Goal: Task Accomplishment & Management: Complete application form

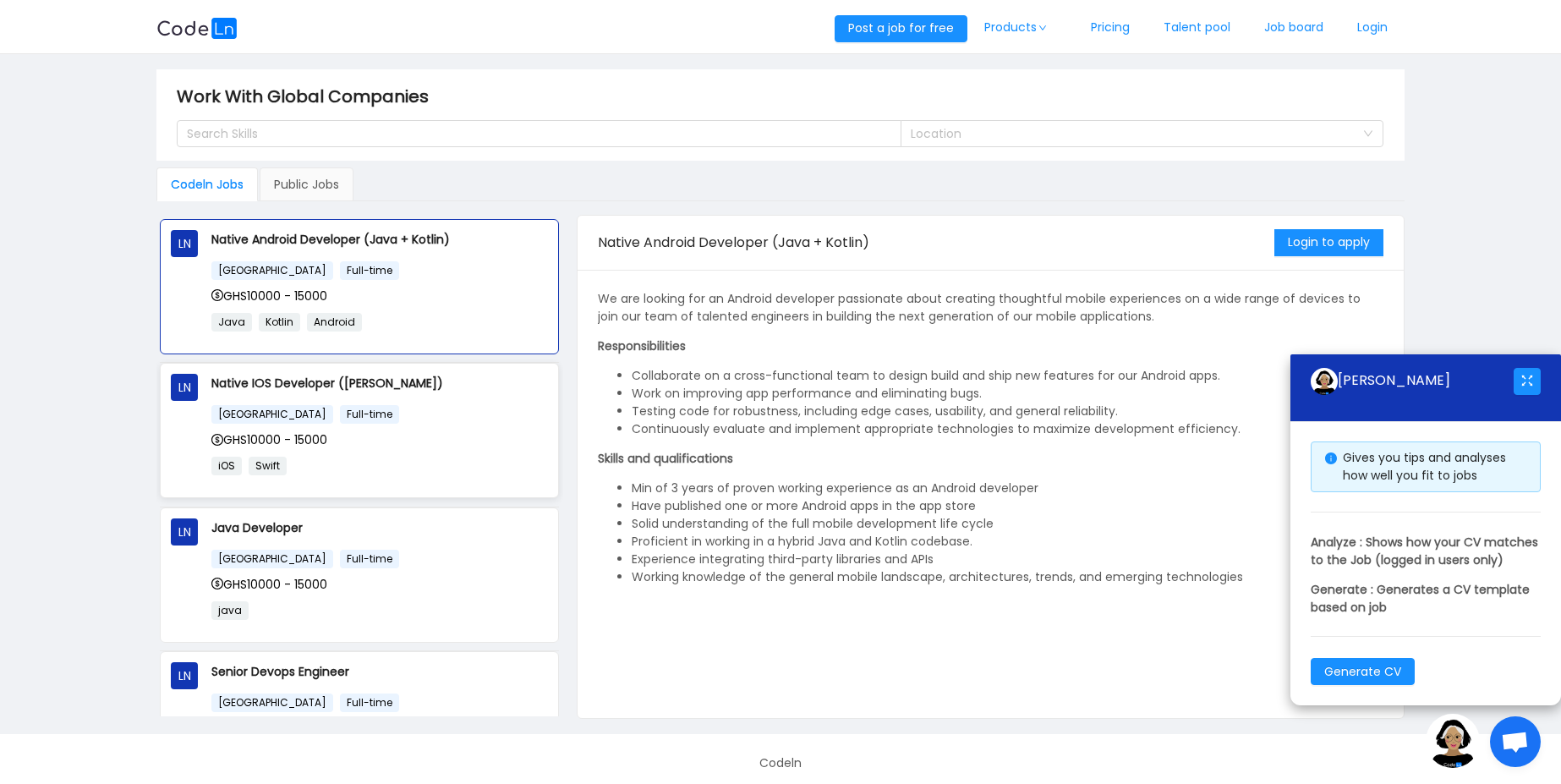
scroll to position [169, 0]
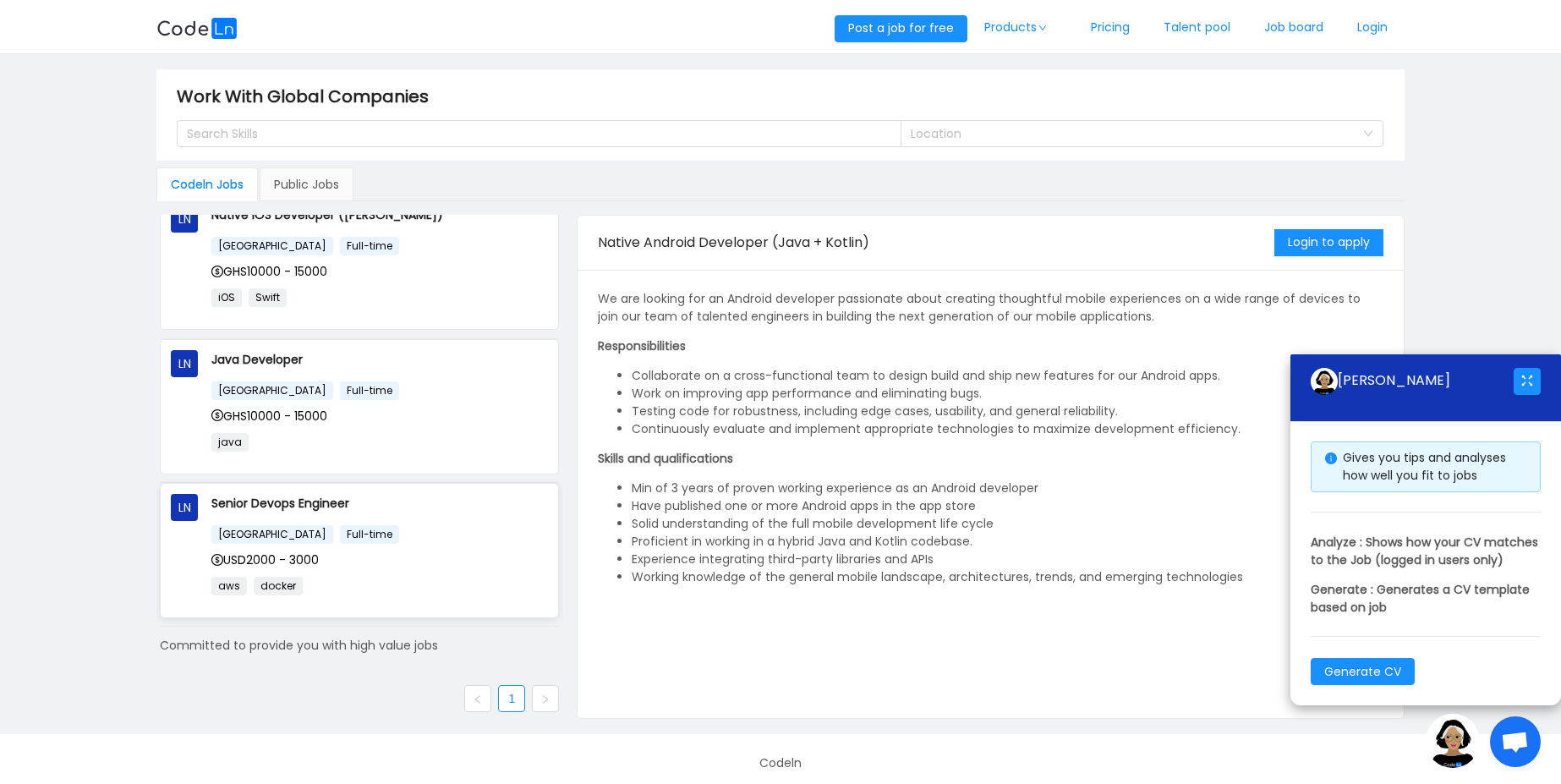
click at [313, 500] on p "Senior Devops Engineer" at bounding box center [379, 502] width 336 height 18
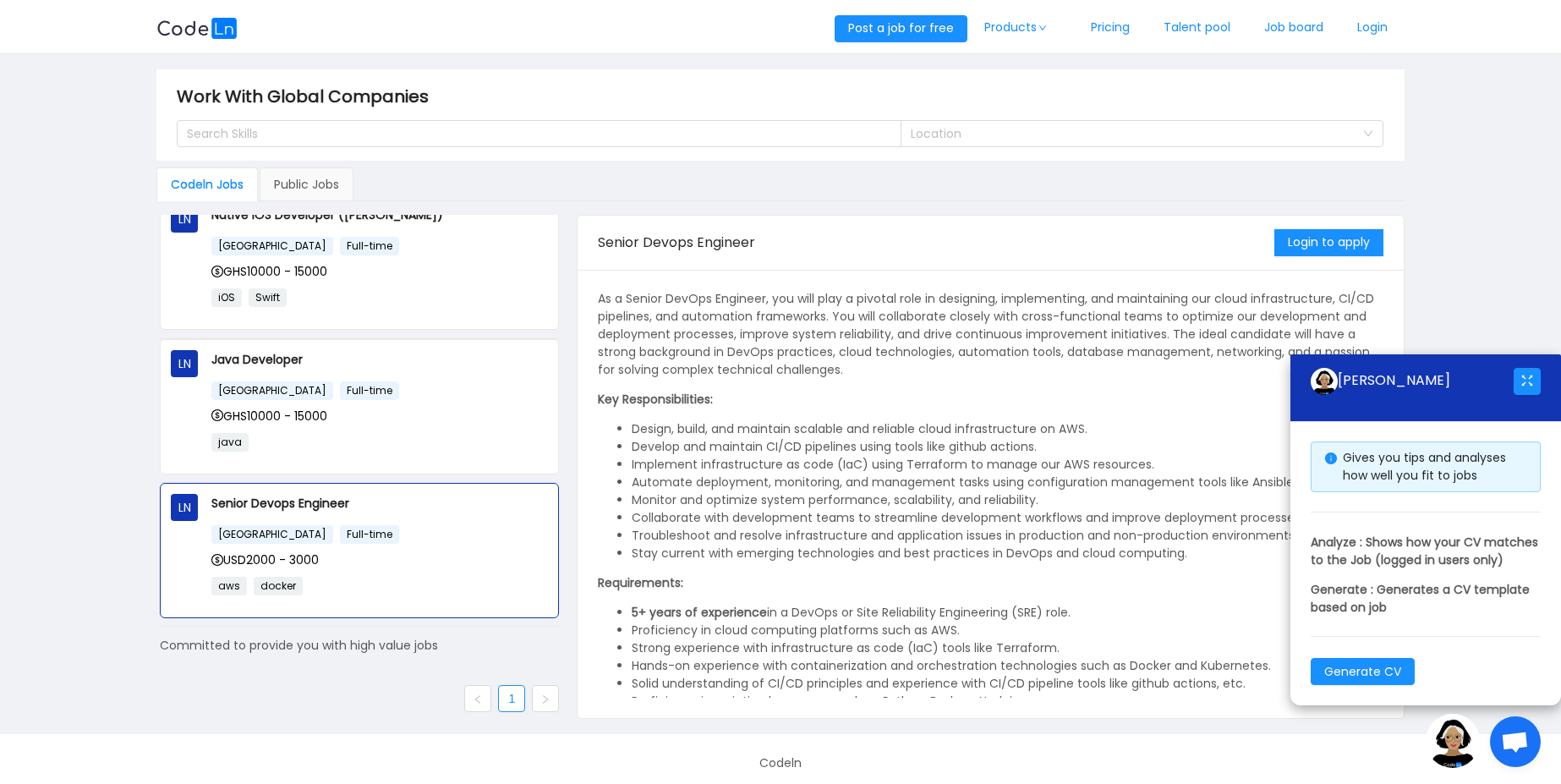
scroll to position [96, 0]
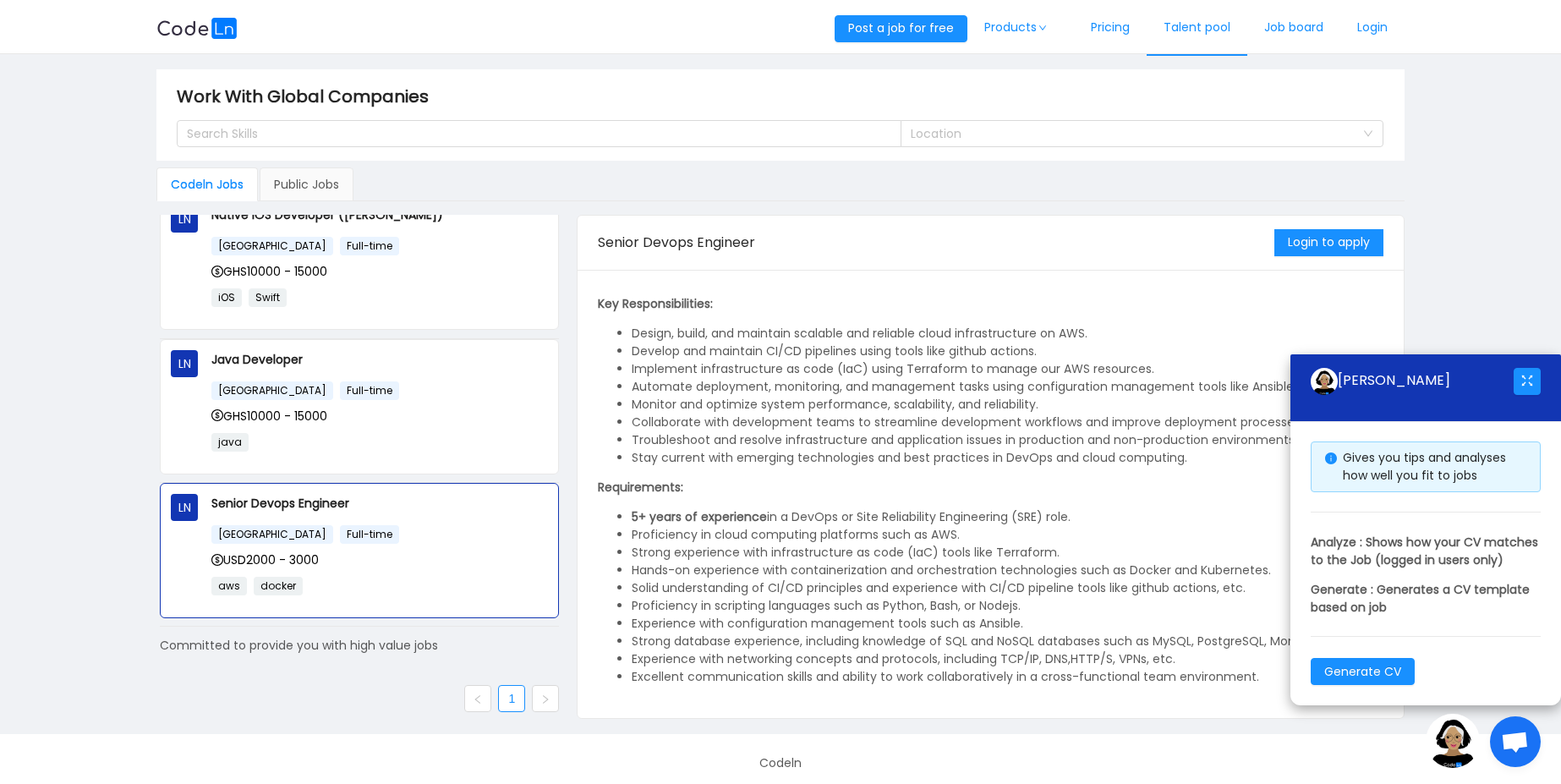
click at [1189, 30] on link "Talent pool" at bounding box center [1197, 28] width 101 height 56
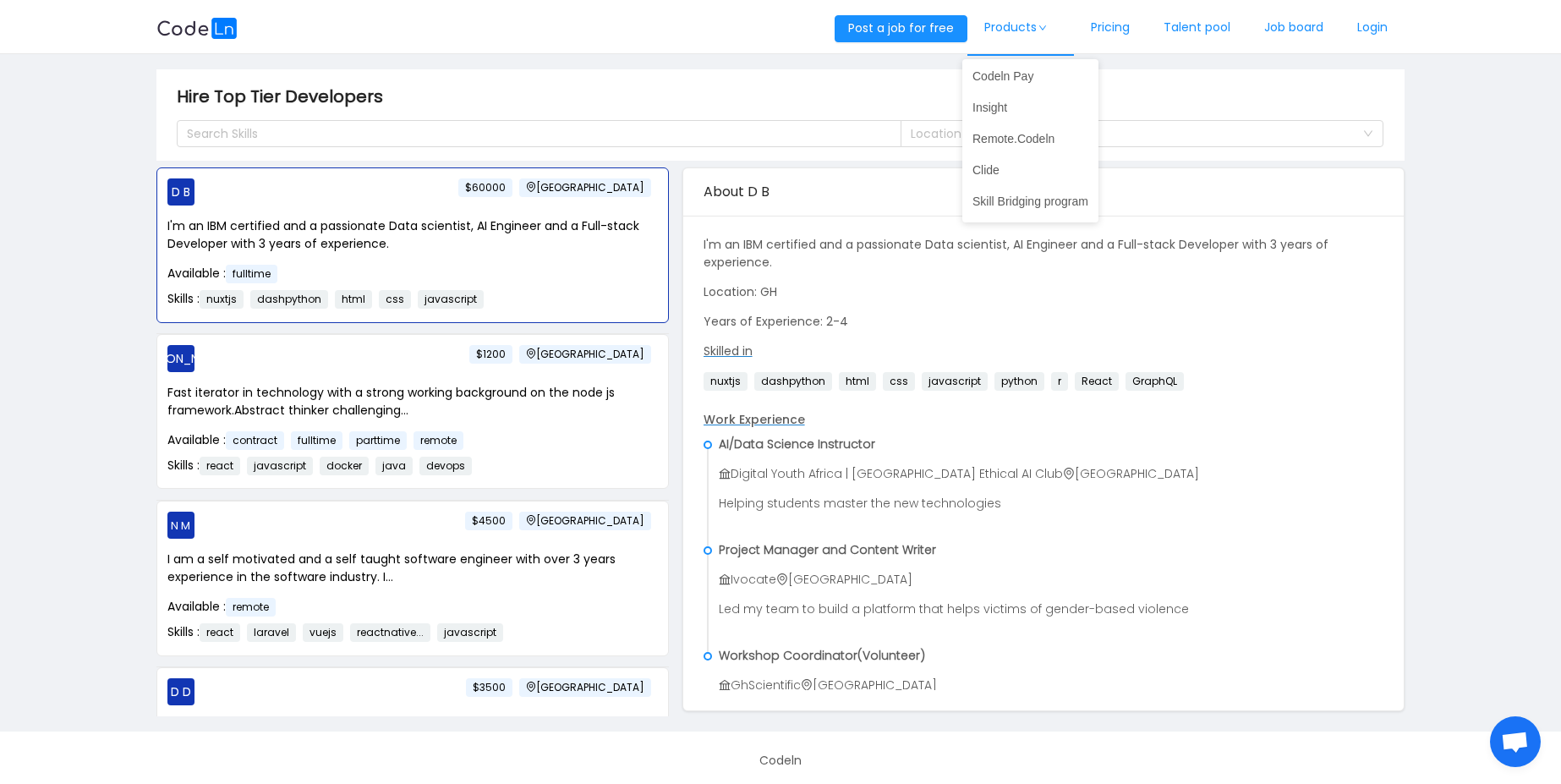
click at [1021, 39] on link "Products" at bounding box center [1020, 28] width 106 height 56
click at [1301, 18] on link "Job board" at bounding box center [1293, 28] width 93 height 56
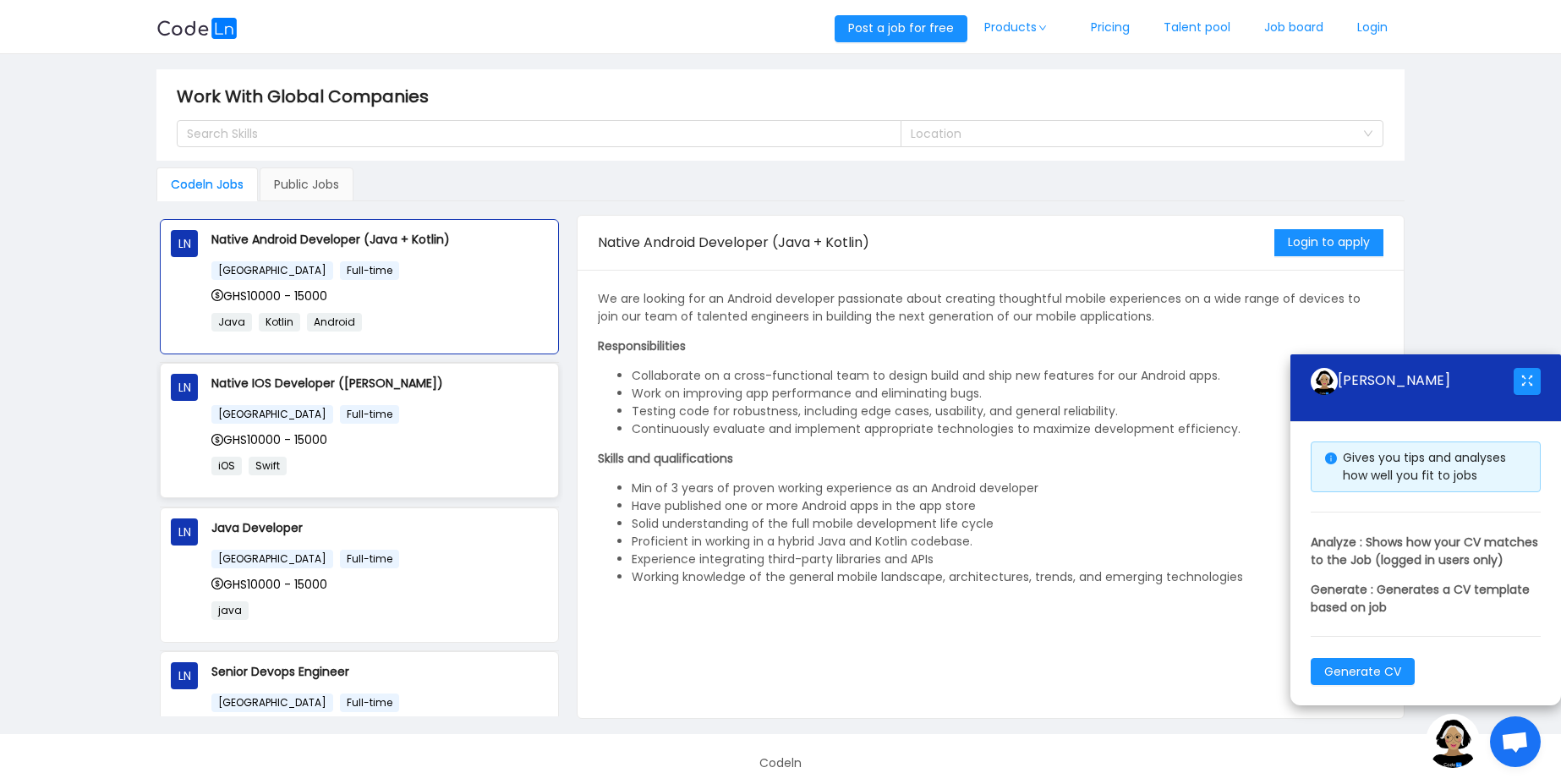
scroll to position [169, 0]
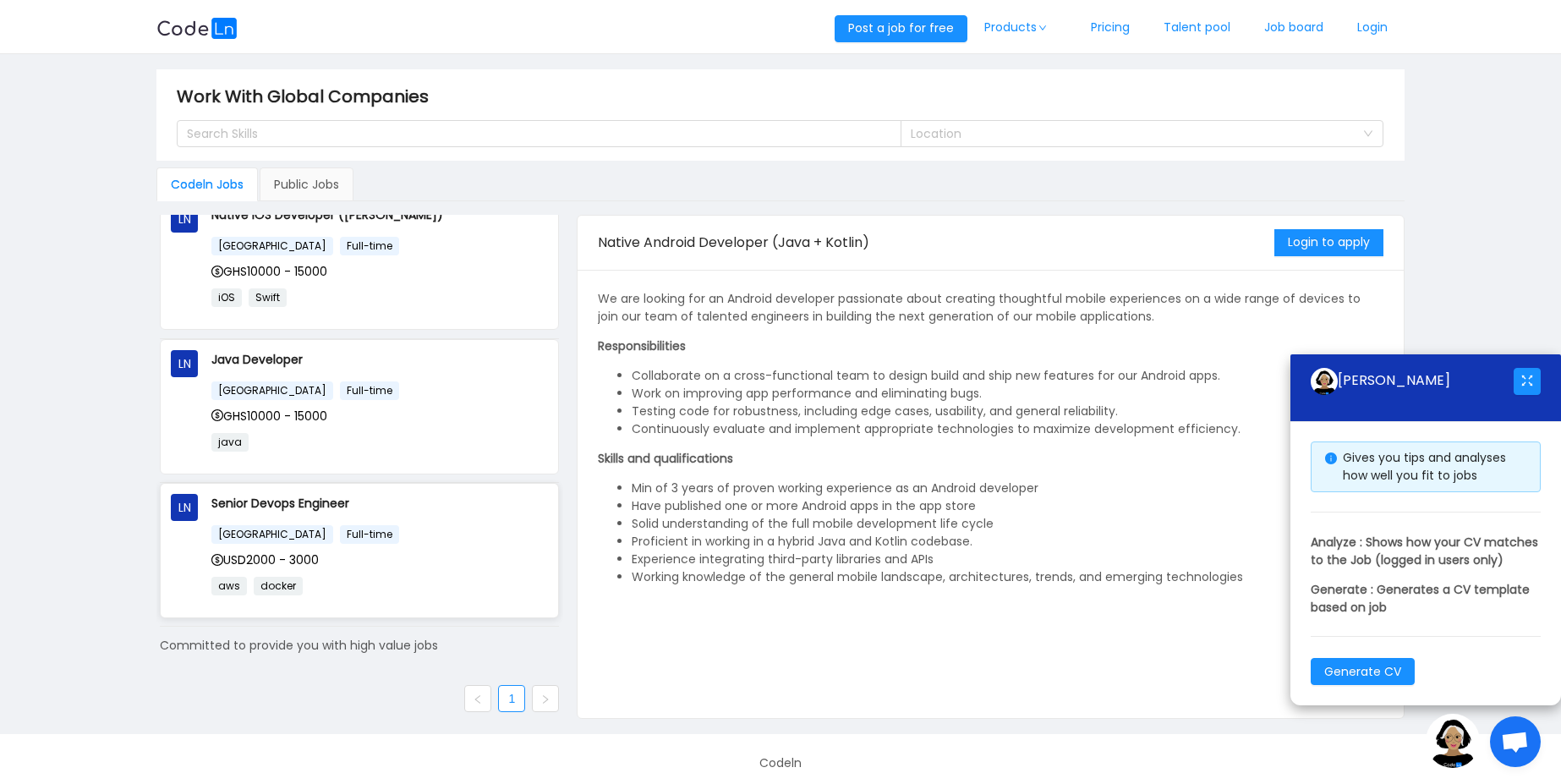
click at [299, 496] on p "Senior Devops Engineer" at bounding box center [379, 502] width 336 height 18
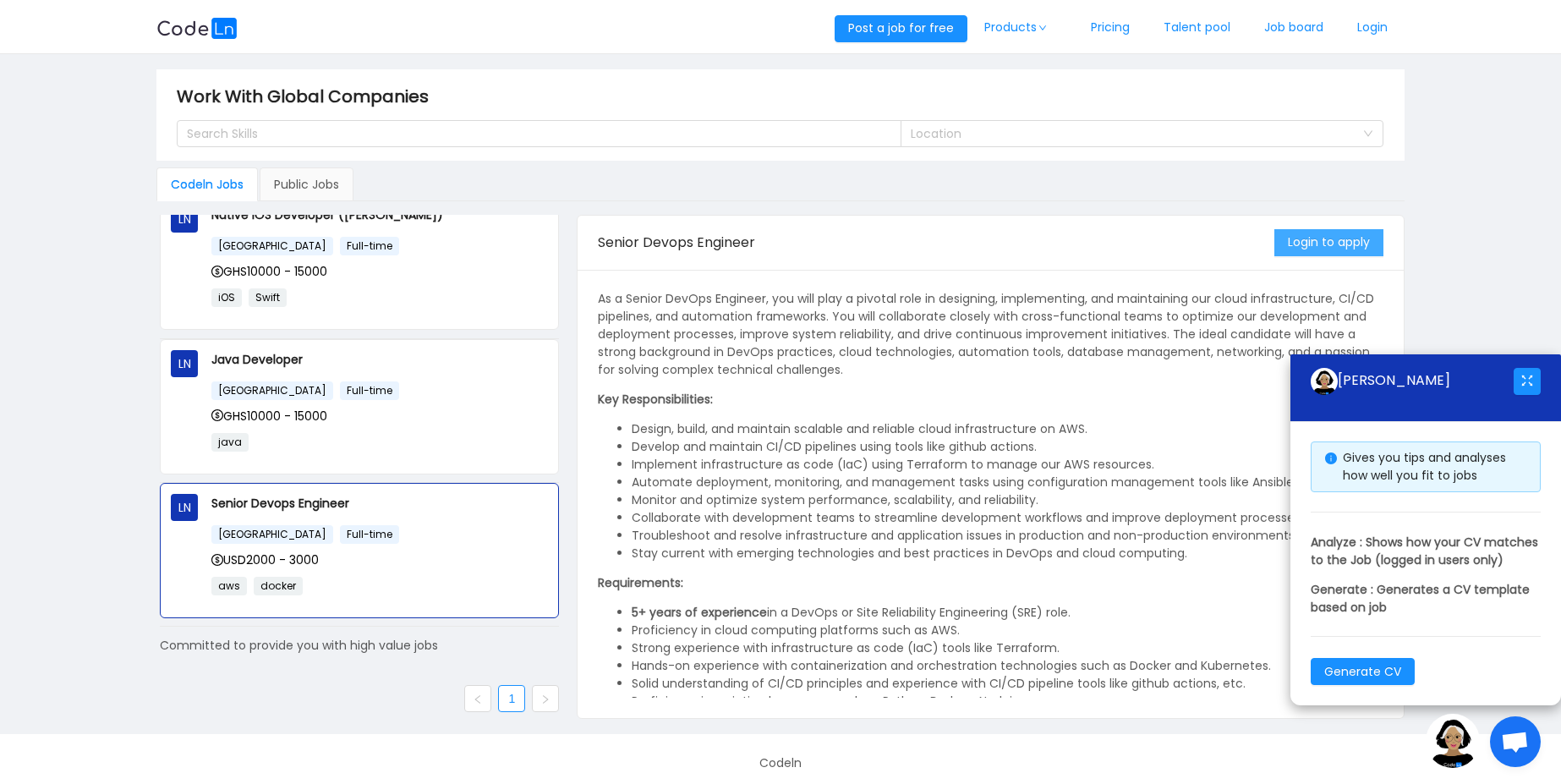
click at [1340, 250] on button "Login to apply" at bounding box center [1328, 242] width 109 height 27
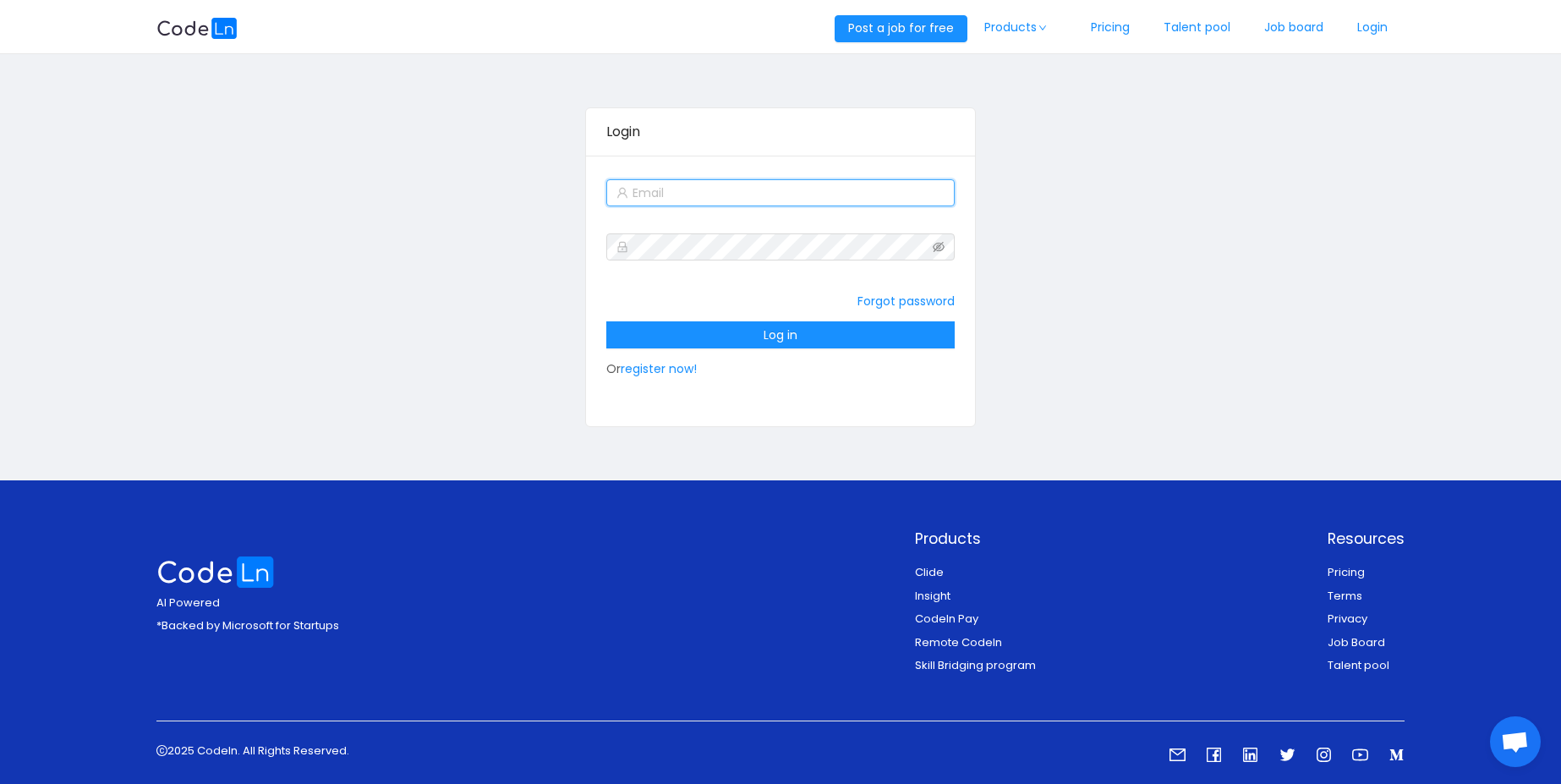
click at [755, 202] on input "text" at bounding box center [780, 192] width 349 height 27
type input "[EMAIL_ADDRESS][DOMAIN_NAME]"
click at [670, 371] on link "register now!" at bounding box center [658, 368] width 76 height 17
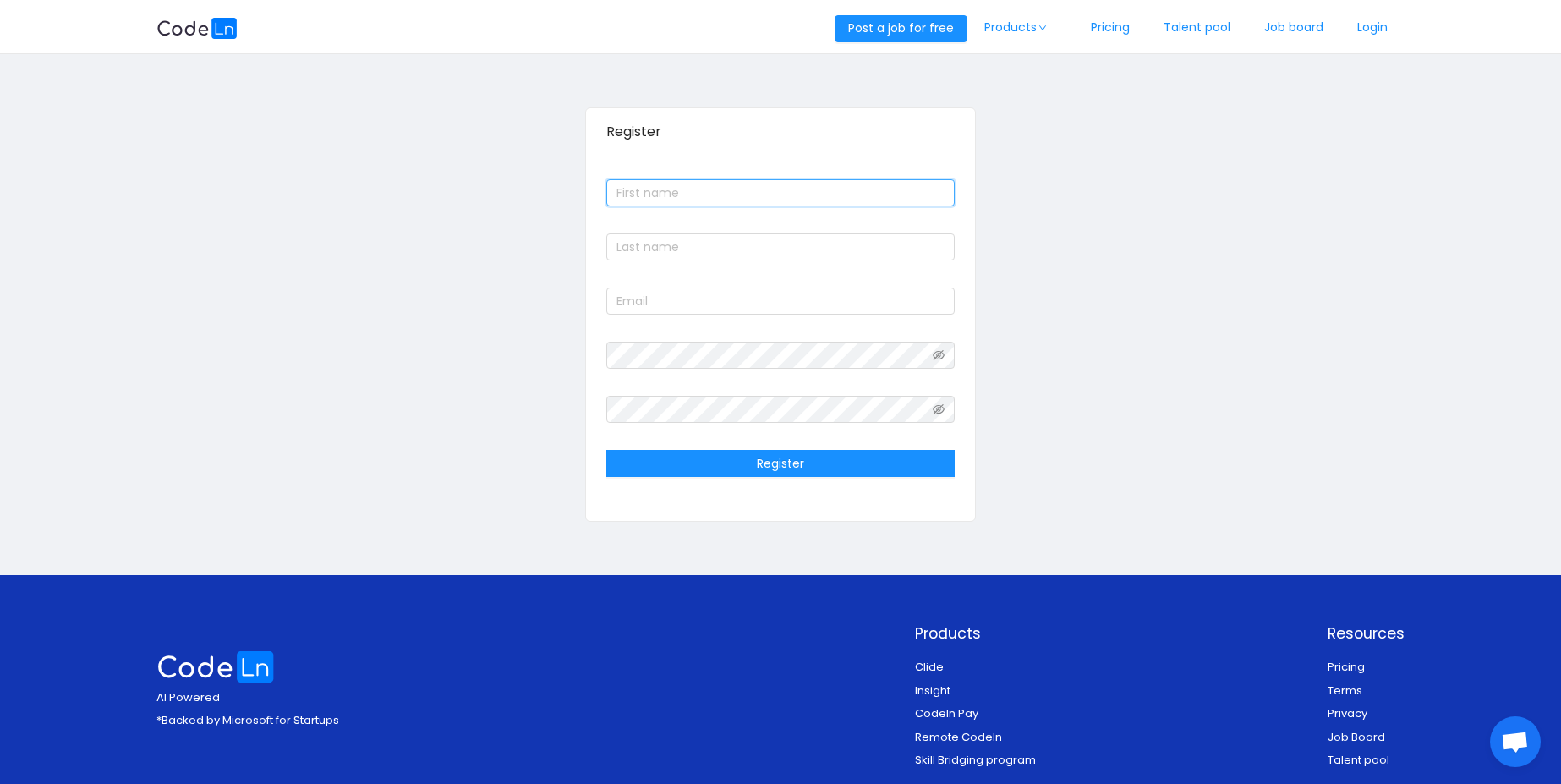
click at [675, 198] on input "text" at bounding box center [780, 192] width 349 height 27
type input "Omotayo"
click at [699, 246] on input "text" at bounding box center [780, 247] width 349 height 27
type input "Ofere"
click at [688, 306] on input "text" at bounding box center [780, 300] width 349 height 27
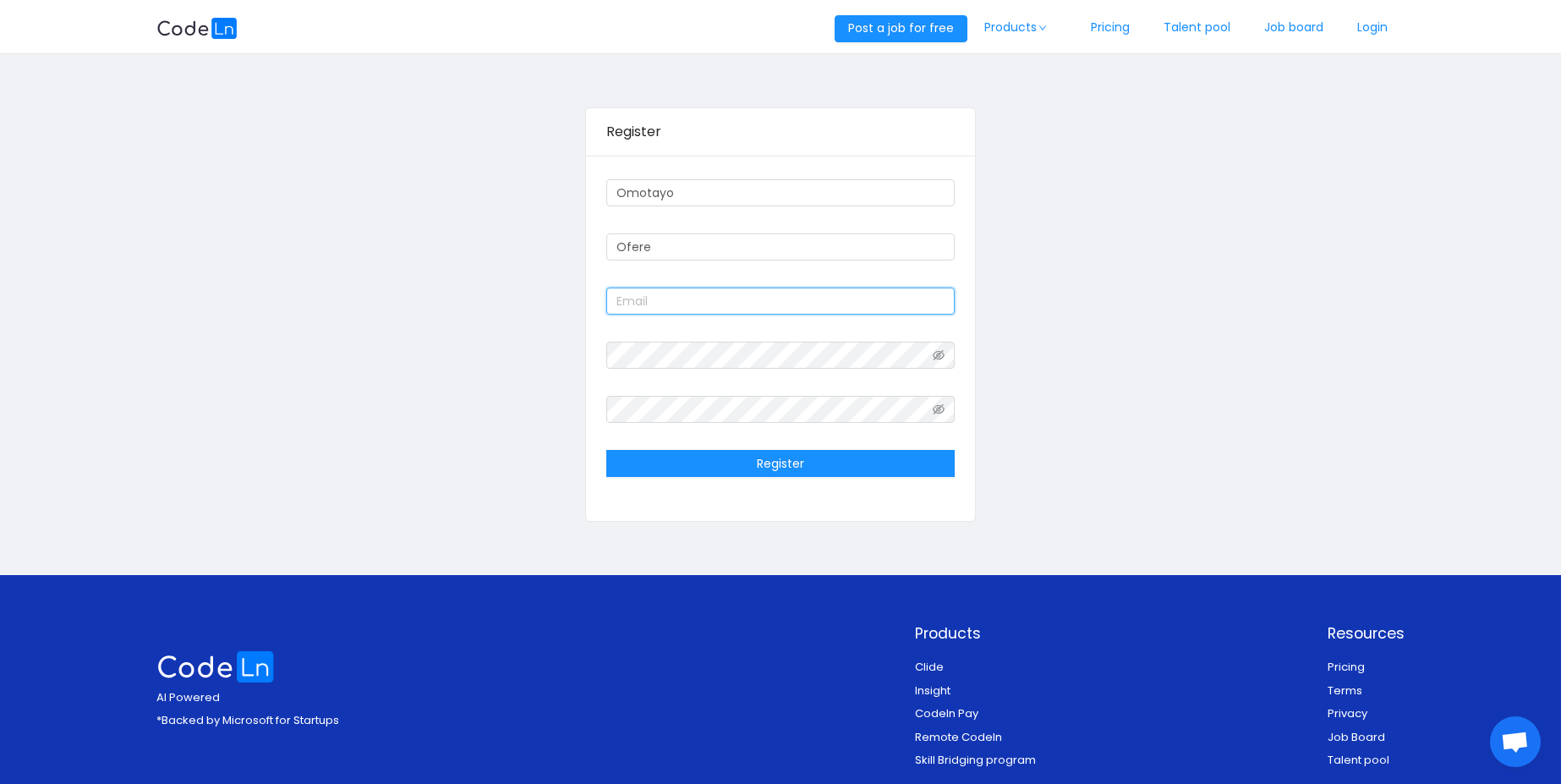
type input "[EMAIL_ADDRESS][DOMAIN_NAME]"
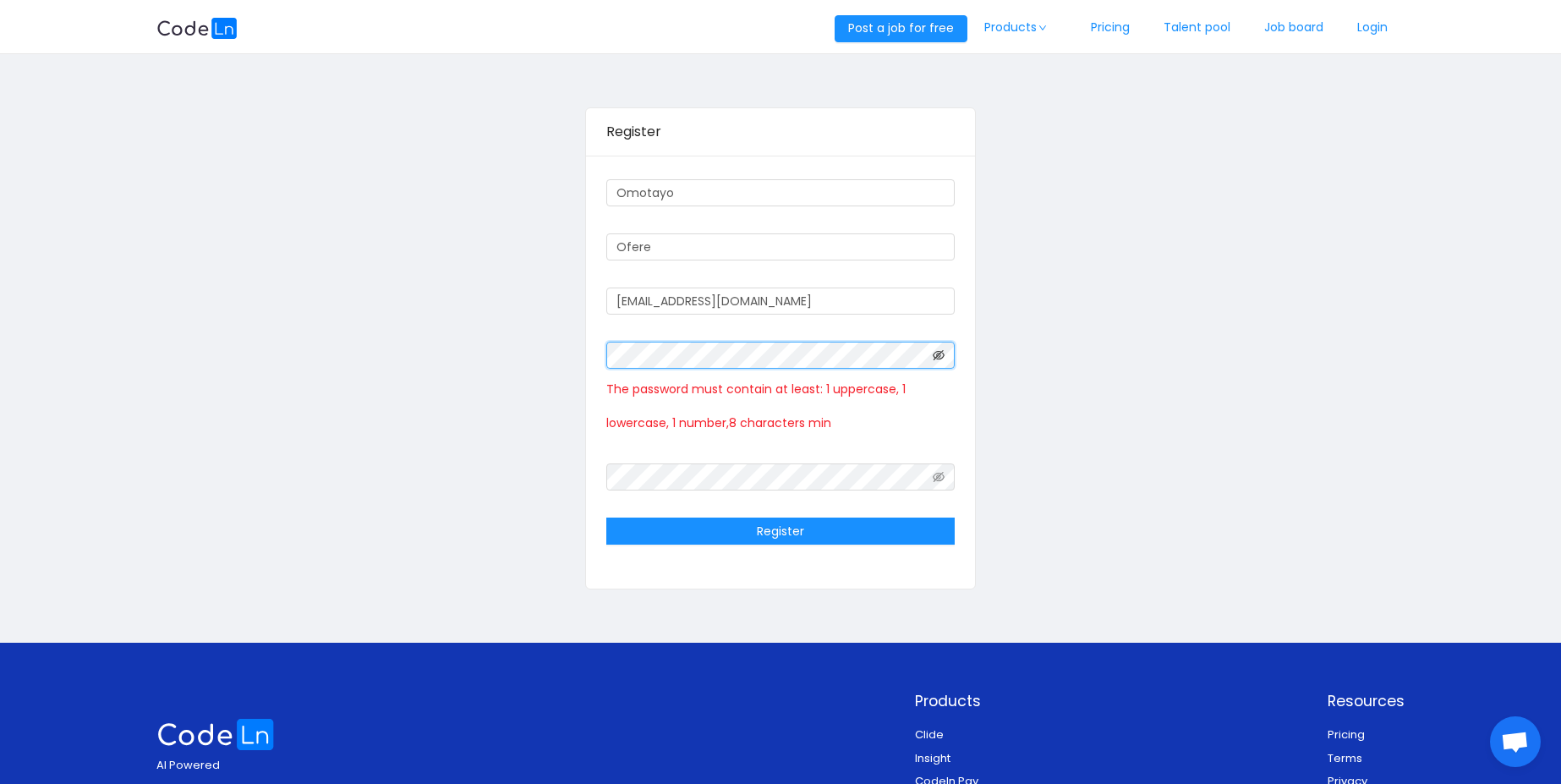
click at [937, 355] on icon "icon: eye-invisible" at bounding box center [938, 355] width 11 height 11
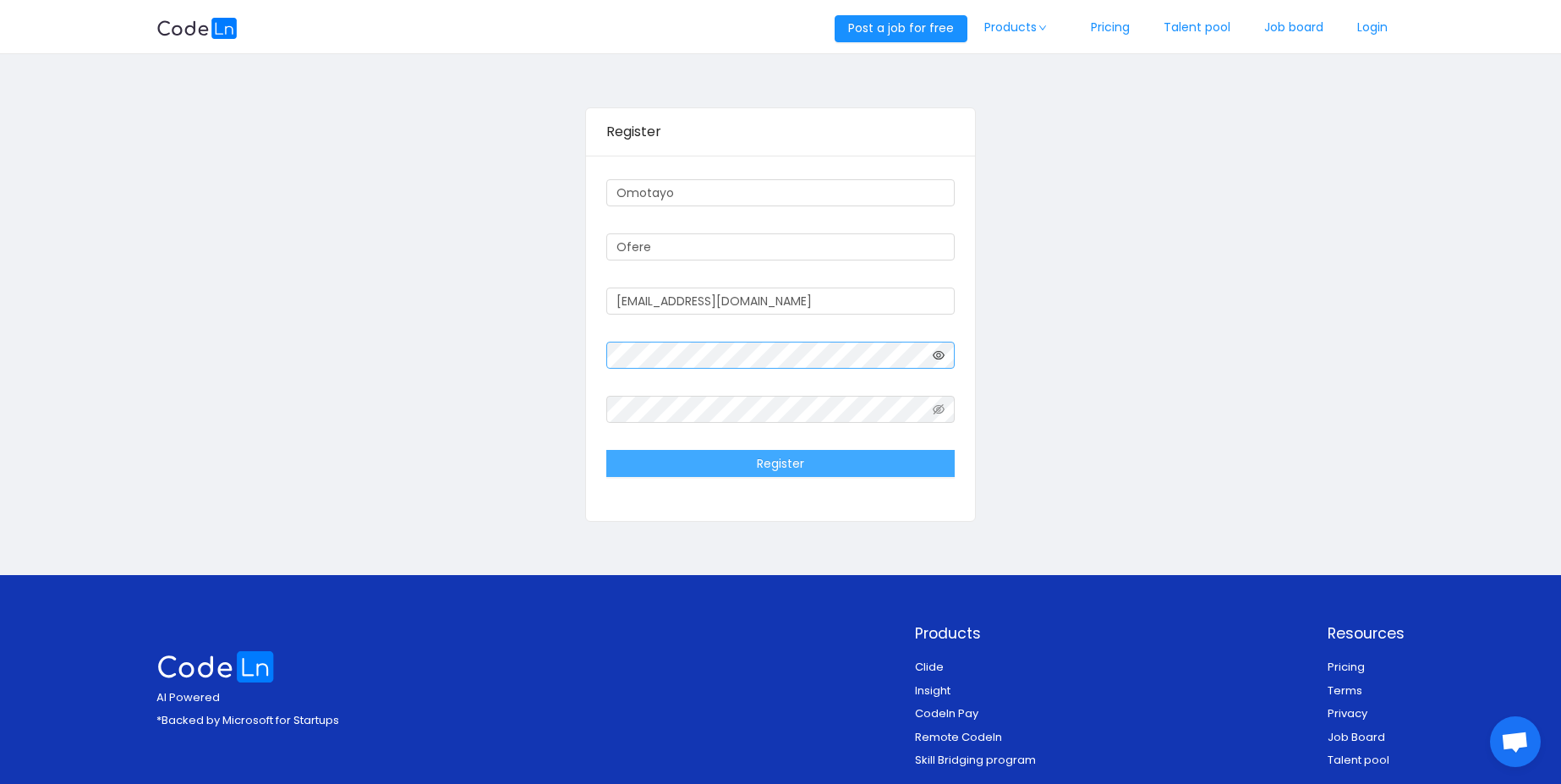
click at [778, 454] on button "Register" at bounding box center [780, 463] width 349 height 27
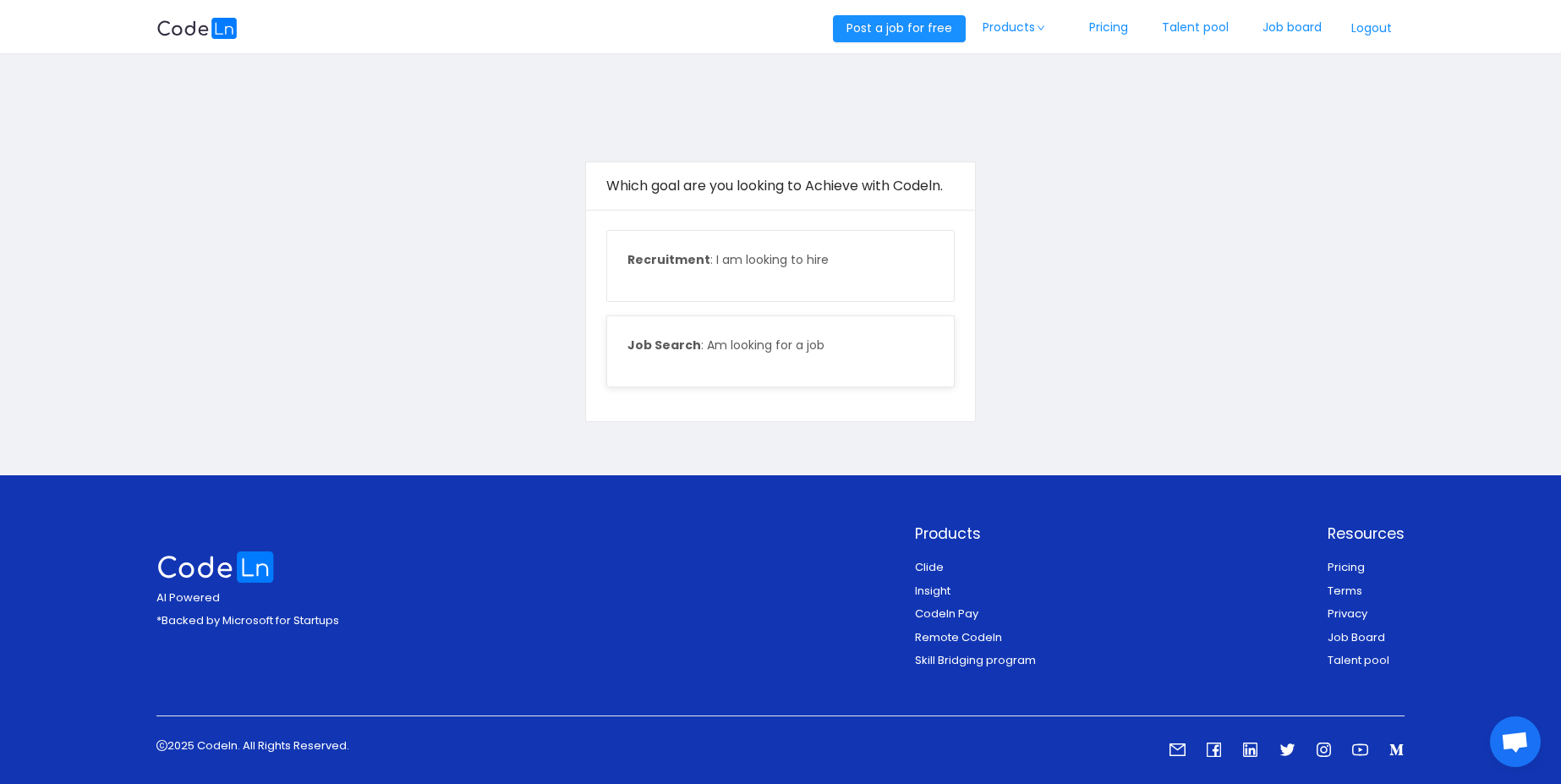
click at [713, 368] on div "Job Search : Am looking for a job" at bounding box center [780, 351] width 348 height 70
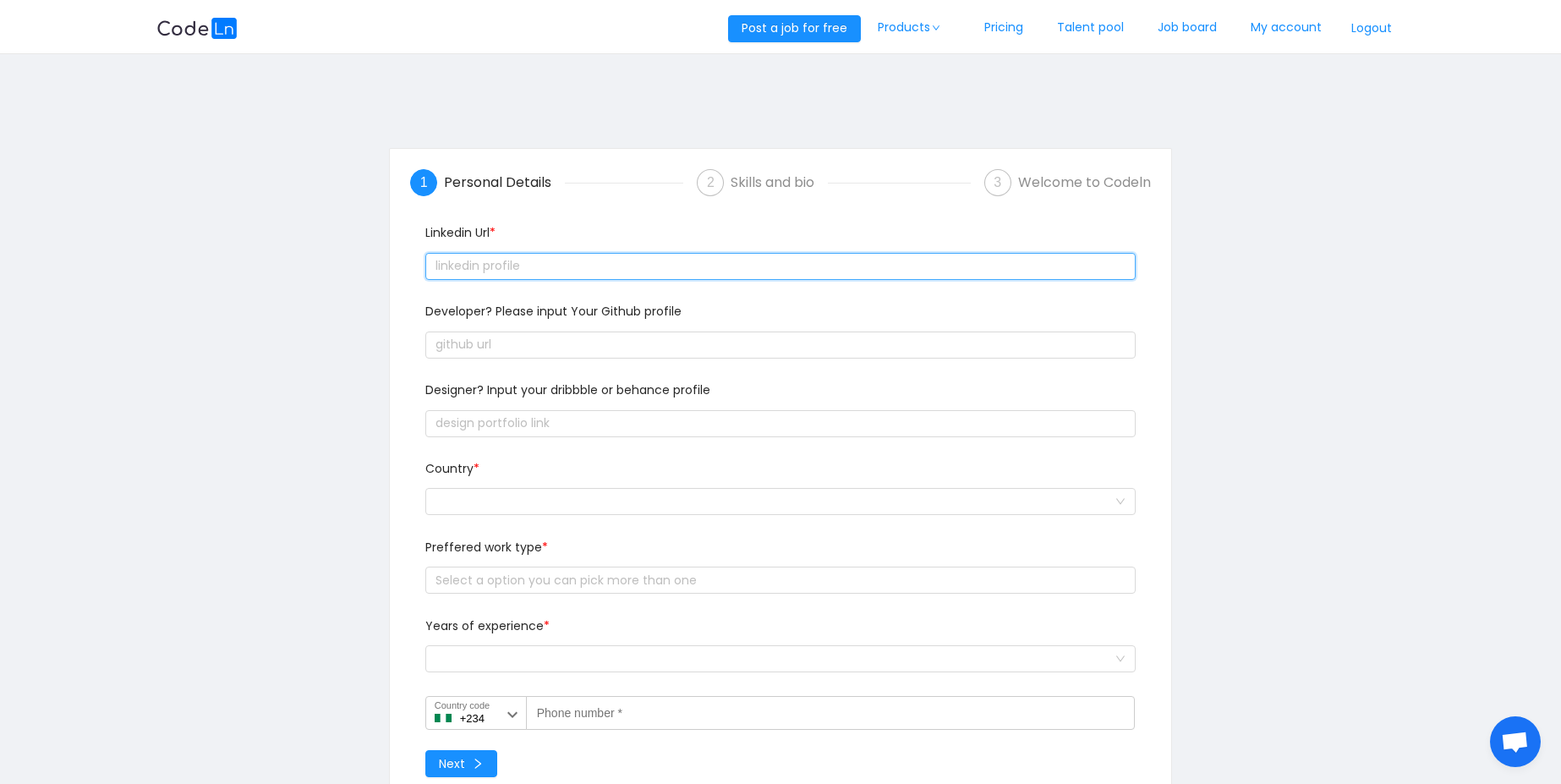
click at [597, 273] on input "text" at bounding box center [780, 266] width 710 height 27
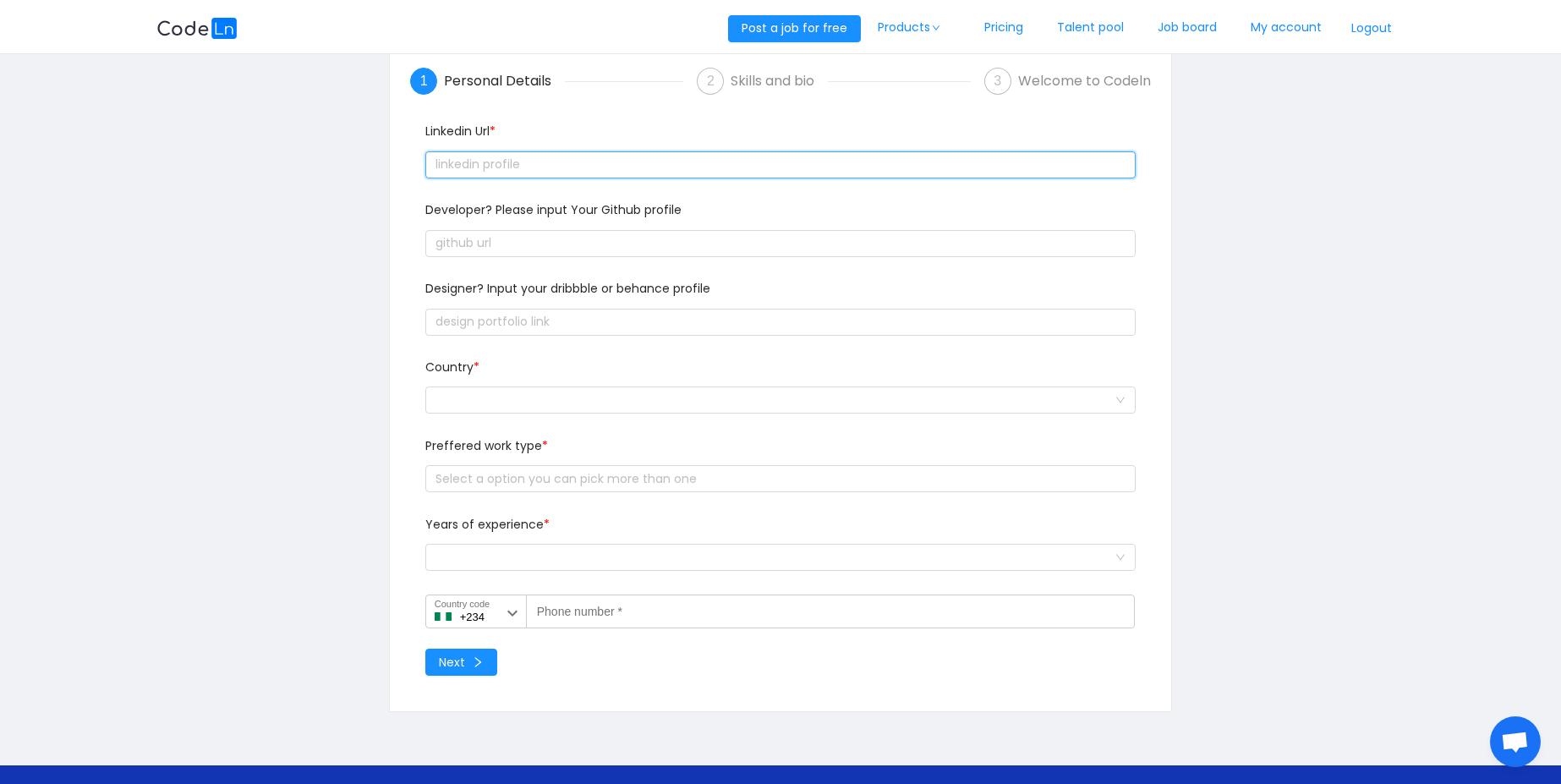
scroll to position [71, 0]
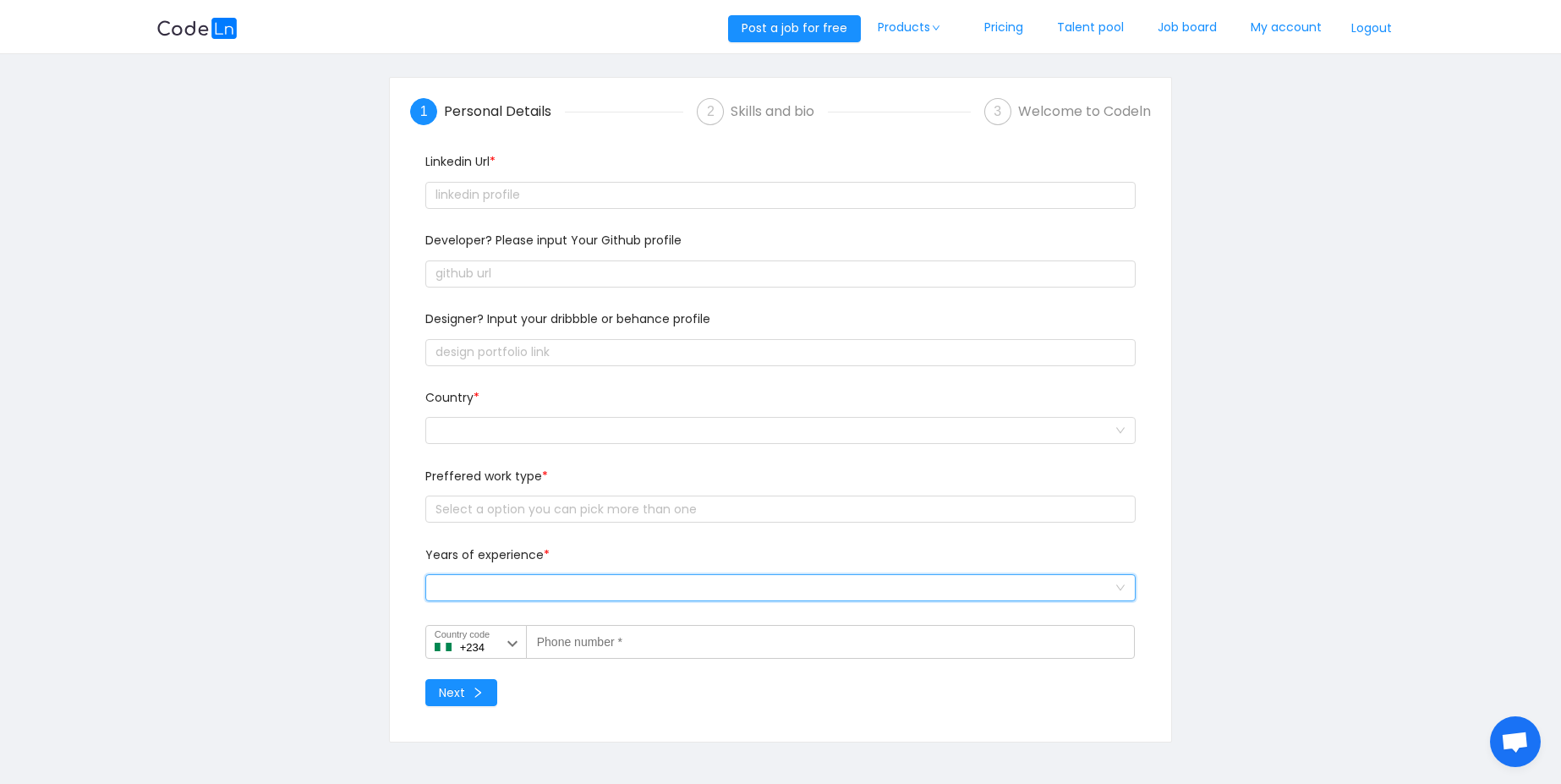
click at [560, 592] on div "Select a option and change input text above" at bounding box center [774, 587] width 679 height 25
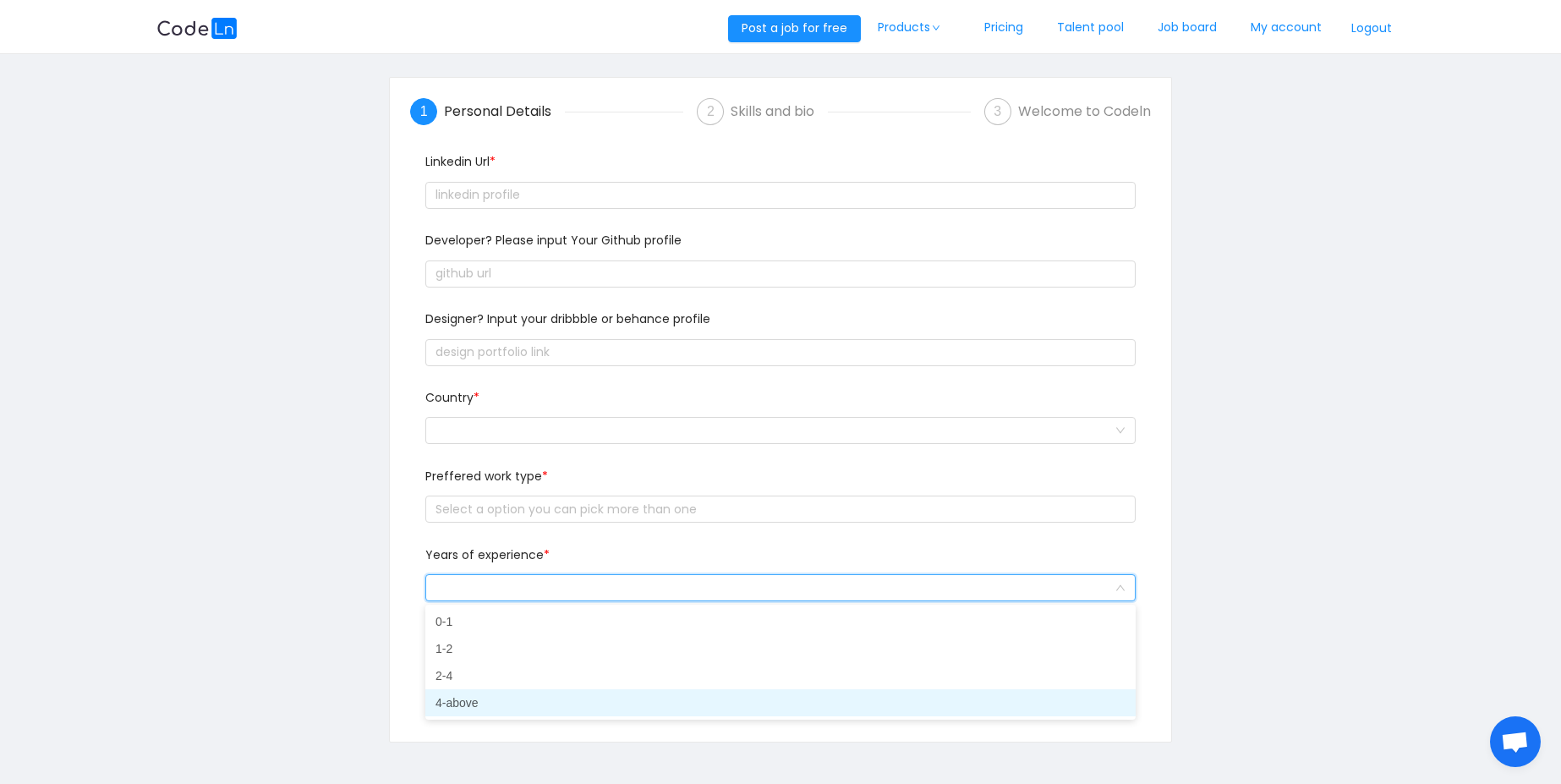
click at [540, 696] on li "4-above" at bounding box center [780, 702] width 710 height 27
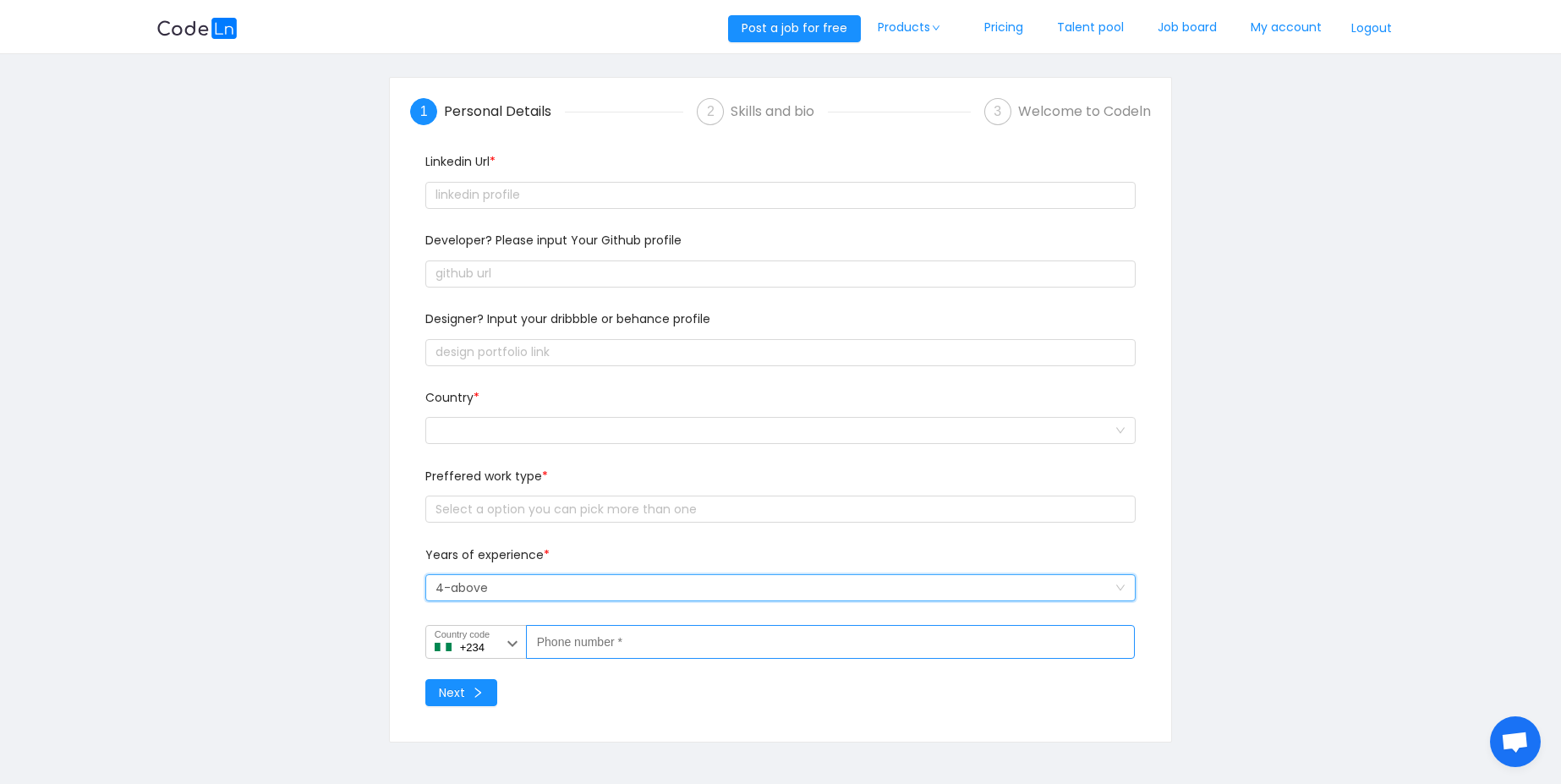
click at [579, 633] on label "Phone number *" at bounding box center [571, 638] width 68 height 14
click at [579, 633] on input "Phone number *" at bounding box center [830, 642] width 608 height 34
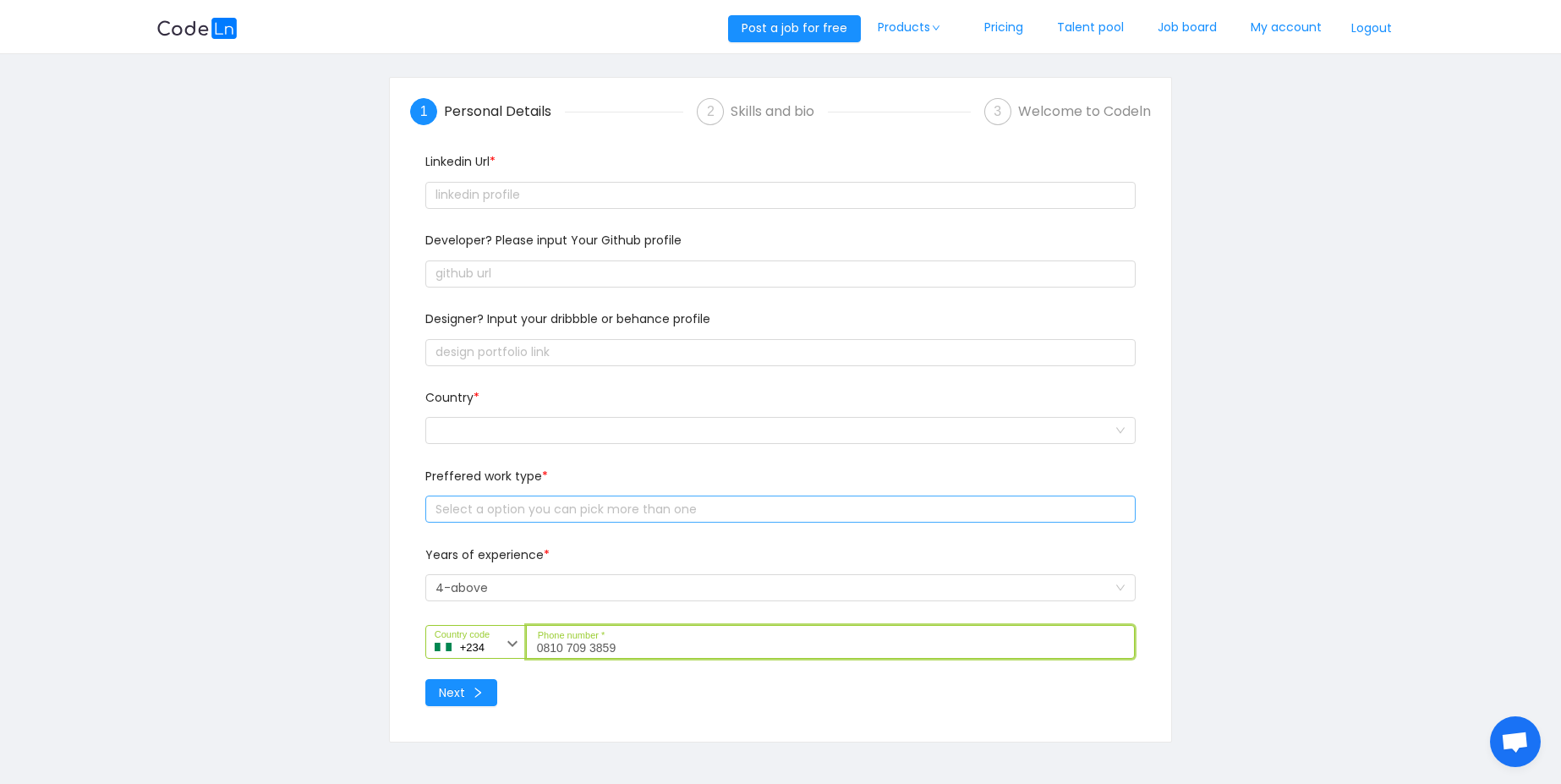
type input "0810 709 3859"
click at [582, 517] on div "Select a option you can pick more than one" at bounding box center [778, 508] width 695 height 25
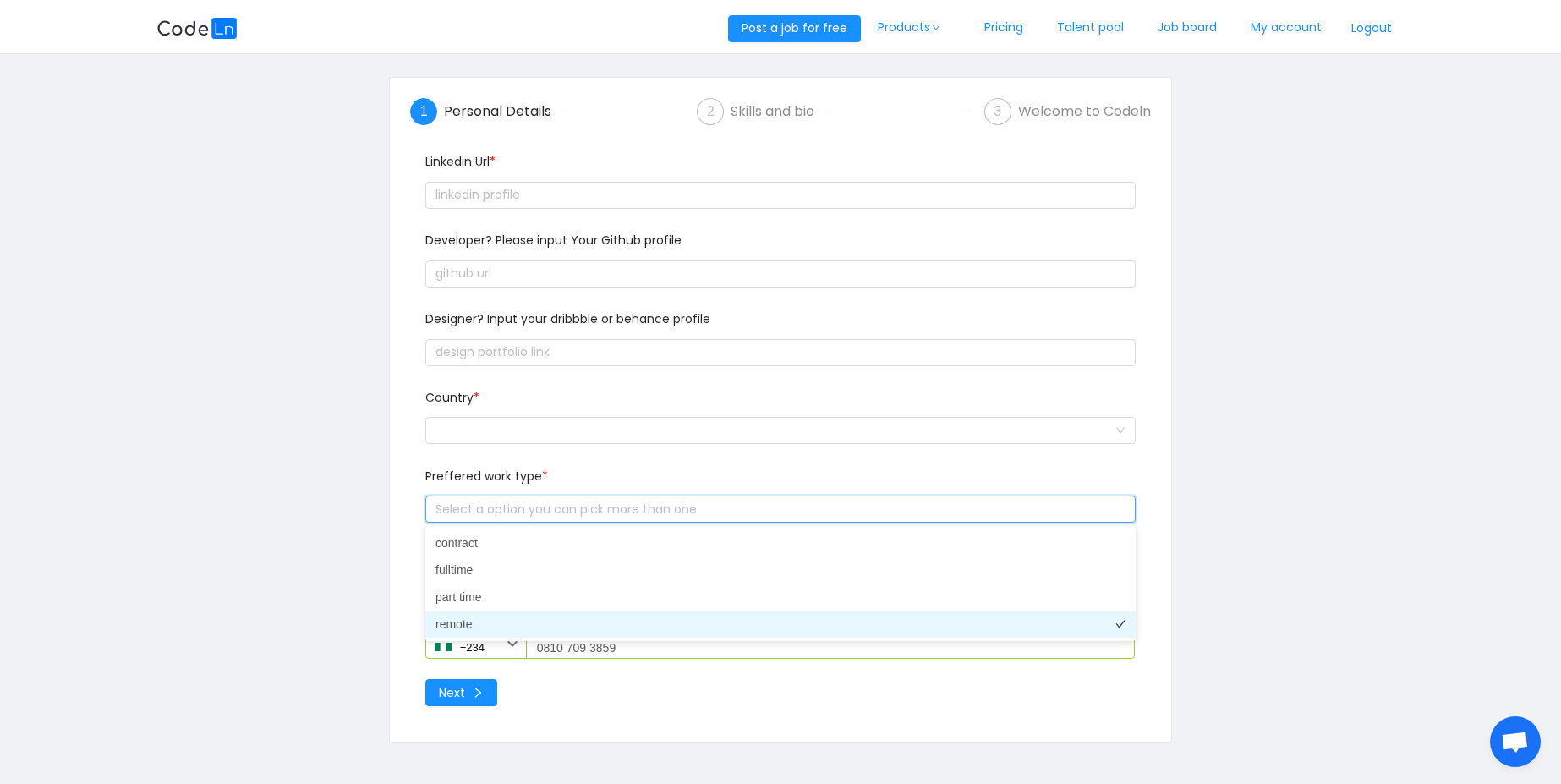
click at [577, 628] on li "remote" at bounding box center [780, 623] width 710 height 27
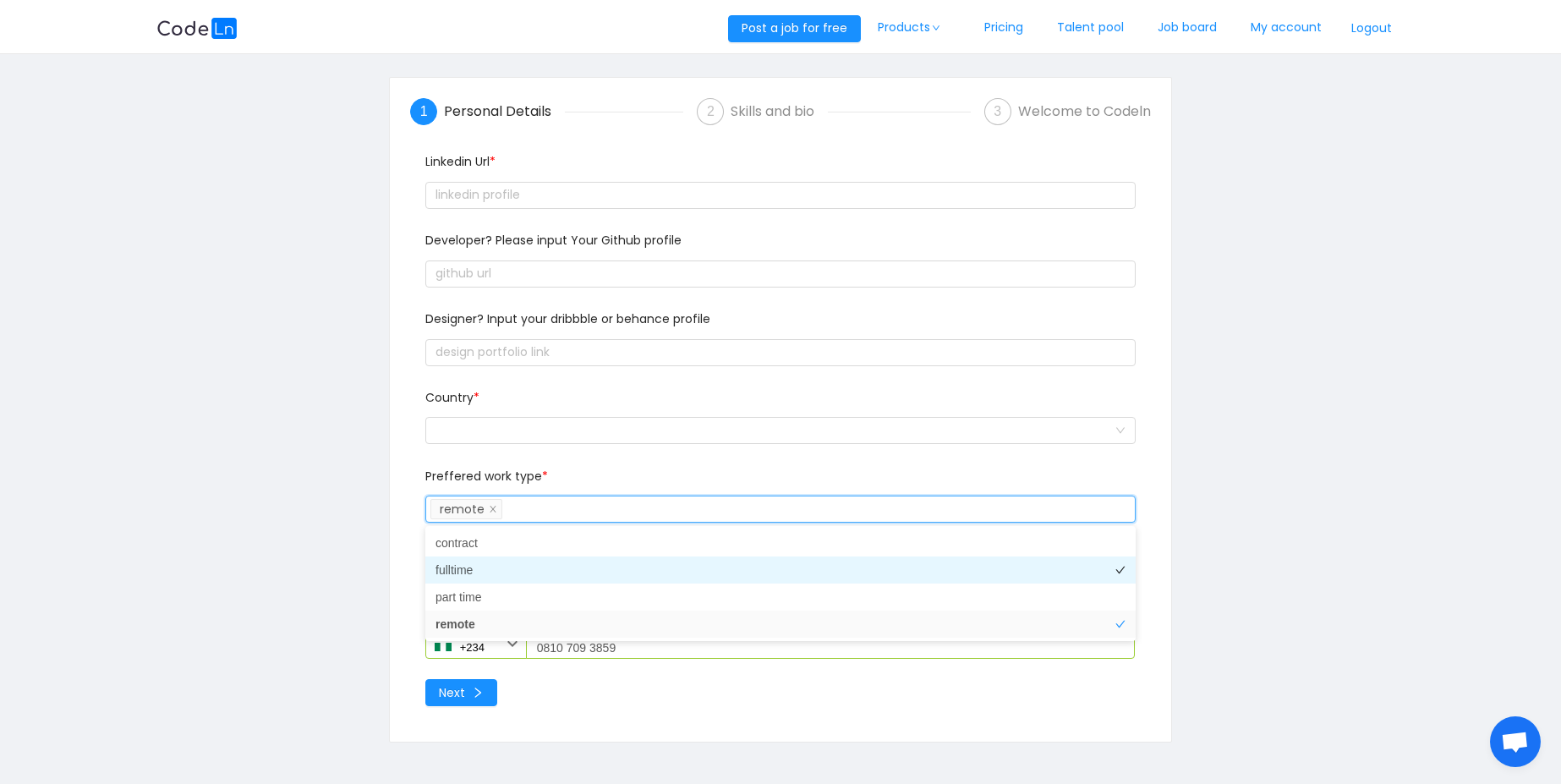
click at [534, 578] on li "fulltime" at bounding box center [780, 570] width 710 height 27
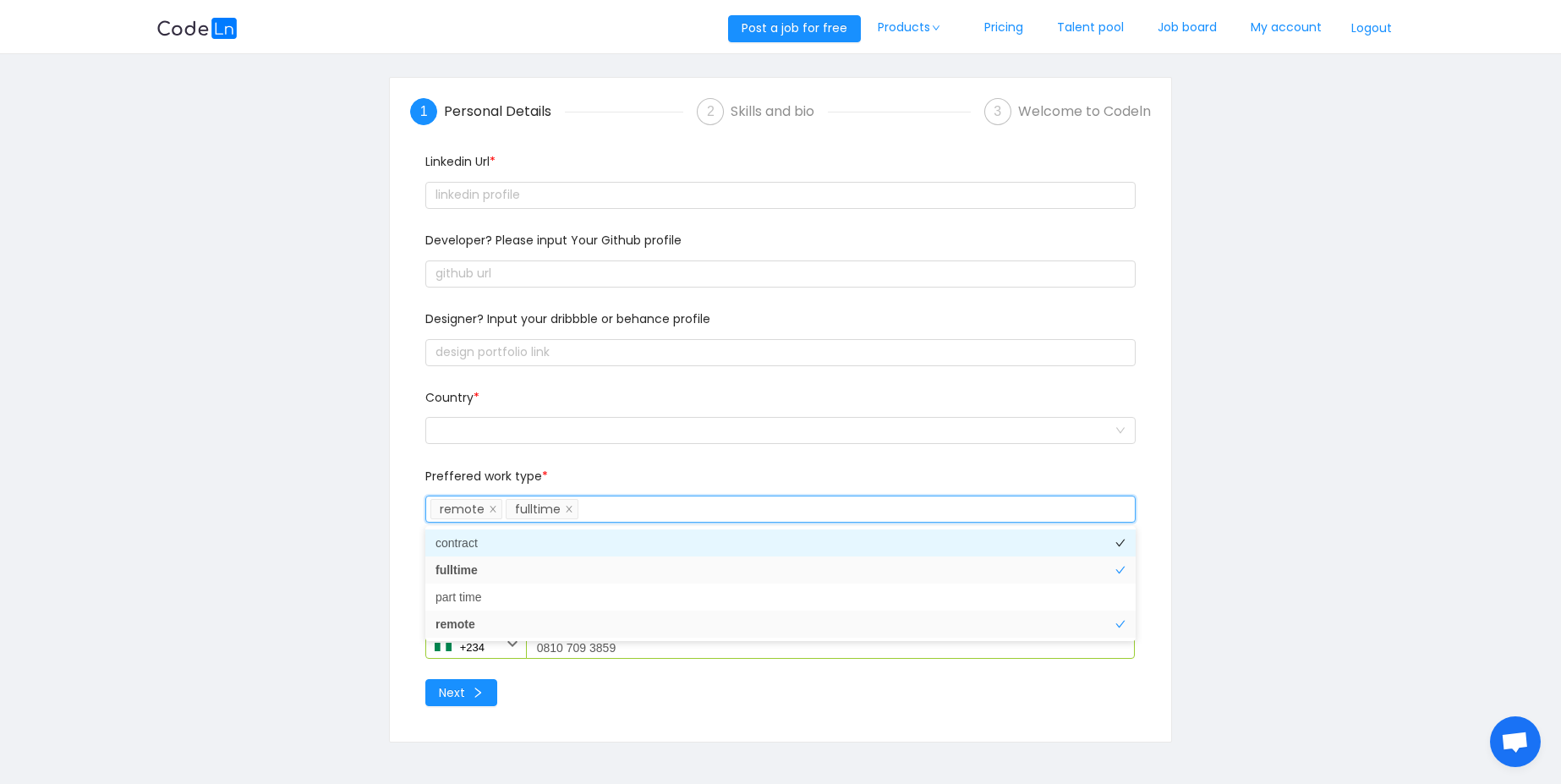
click at [542, 536] on li "contract" at bounding box center [780, 543] width 710 height 27
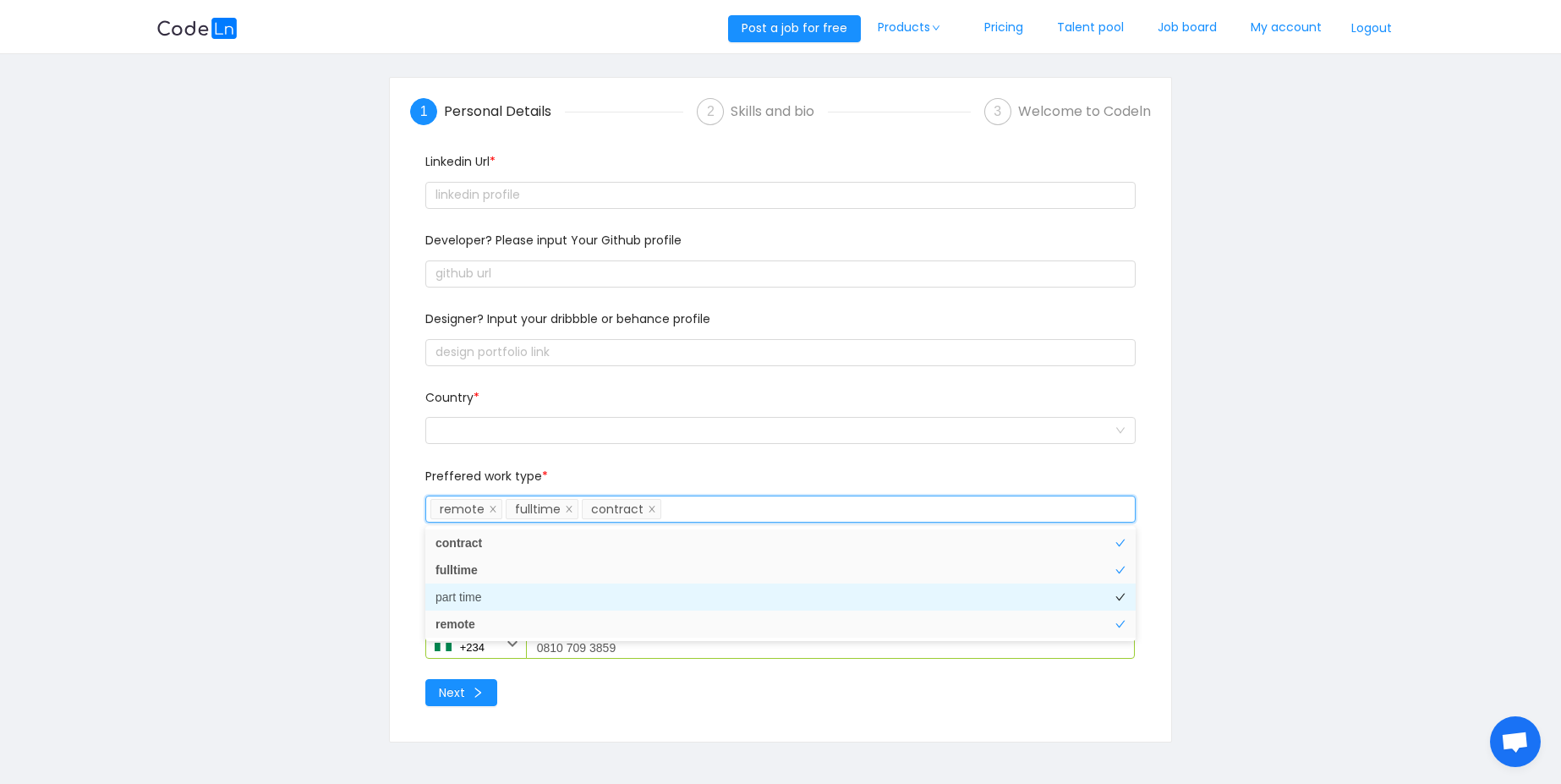
click at [537, 597] on li "part time" at bounding box center [780, 596] width 710 height 27
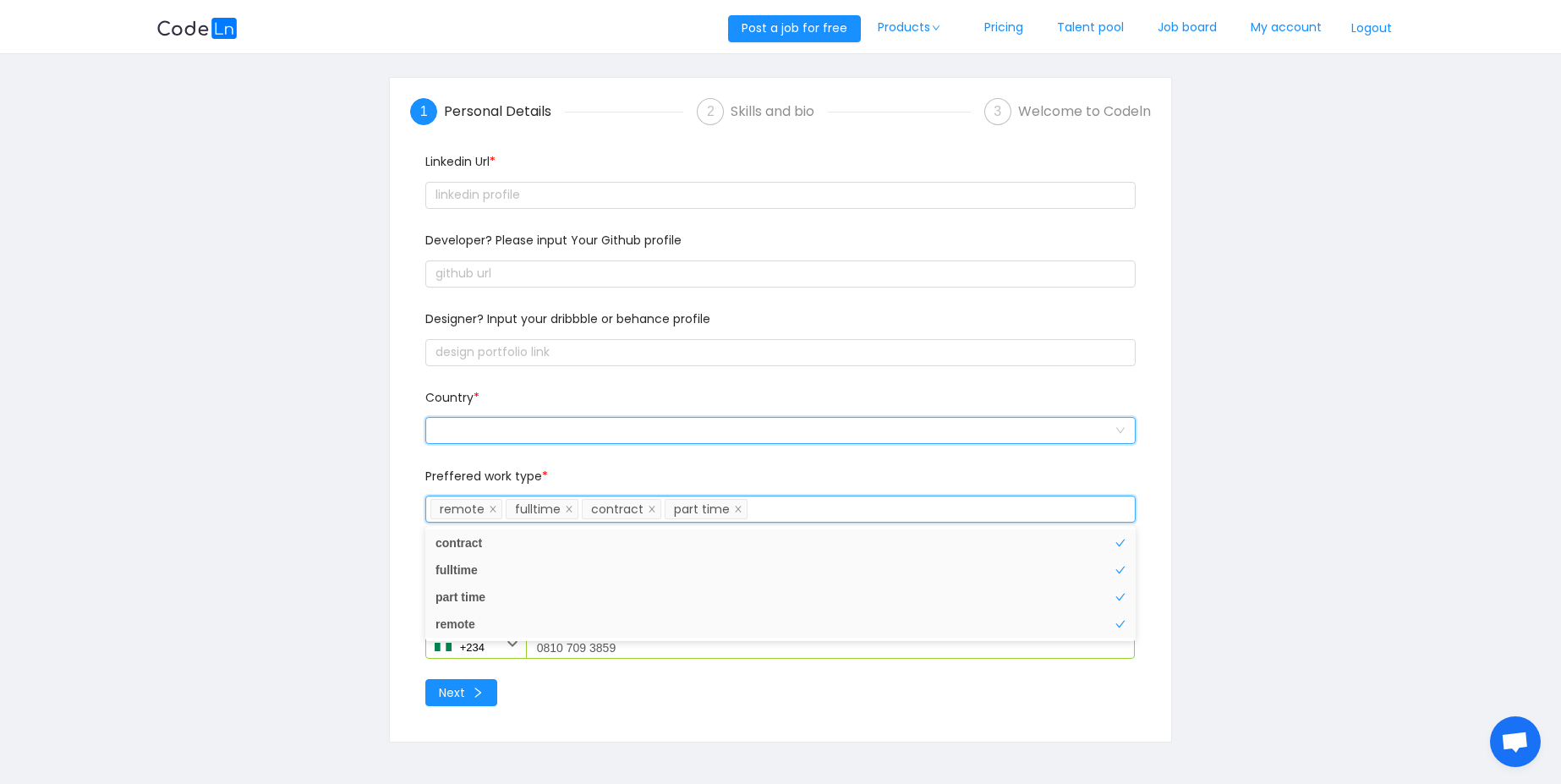
click at [557, 438] on div at bounding box center [774, 430] width 679 height 25
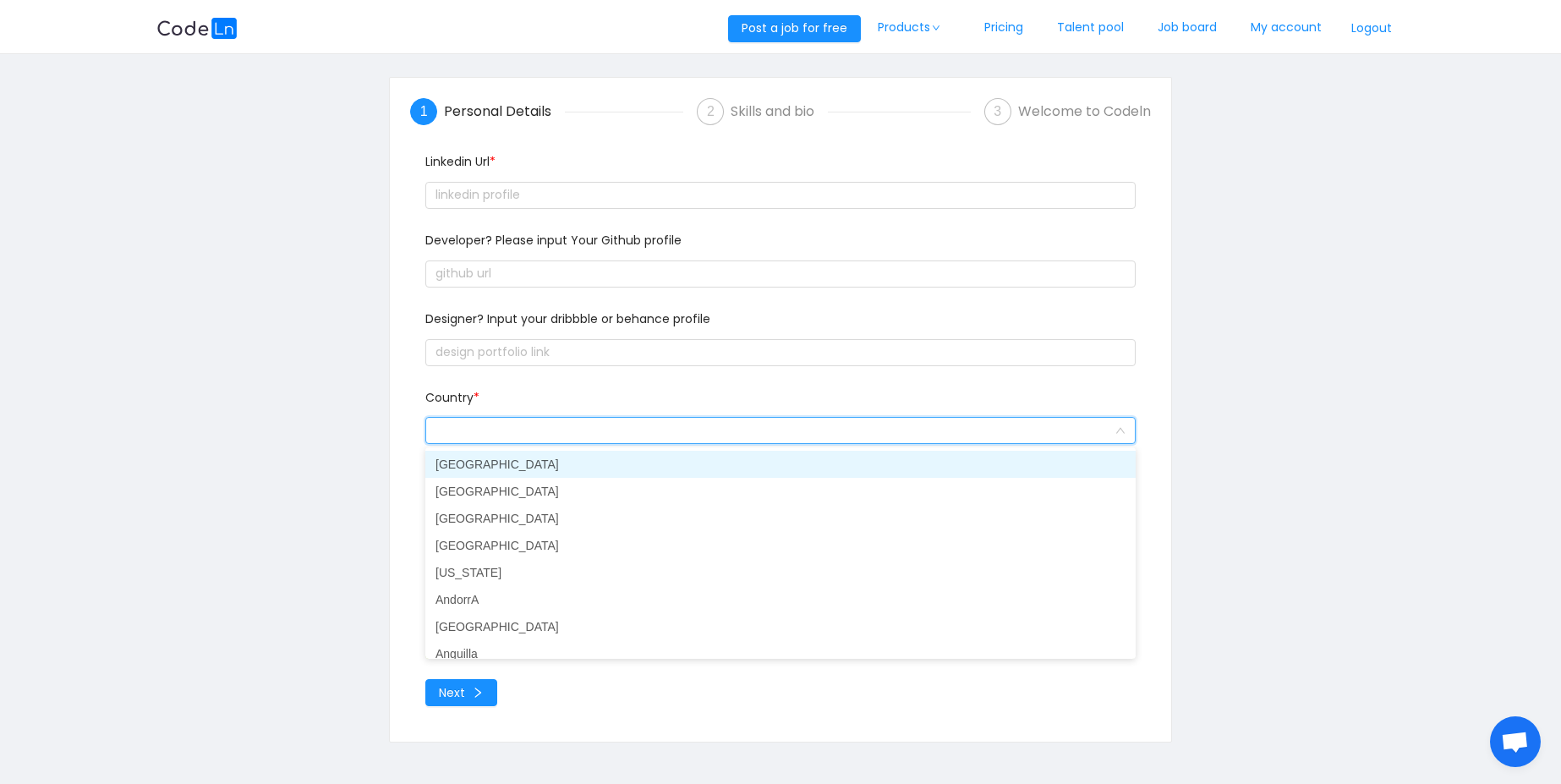
click at [557, 438] on input at bounding box center [774, 431] width 679 height 25
type input "Nig"
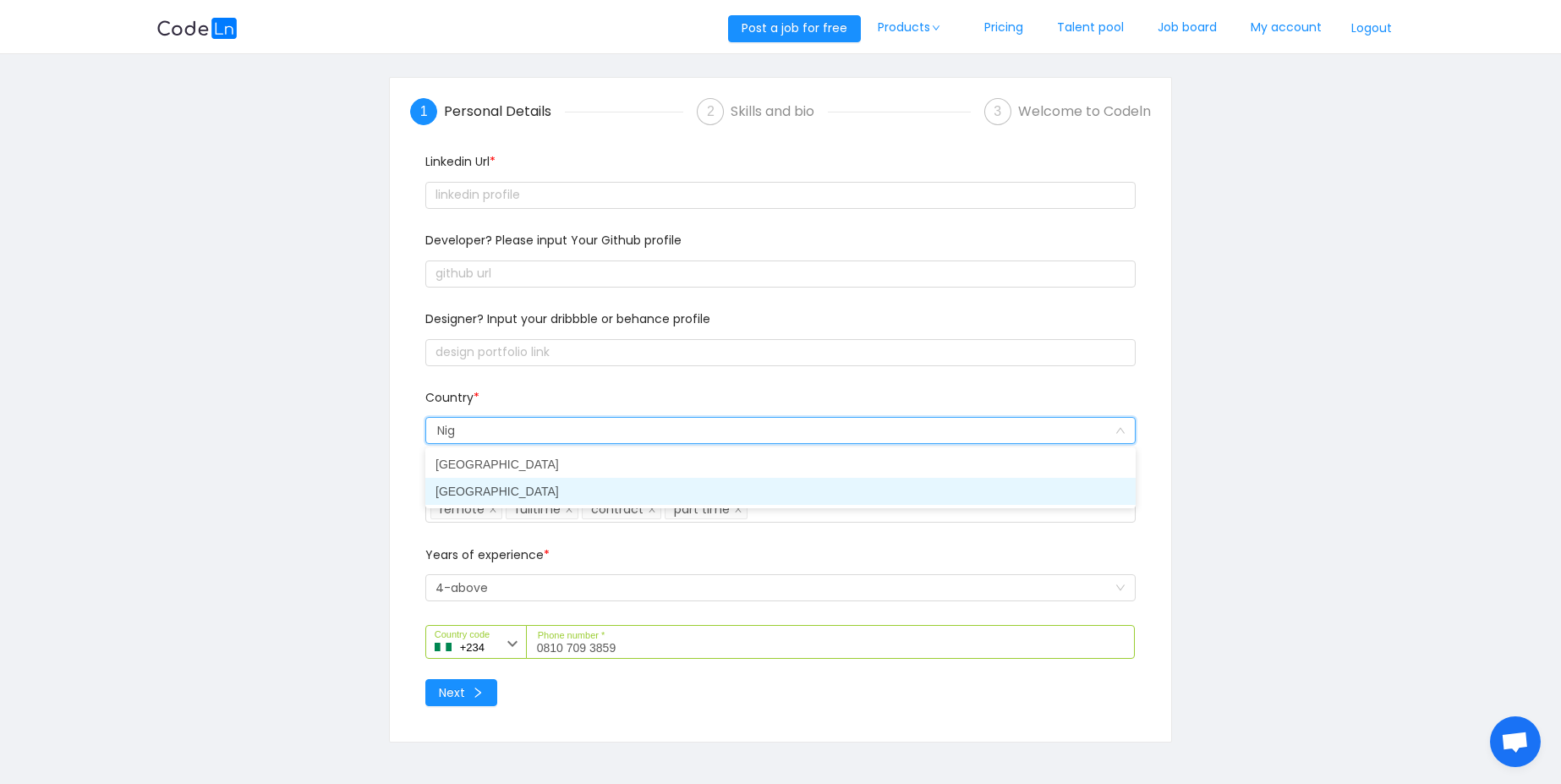
click at [537, 495] on li "[GEOGRAPHIC_DATA]" at bounding box center [780, 491] width 710 height 27
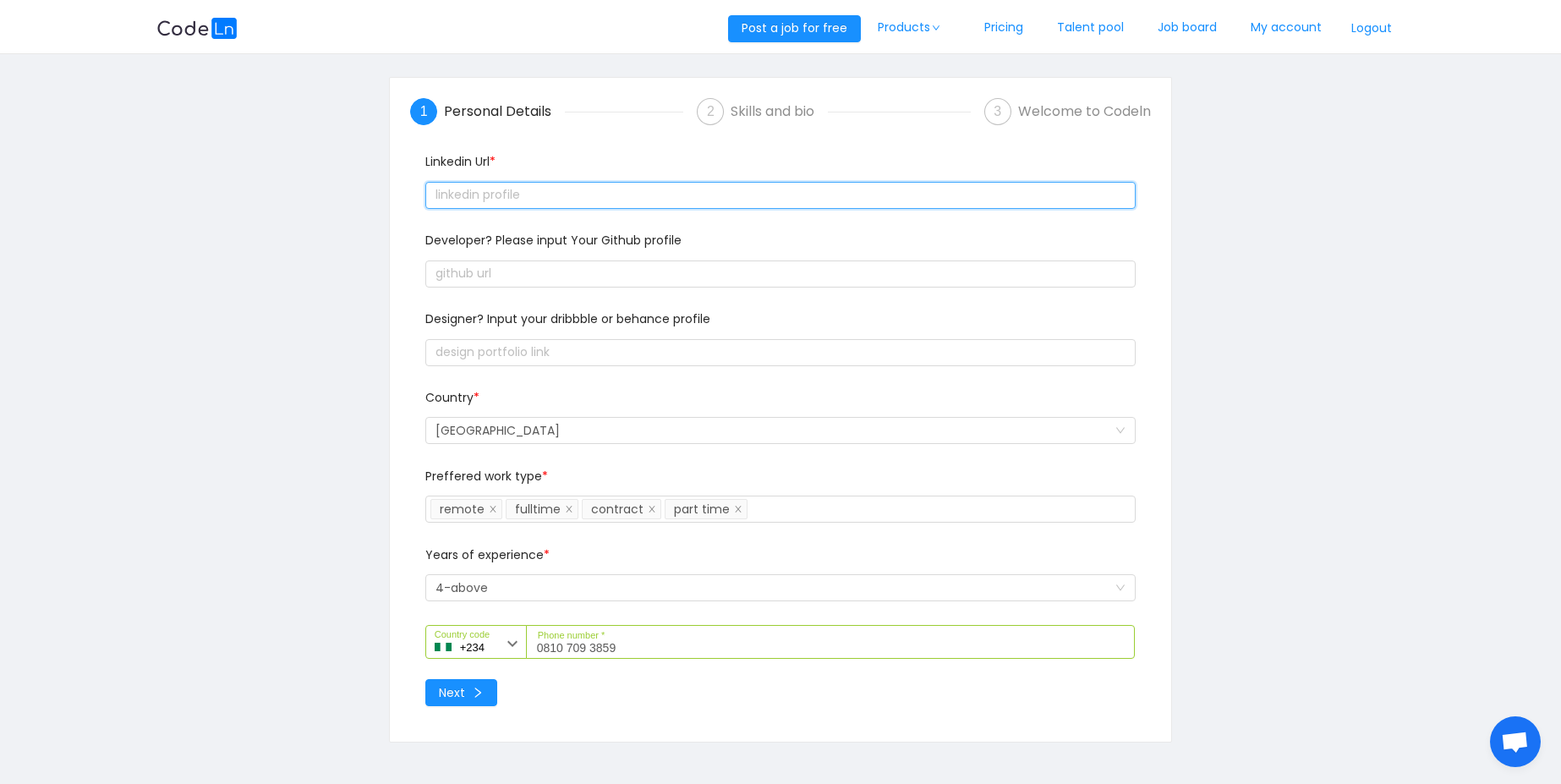
click at [519, 183] on input "text" at bounding box center [780, 195] width 710 height 27
paste input "text"
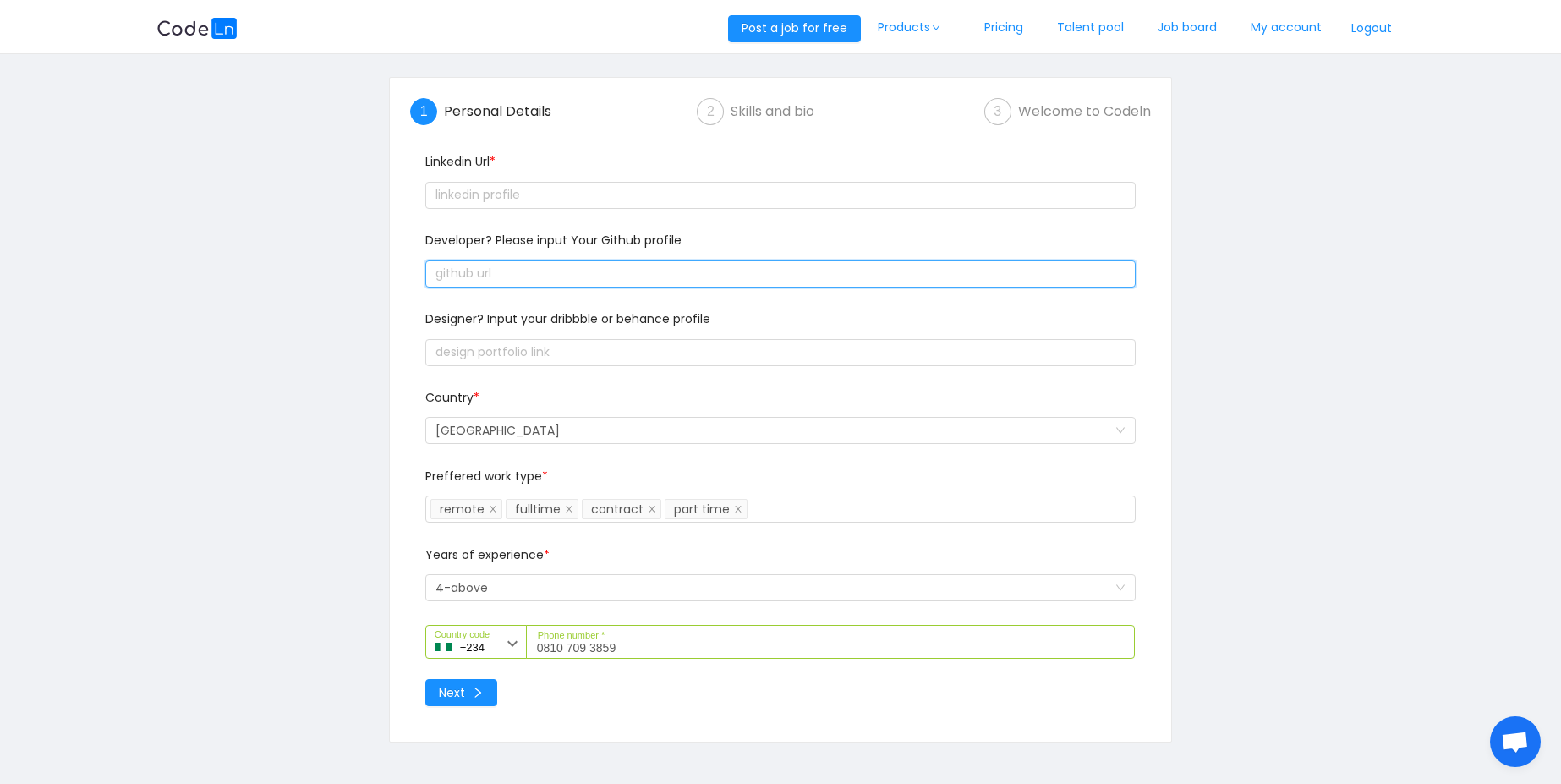
click at [586, 269] on input "text" at bounding box center [780, 274] width 710 height 27
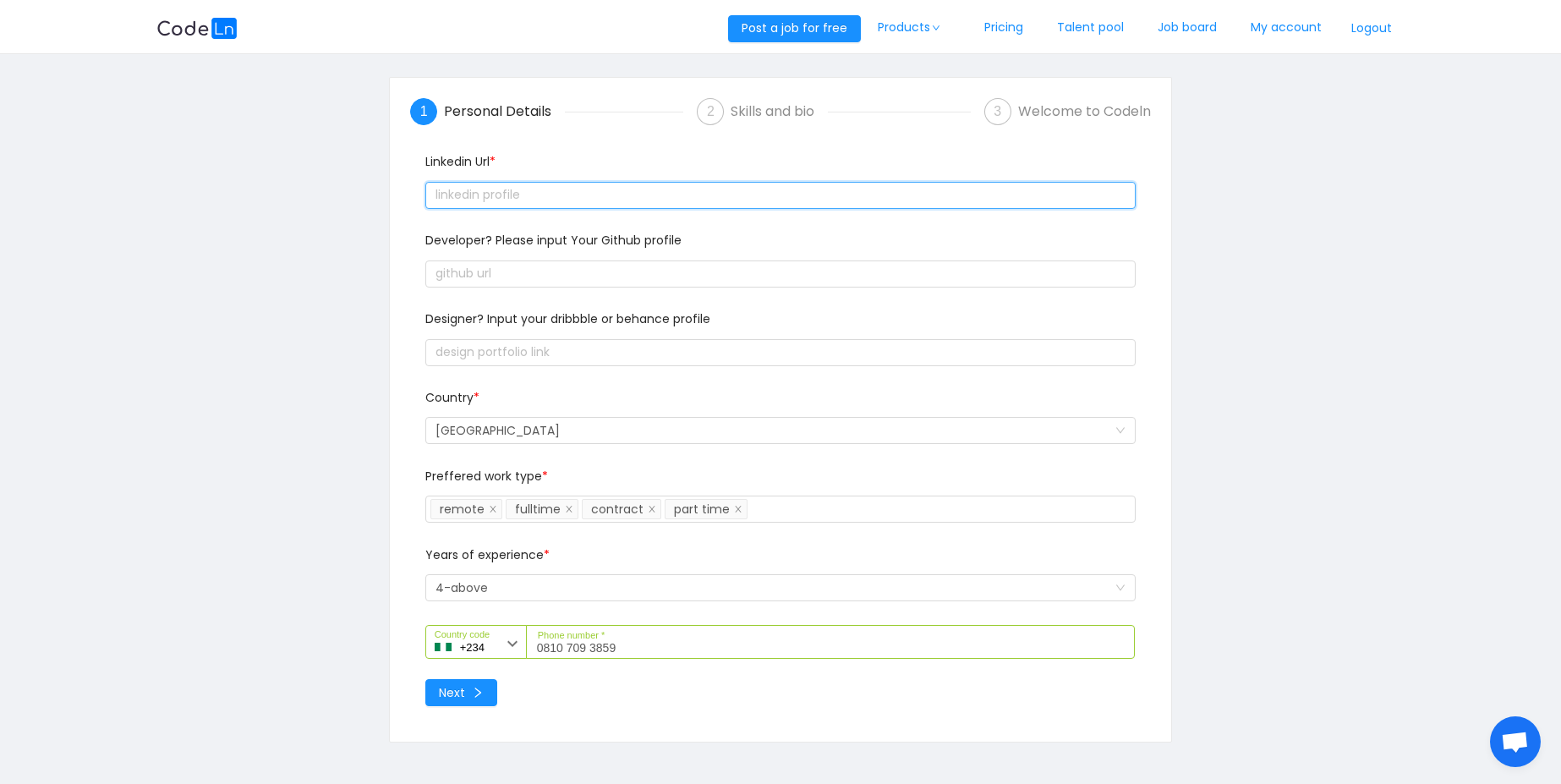
click at [566, 199] on input "text" at bounding box center [780, 195] width 710 height 27
paste input "text"
click at [938, 178] on div at bounding box center [780, 194] width 710 height 34
click at [895, 203] on input "text" at bounding box center [780, 195] width 710 height 27
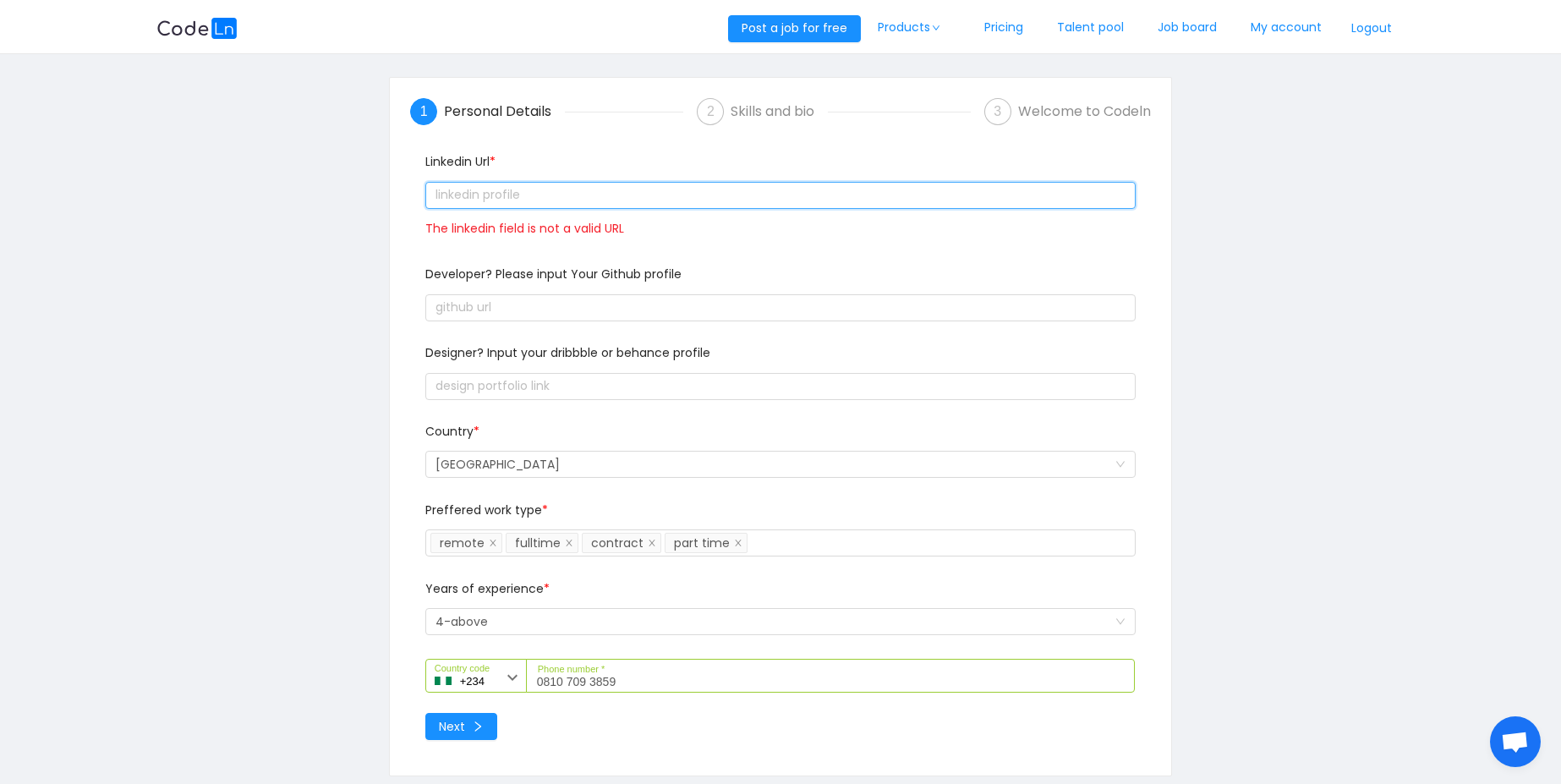
click at [895, 204] on input "text" at bounding box center [780, 195] width 710 height 27
paste input "text"
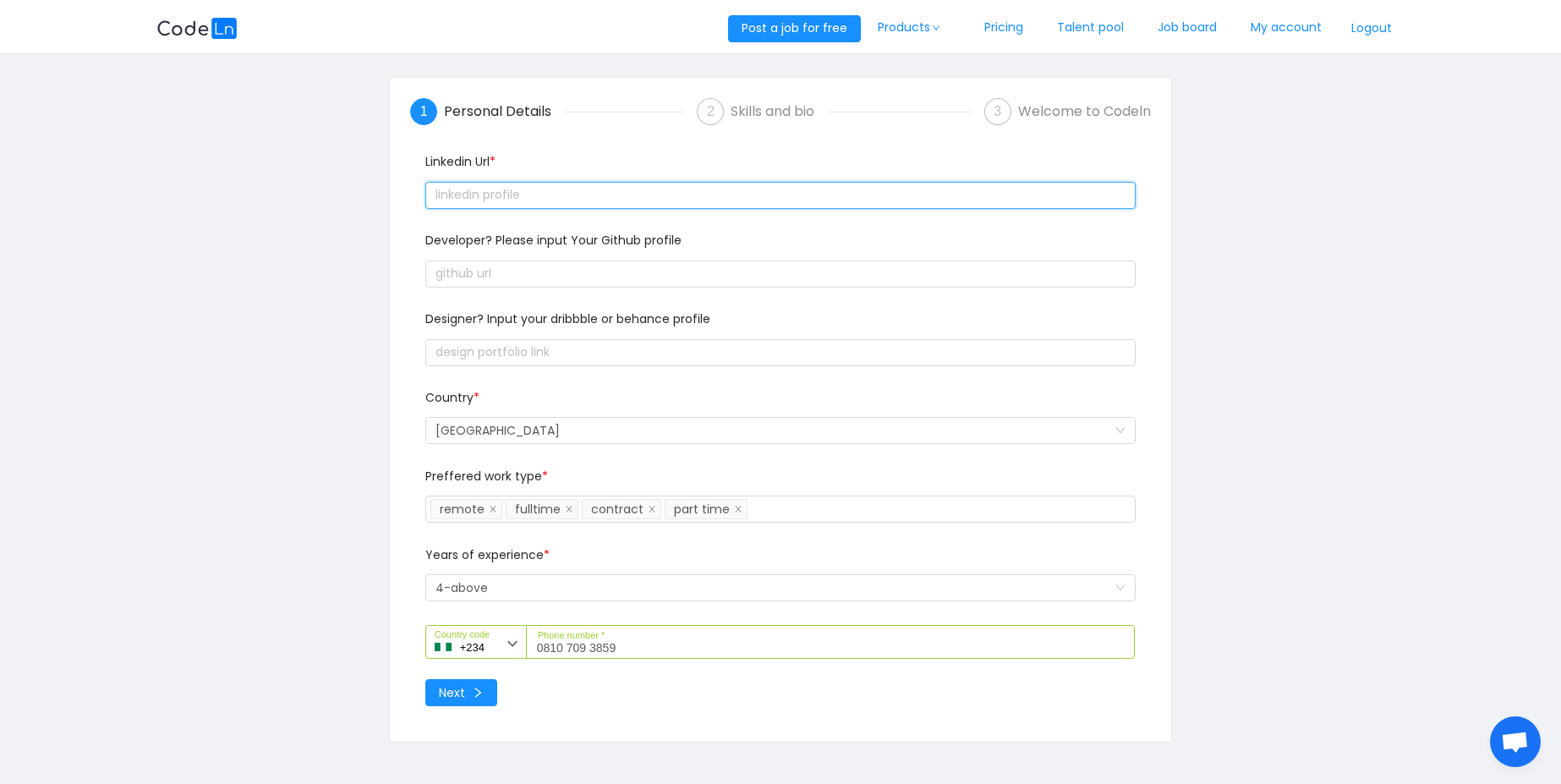
drag, startPoint x: 895, startPoint y: 204, endPoint x: 963, endPoint y: 327, distance: 140.5
click at [963, 327] on div "Linkedin Url * Developer? Please input Your Github profile Designer? Input your…" at bounding box center [780, 406] width 723 height 506
click at [963, 327] on div "Designer? Input your dribbble or behance profile" at bounding box center [780, 322] width 710 height 25
click at [788, 190] on input "text" at bounding box center [780, 195] width 710 height 27
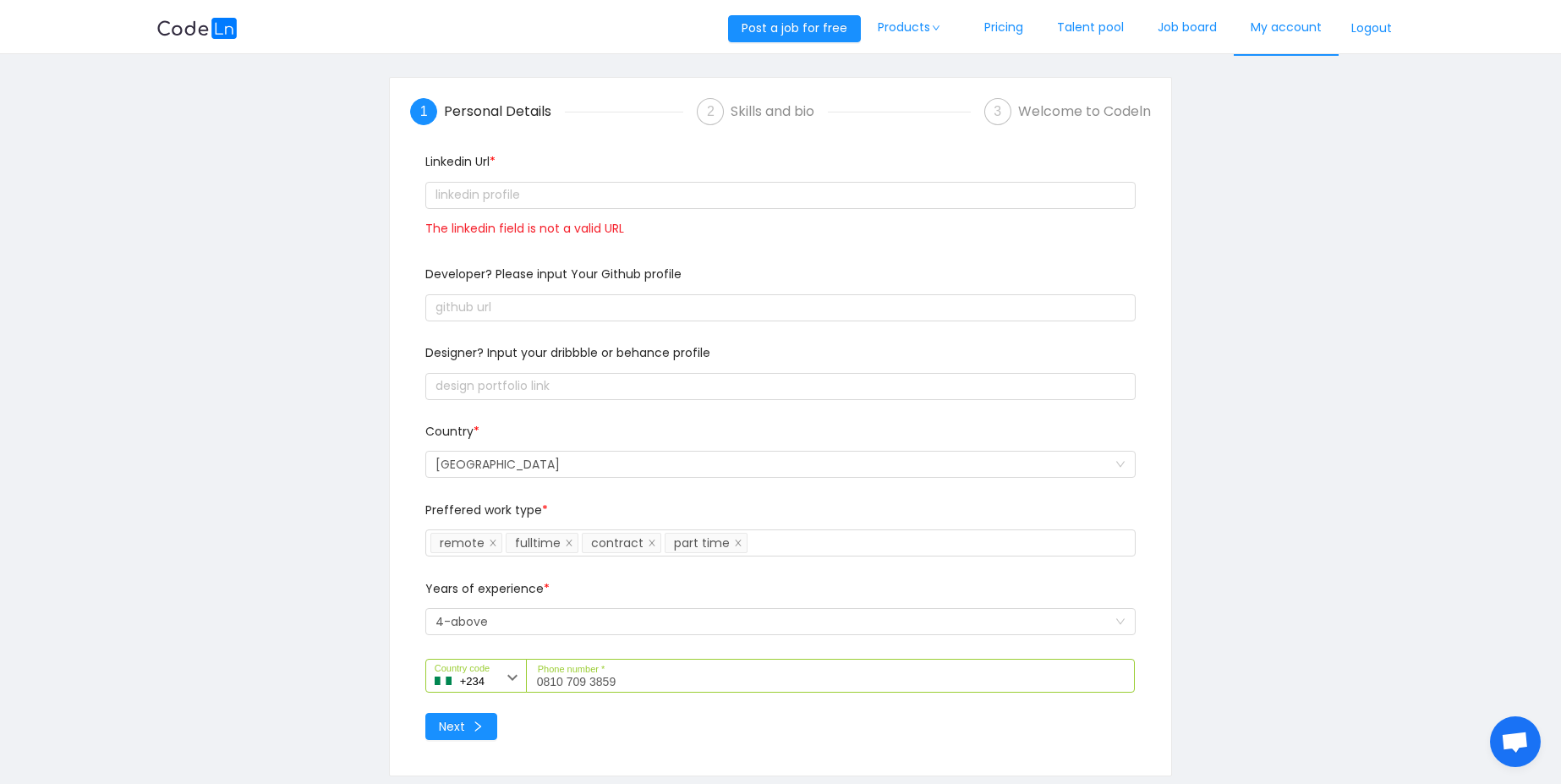
click at [1303, 38] on link "My account" at bounding box center [1285, 28] width 104 height 56
click at [742, 193] on input "text" at bounding box center [780, 195] width 710 height 27
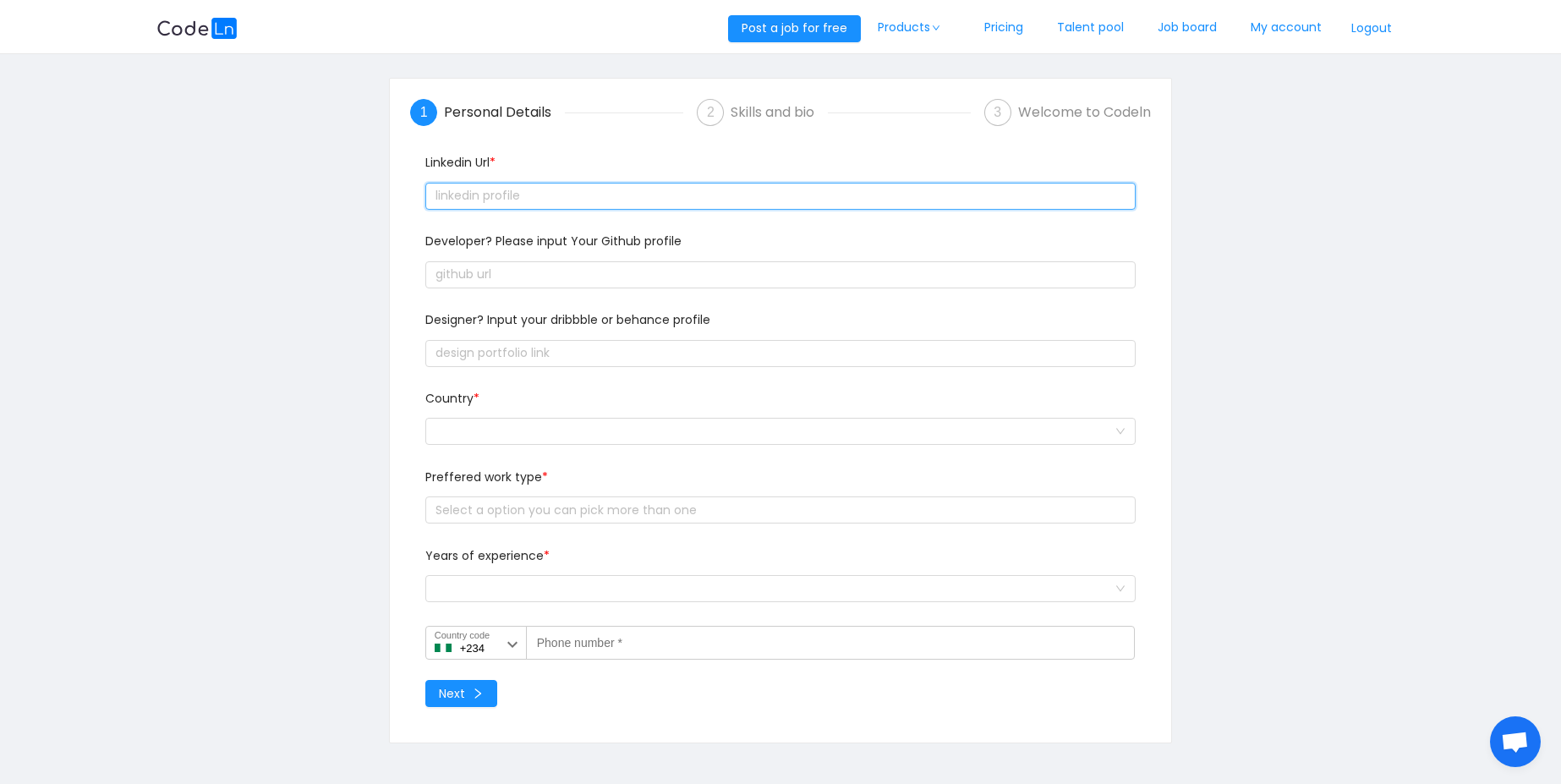
click at [625, 205] on input "text" at bounding box center [780, 196] width 710 height 27
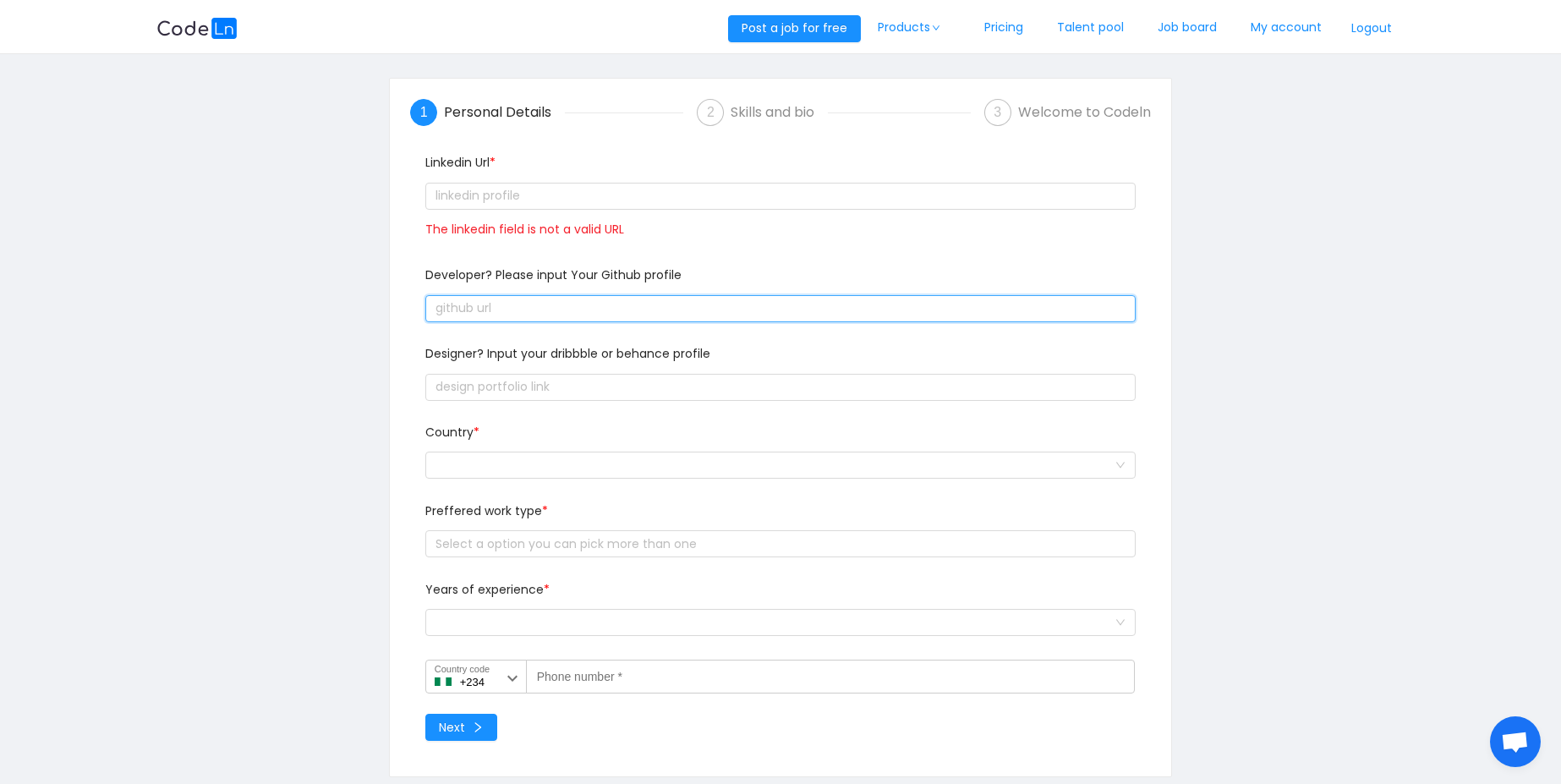
click at [588, 313] on input "text" at bounding box center [780, 308] width 710 height 27
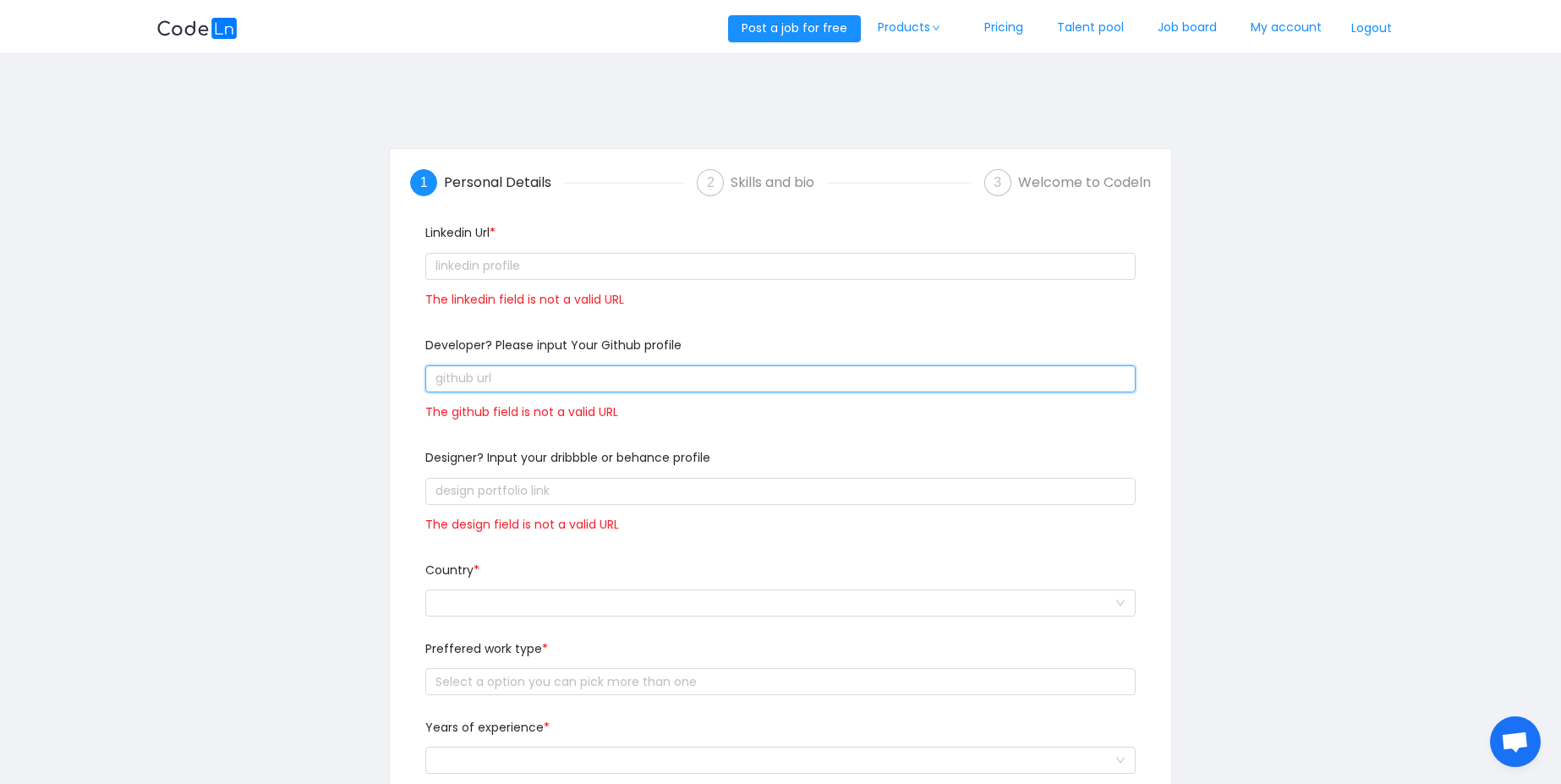
click at [537, 387] on input "text" at bounding box center [780, 378] width 710 height 27
click at [740, 189] on div "Skills and bio" at bounding box center [779, 183] width 97 height 27
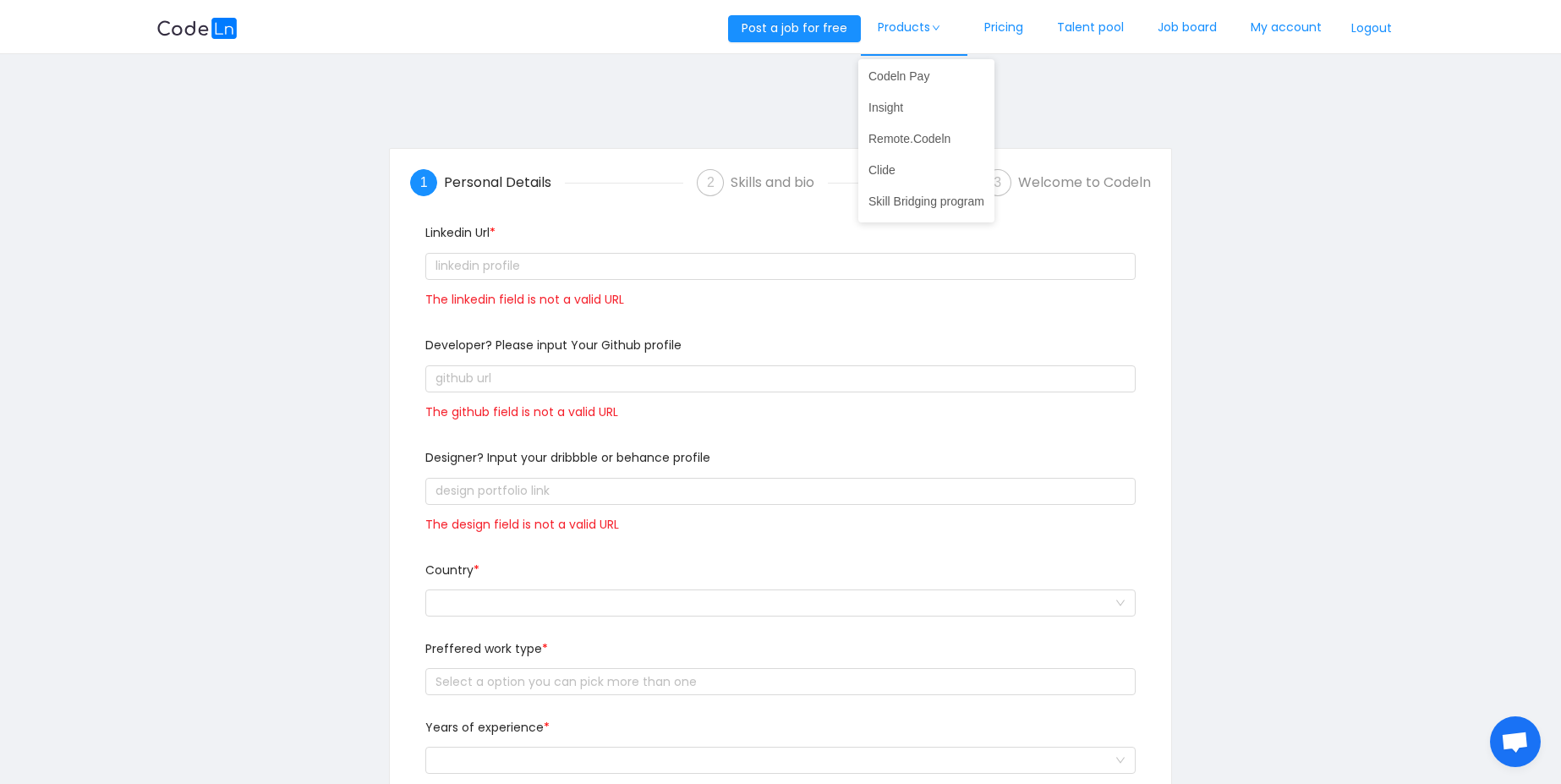
click at [903, 30] on link "Products" at bounding box center [913, 28] width 106 height 56
click at [1298, 18] on link "My account" at bounding box center [1285, 28] width 104 height 56
click at [1074, 34] on link "Talent pool" at bounding box center [1090, 28] width 101 height 56
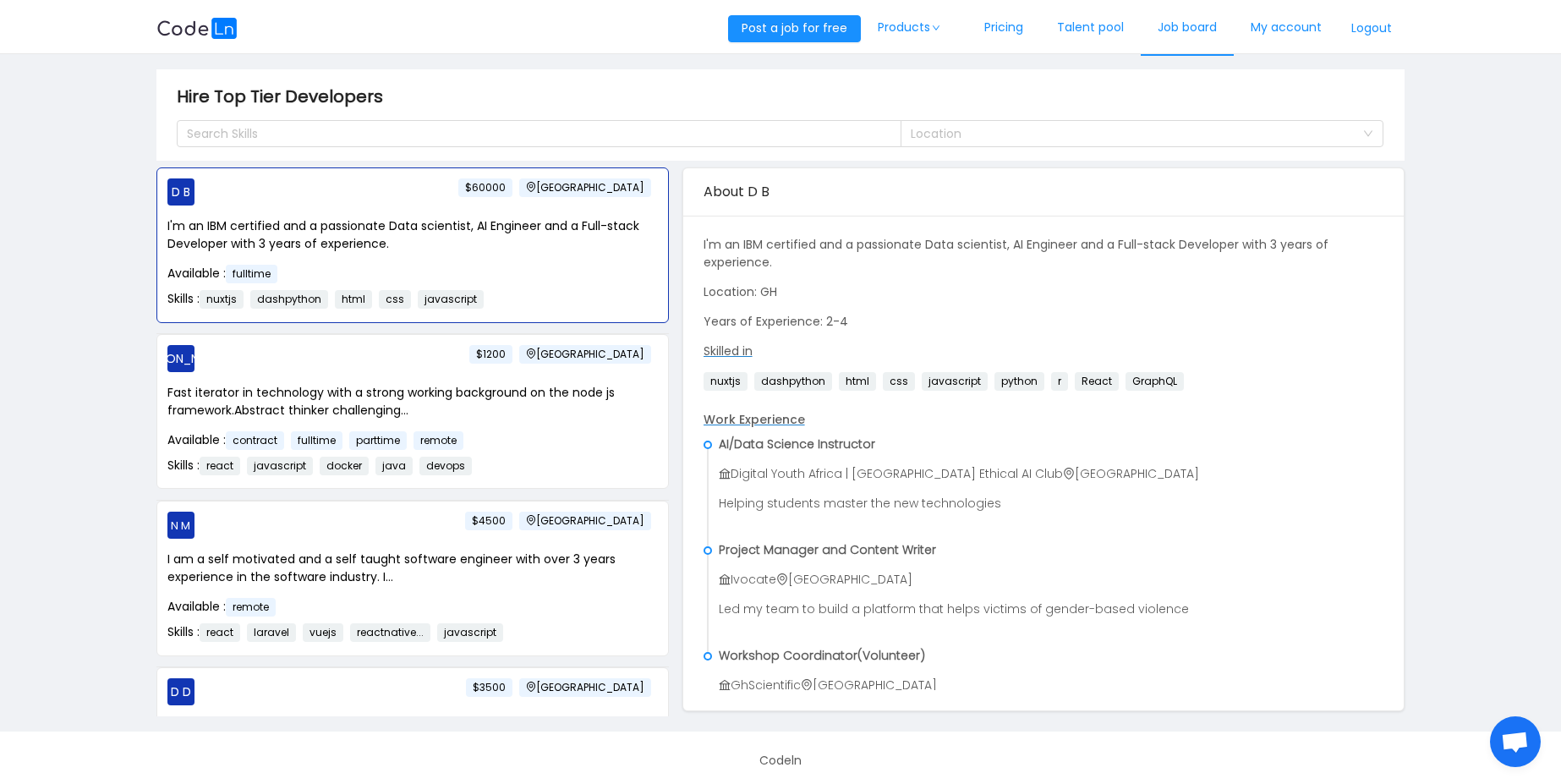
click at [1172, 34] on link "Job board" at bounding box center [1187, 28] width 93 height 56
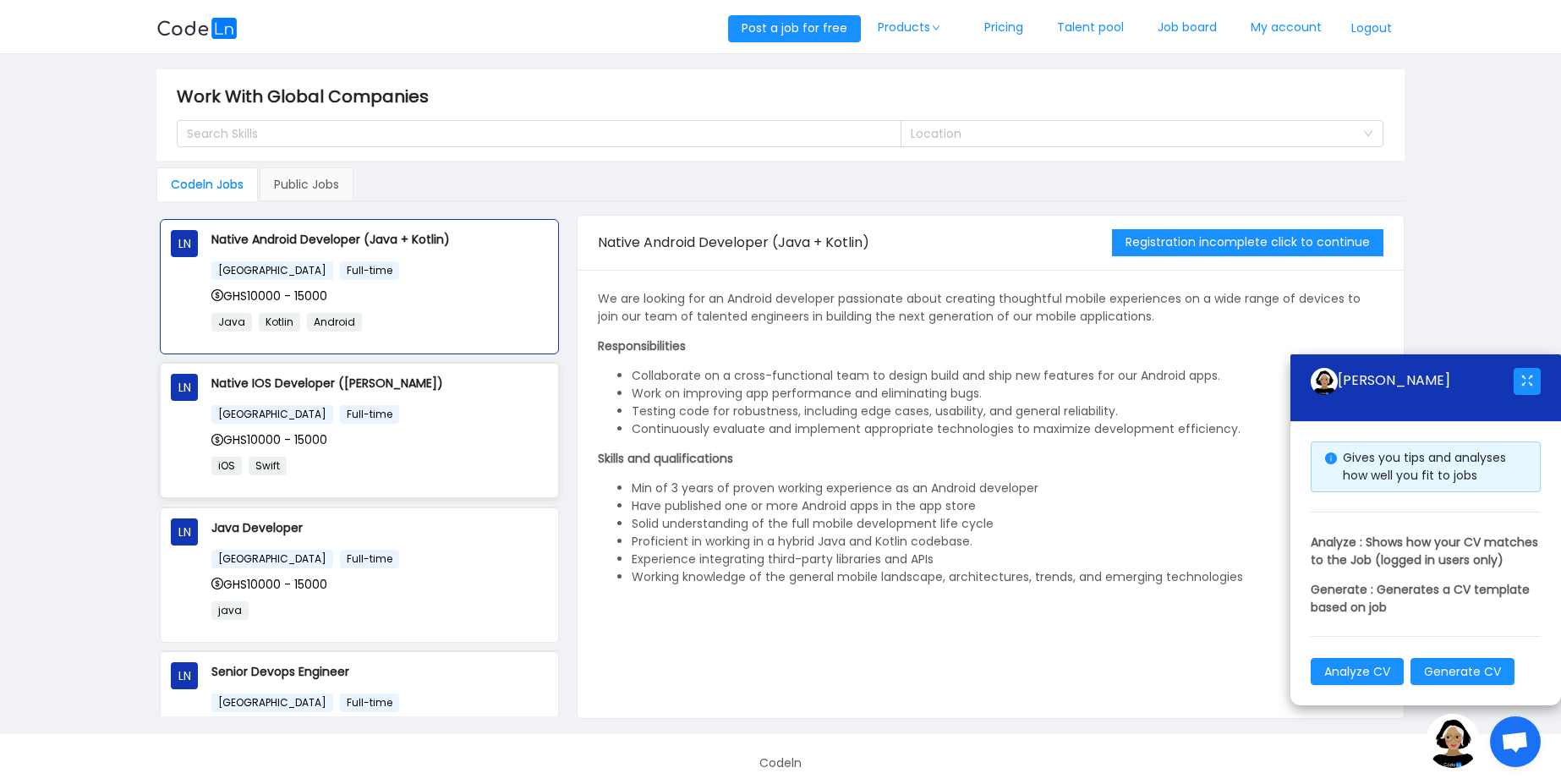
scroll to position [169, 0]
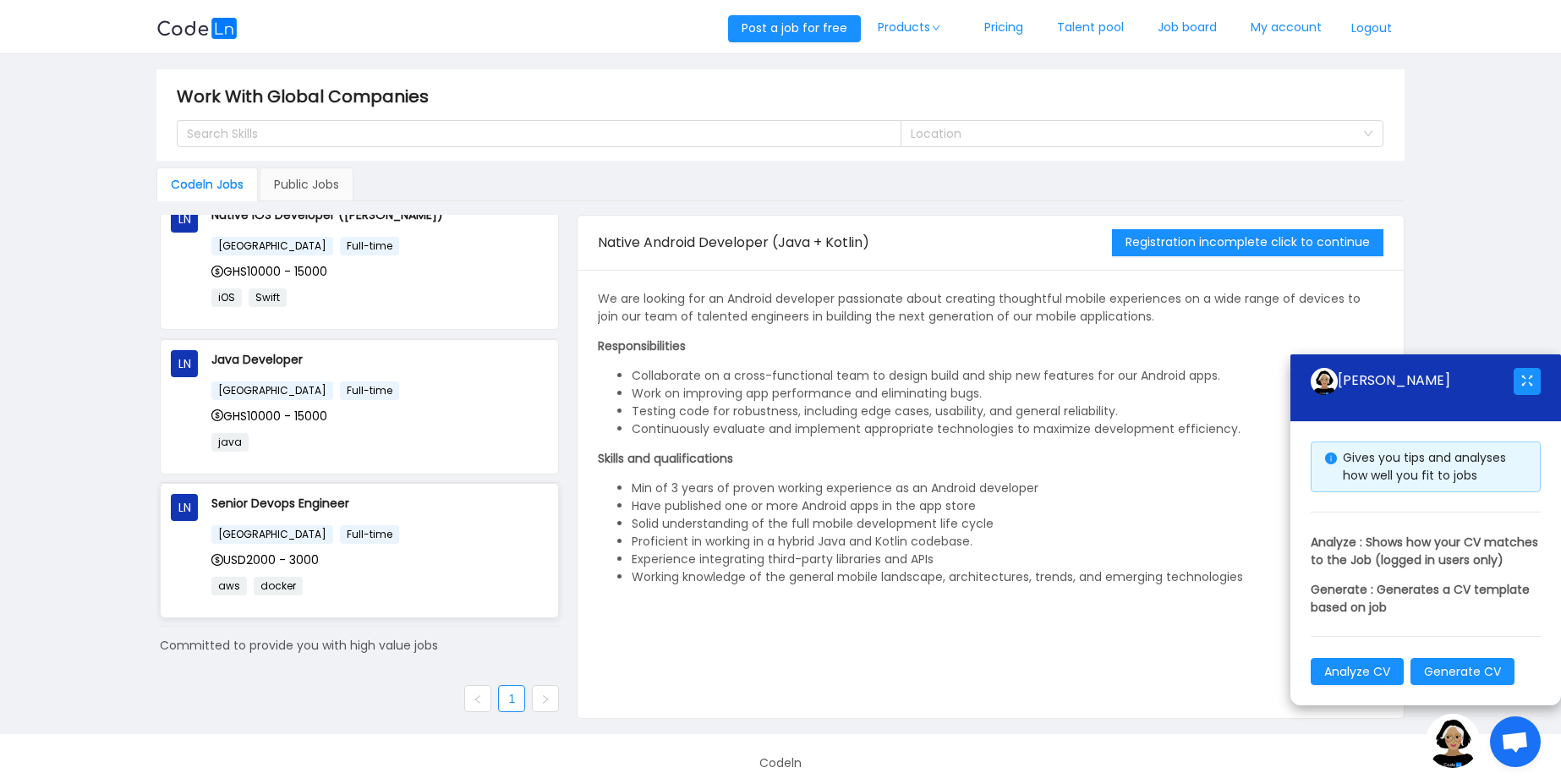
click at [327, 570] on div "[GEOGRAPHIC_DATA] Full-time USD2000 - 3000 aws docker" at bounding box center [379, 565] width 336 height 83
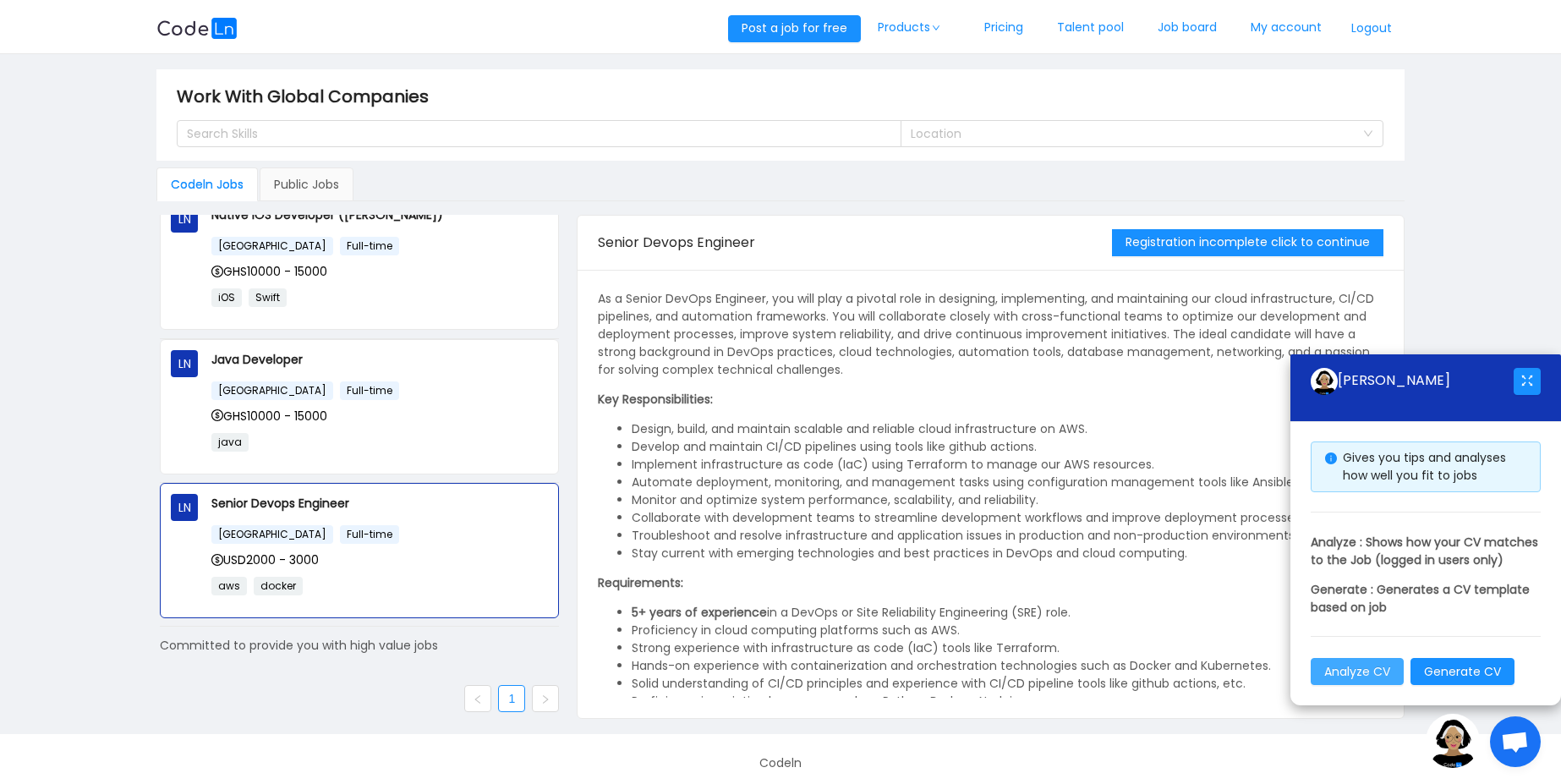
click at [1378, 673] on button "Analyze CV" at bounding box center [1357, 671] width 93 height 27
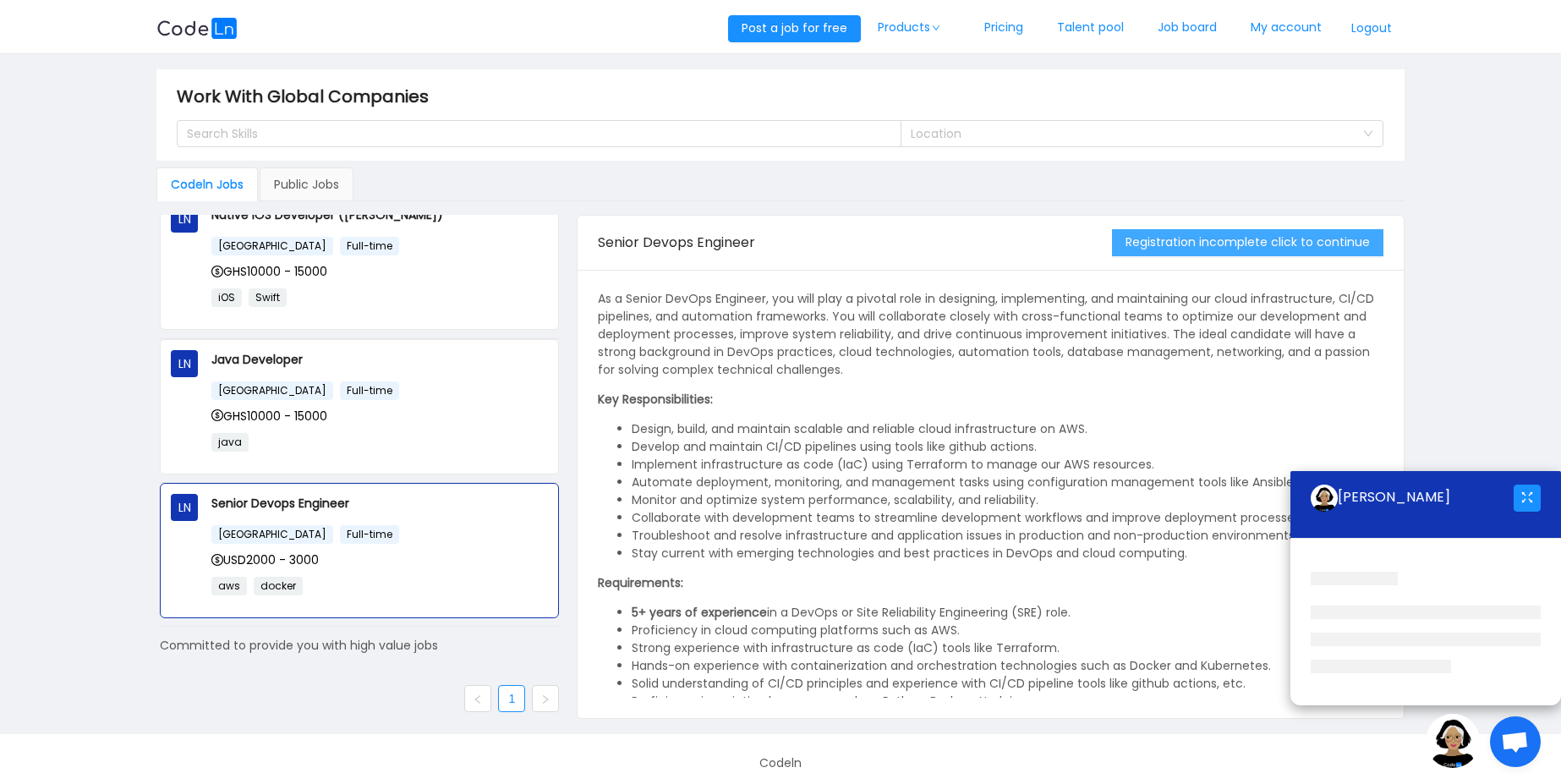
click at [1216, 244] on button "Registration incomplete click to continue" at bounding box center [1247, 242] width 271 height 27
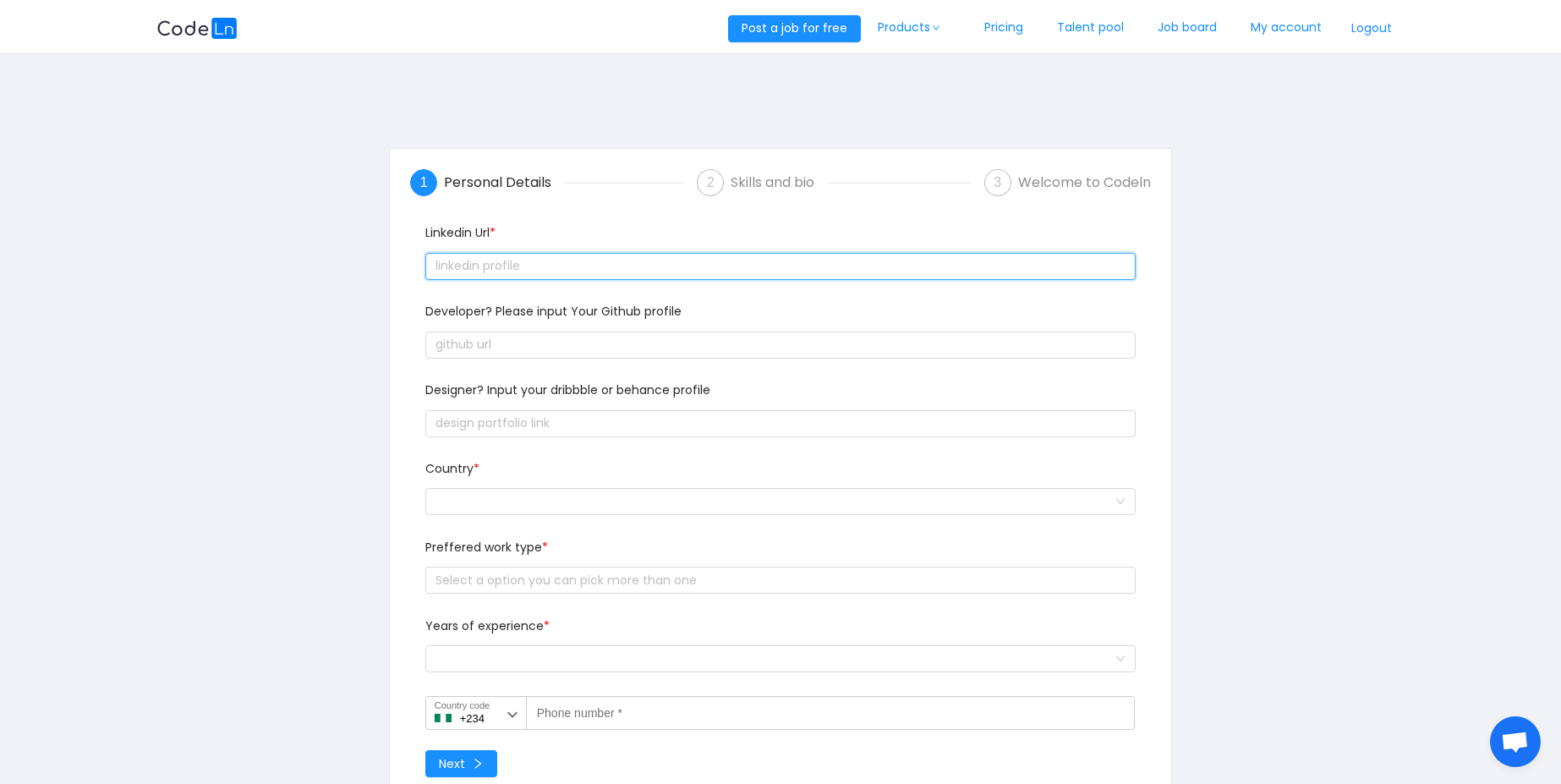
click at [769, 268] on input "text" at bounding box center [780, 266] width 710 height 27
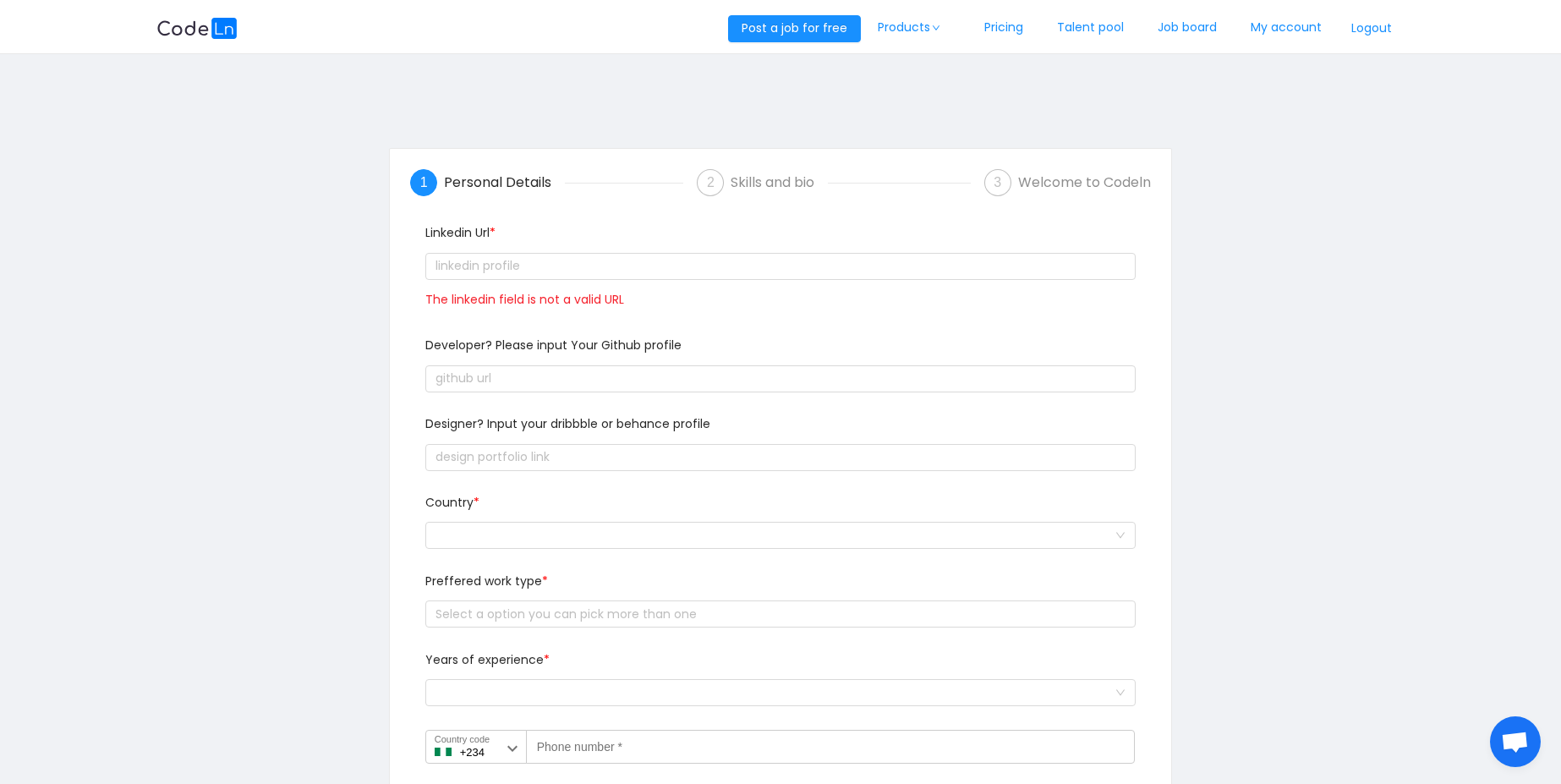
click at [1383, 37] on button "Logout" at bounding box center [1370, 28] width 66 height 27
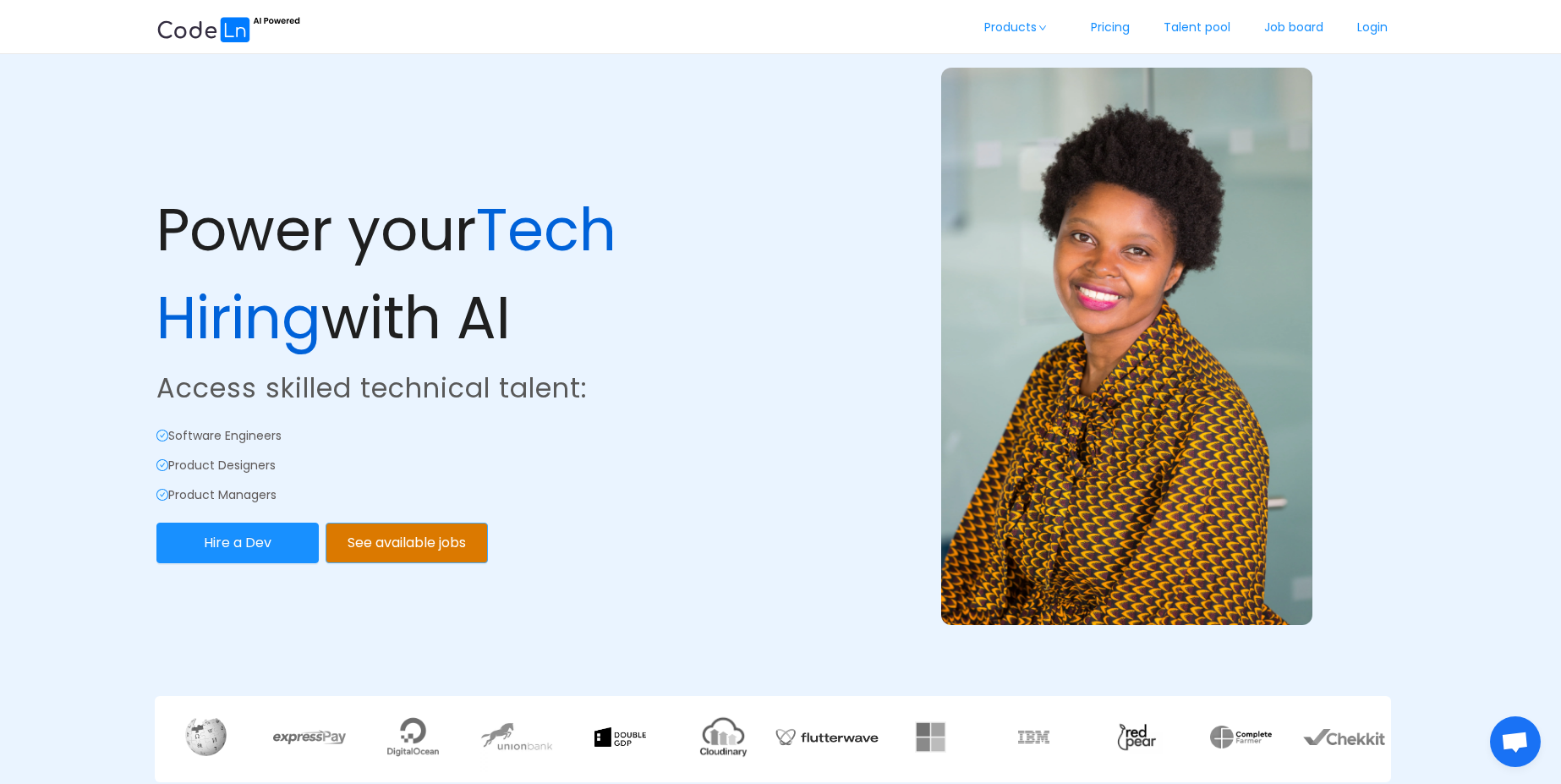
click at [462, 530] on button "See available jobs" at bounding box center [406, 543] width 162 height 40
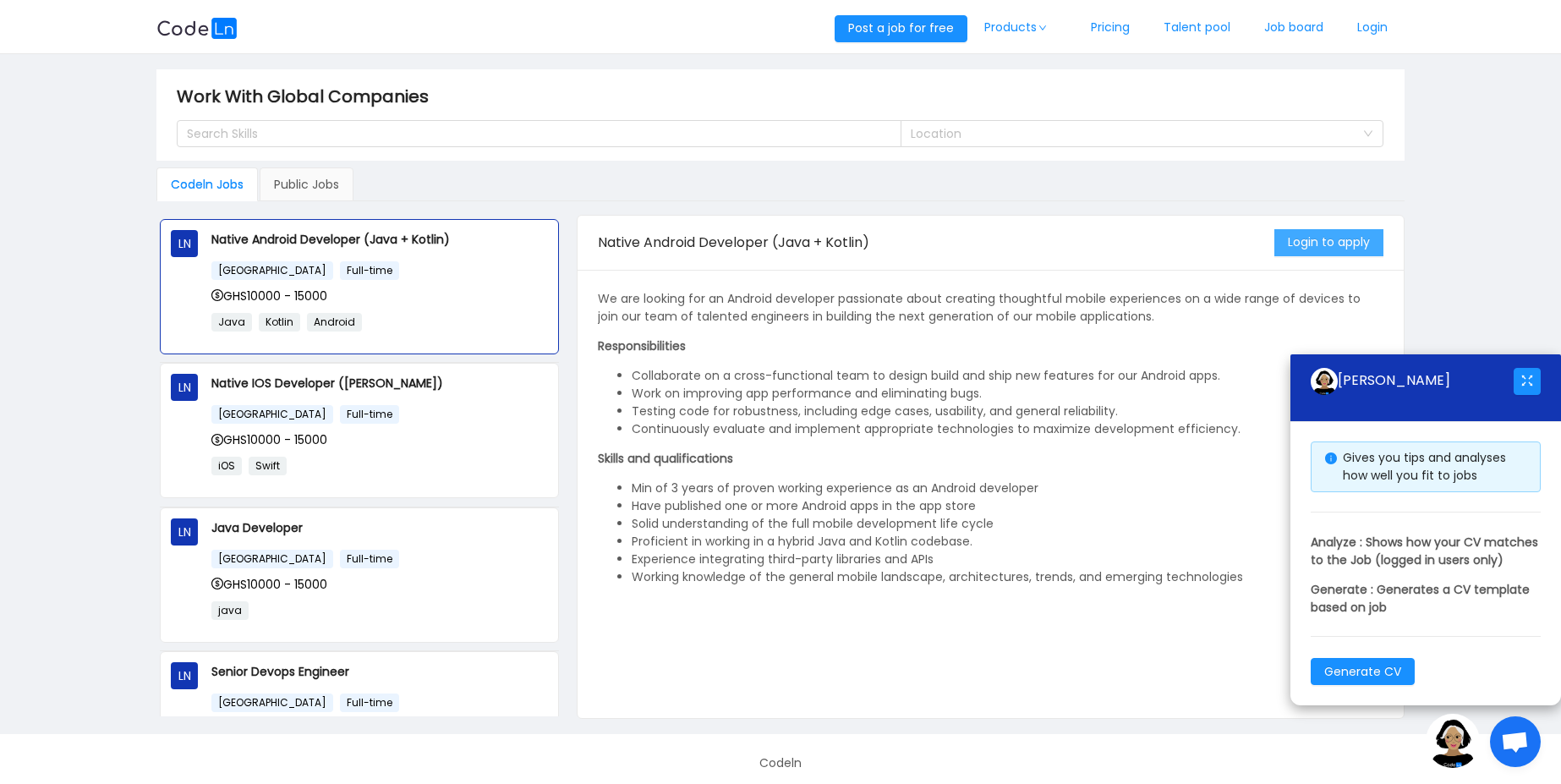
click at [1316, 233] on button "Login to apply" at bounding box center [1328, 242] width 109 height 27
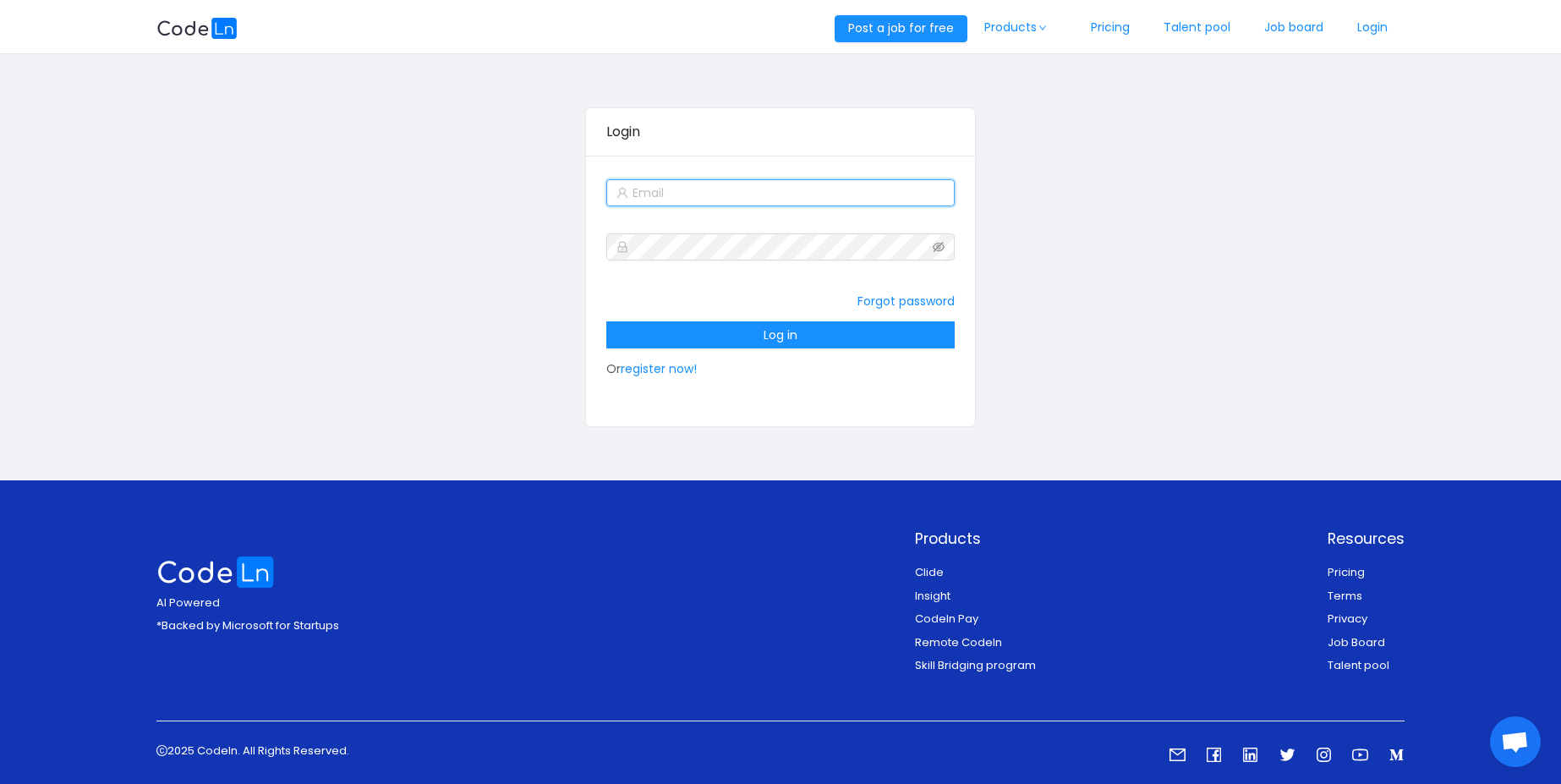
type input "[EMAIL_ADDRESS][DOMAIN_NAME]"
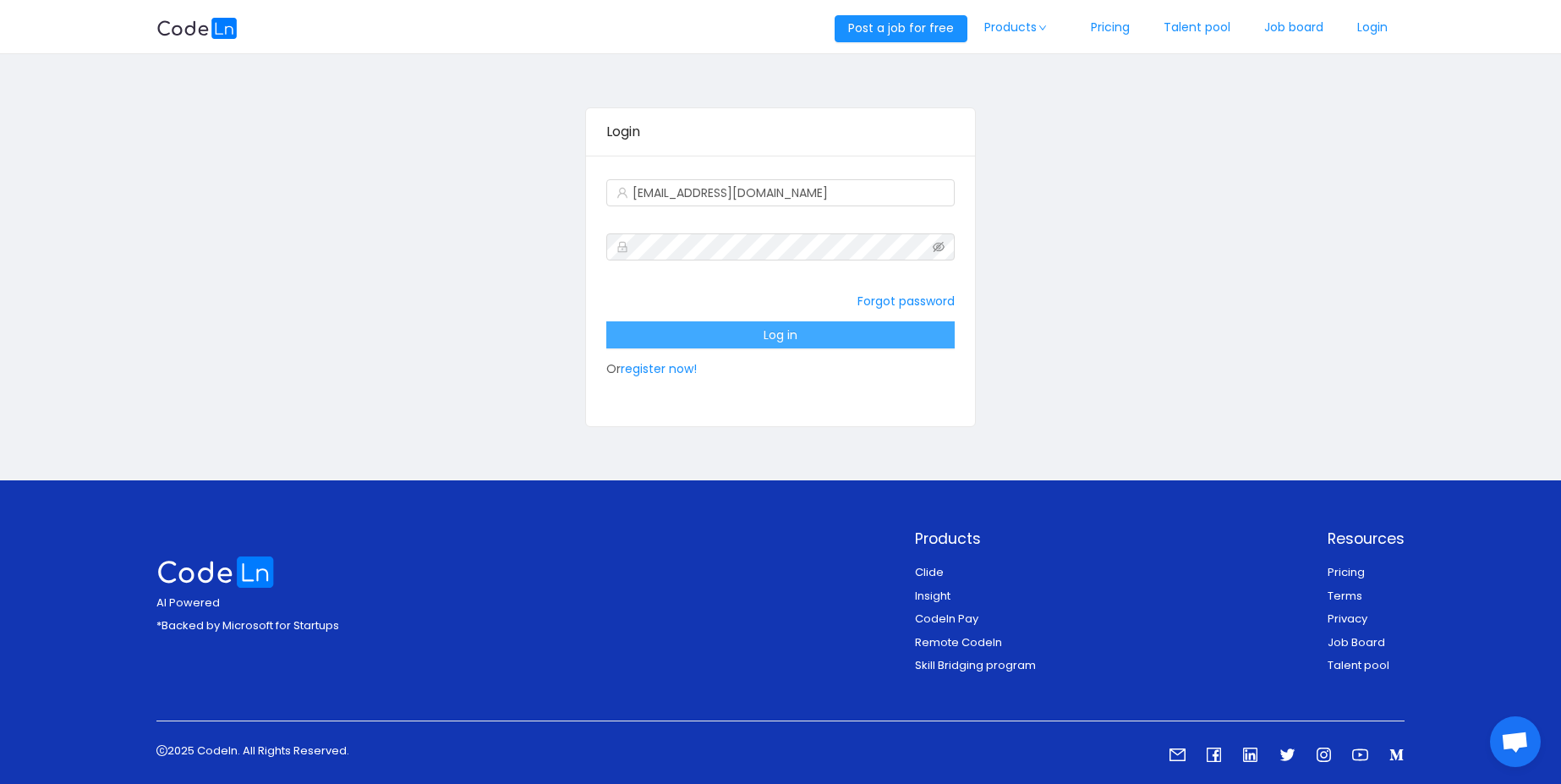
click at [803, 332] on button "Log in" at bounding box center [780, 334] width 349 height 27
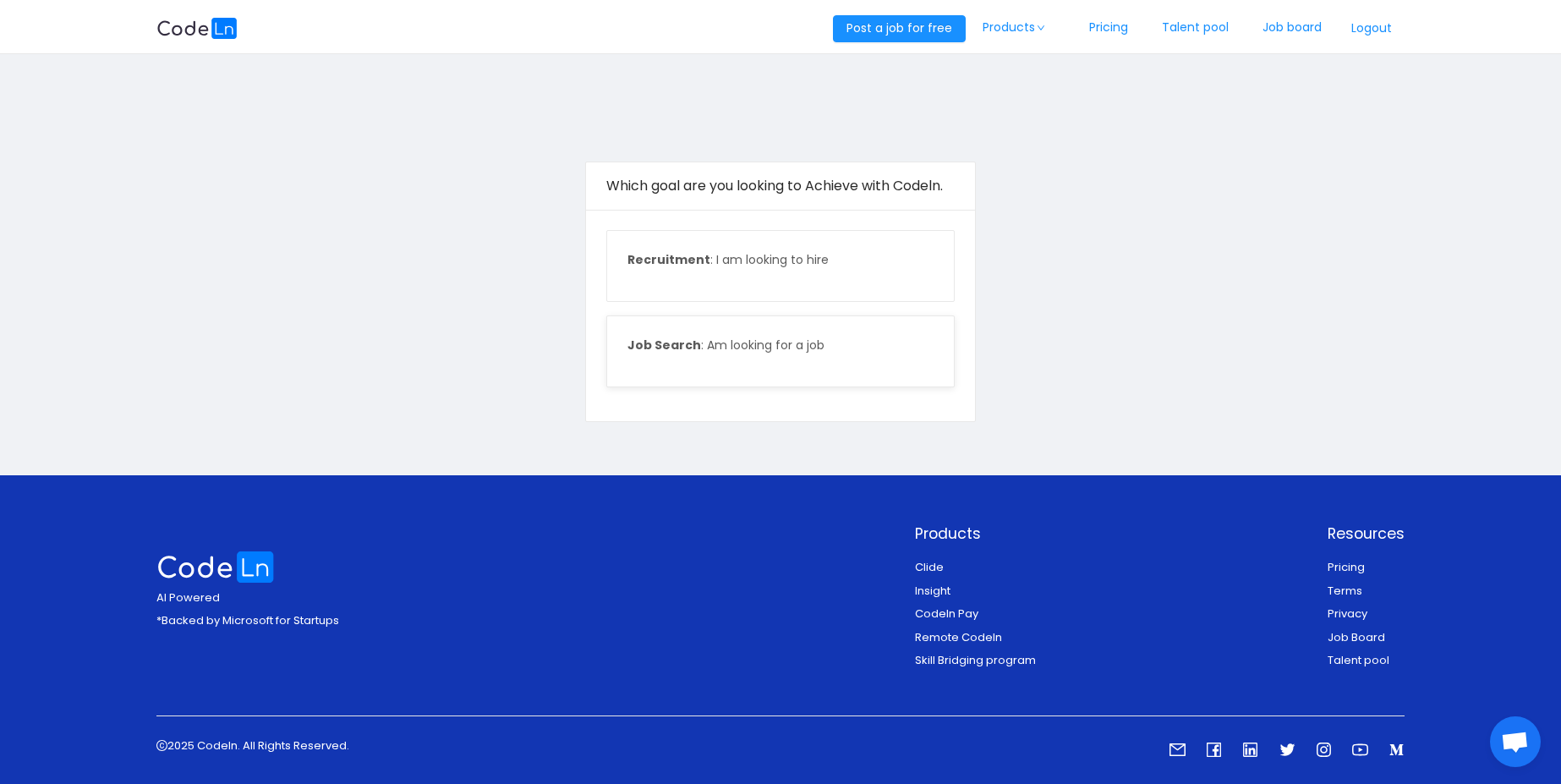
click at [750, 343] on p "Job Search : Am looking for a job" at bounding box center [781, 345] width 307 height 18
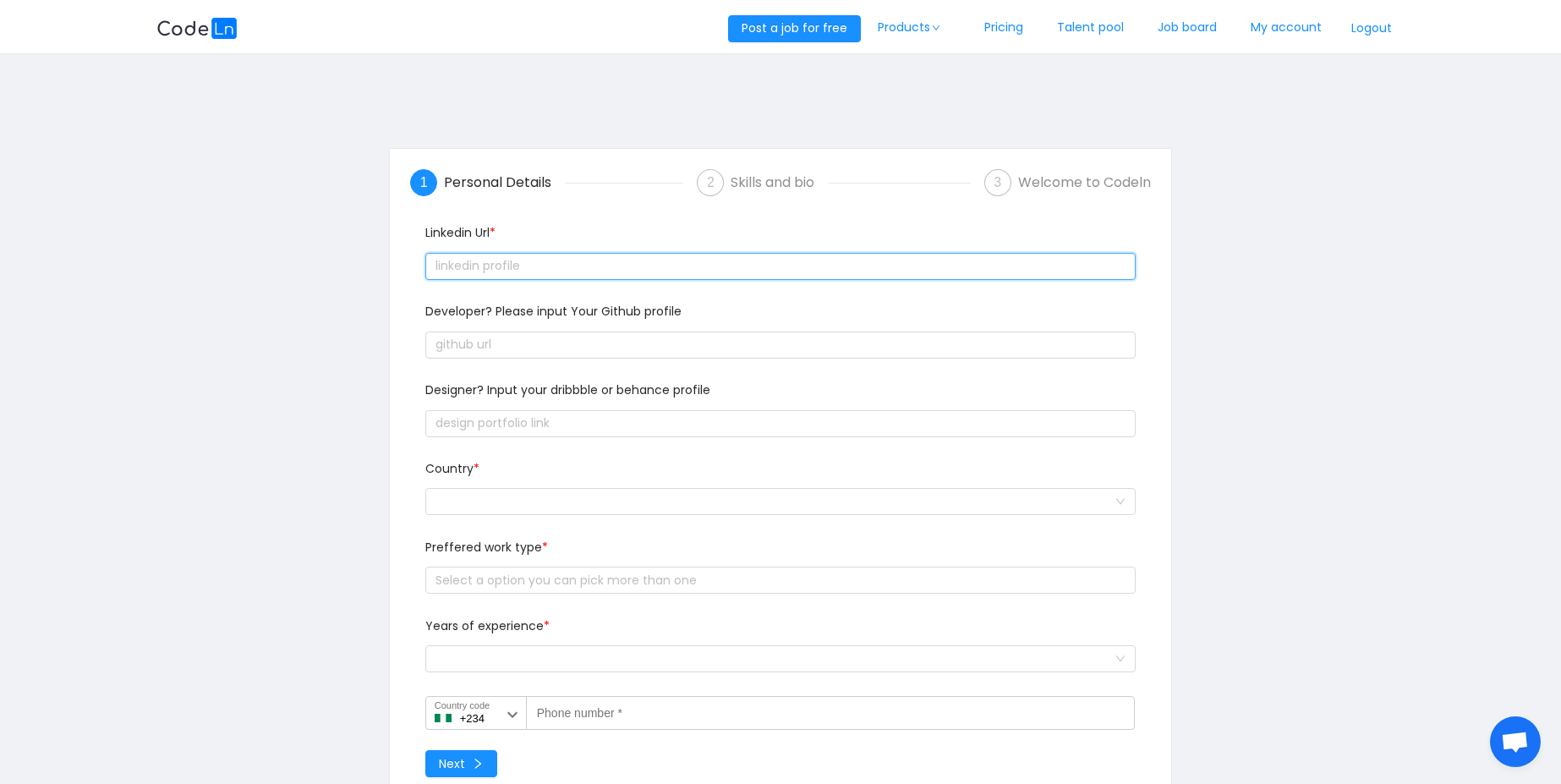
click at [704, 263] on input "text" at bounding box center [780, 266] width 710 height 27
type input "j"
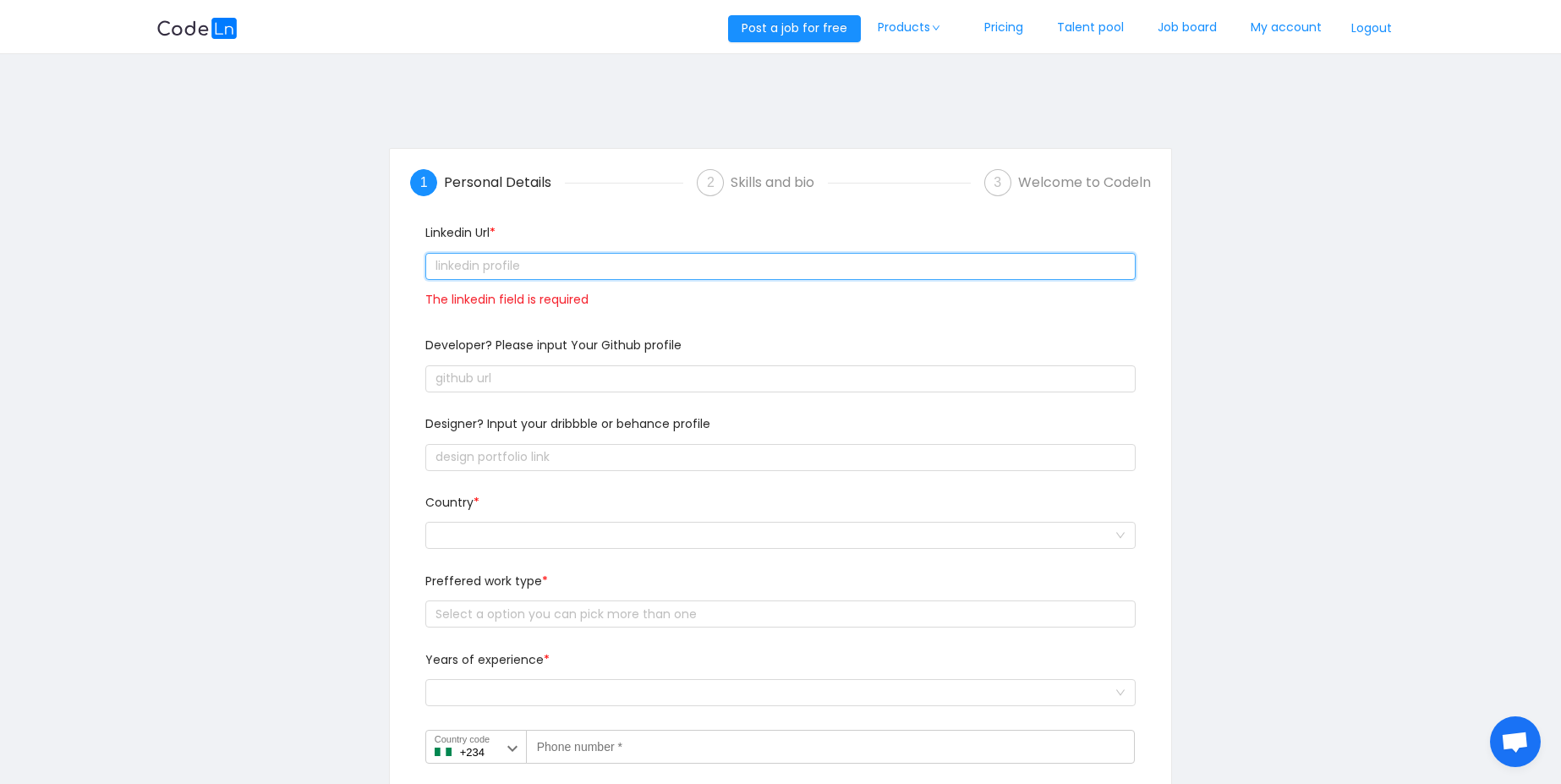
paste input "[URL][DOMAIN_NAME]"
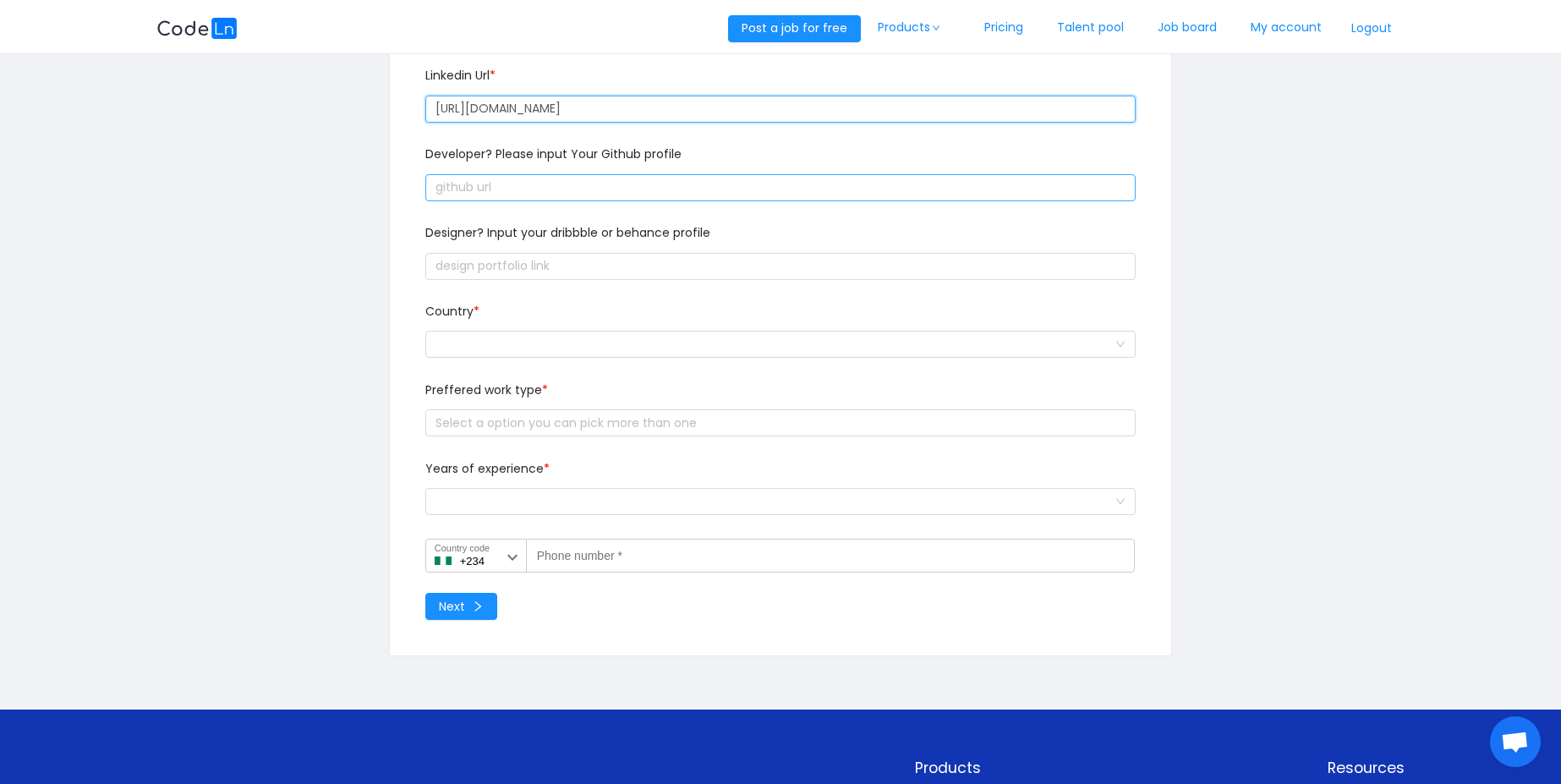
scroll to position [159, 0]
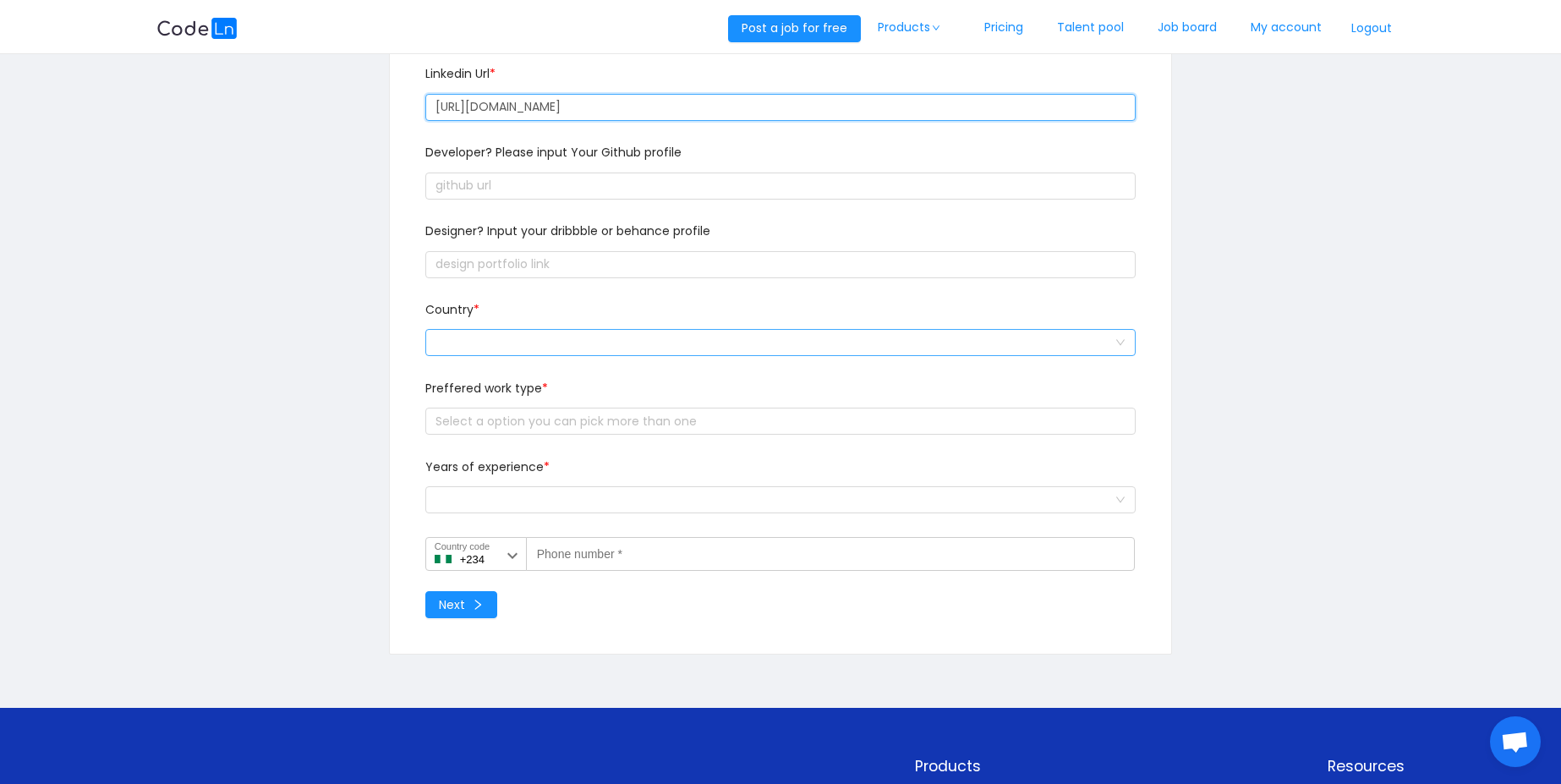
type input "[URL][DOMAIN_NAME]"
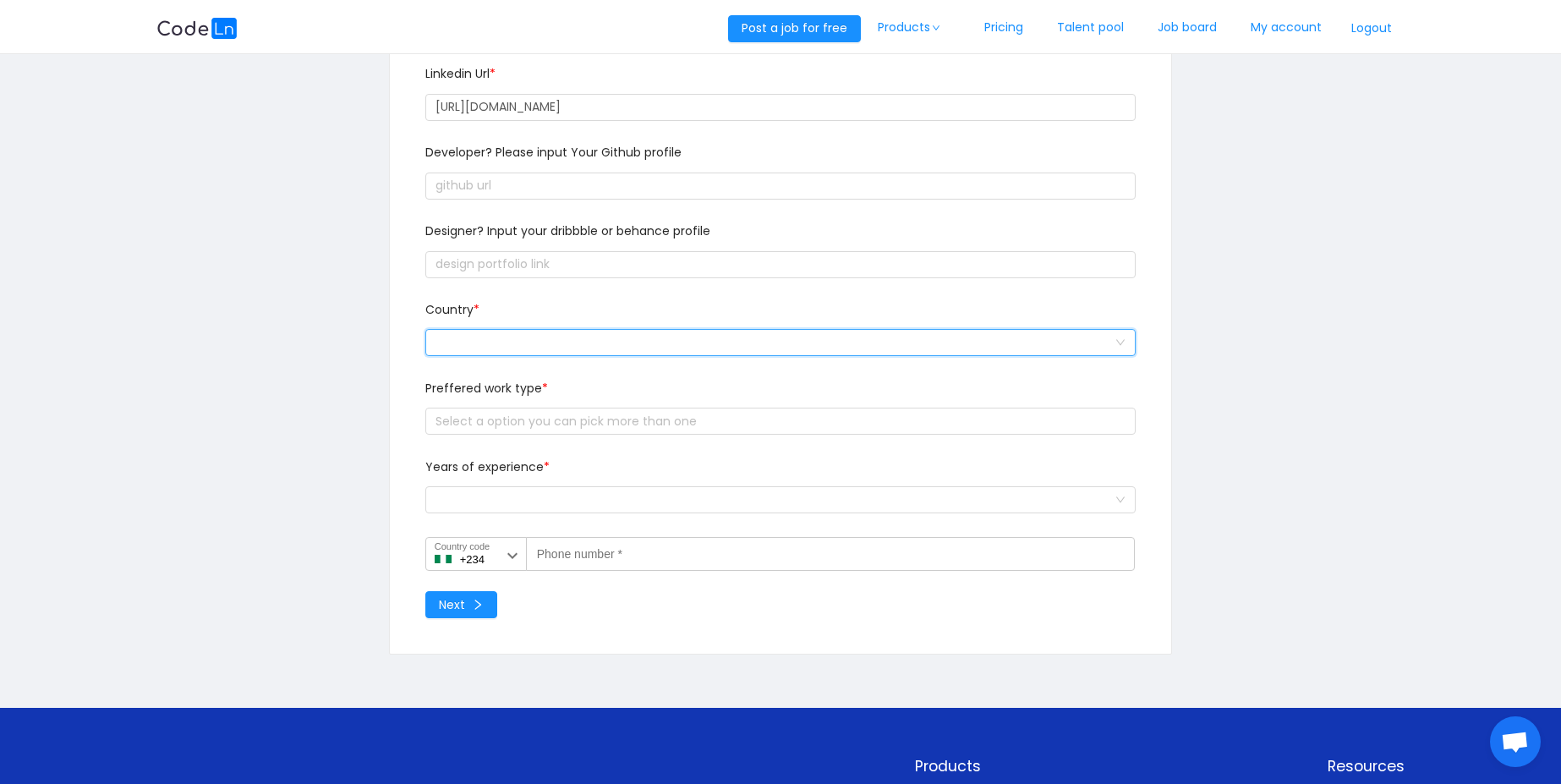
click at [609, 348] on div at bounding box center [774, 342] width 679 height 25
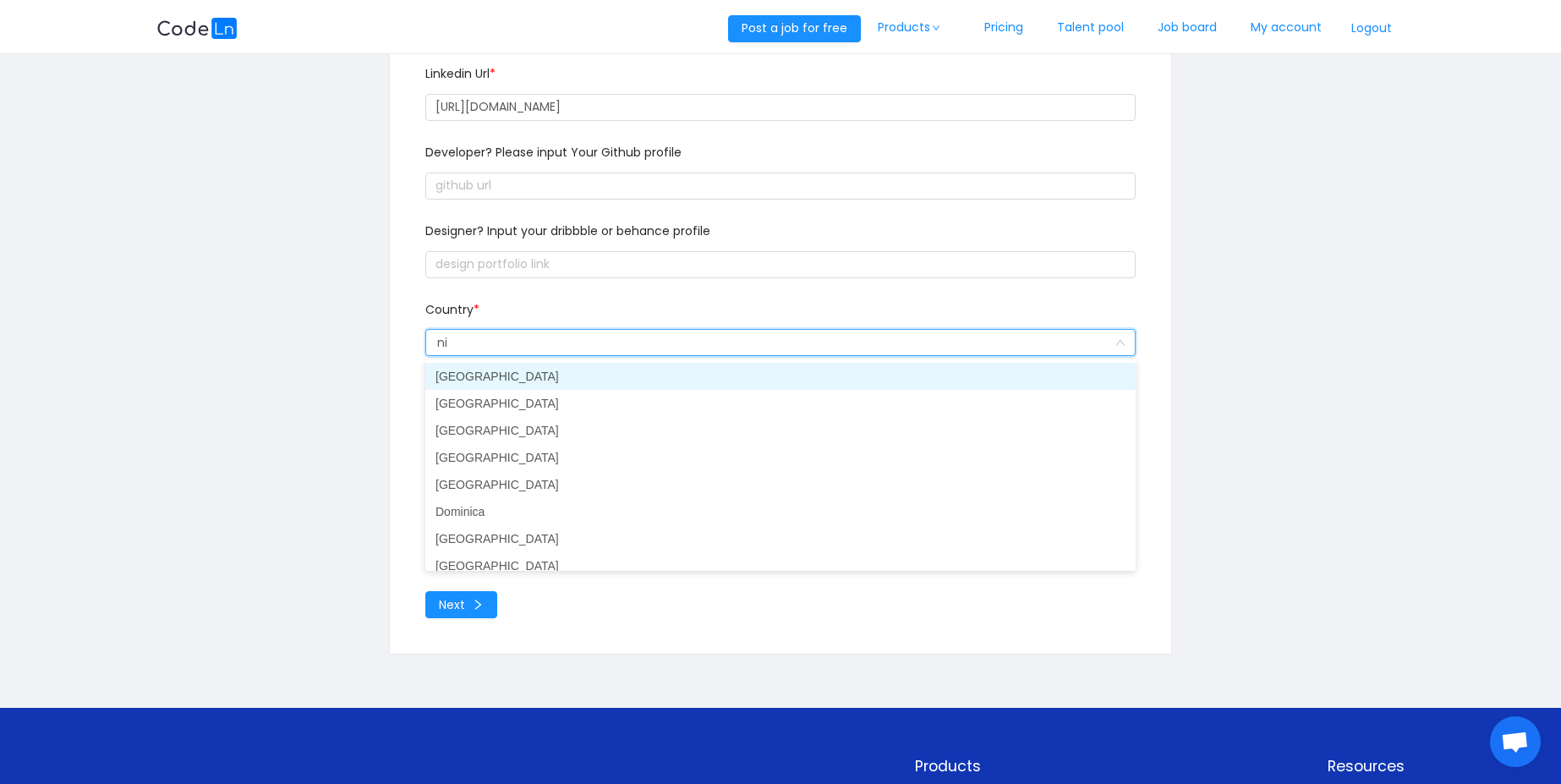
type input "nig"
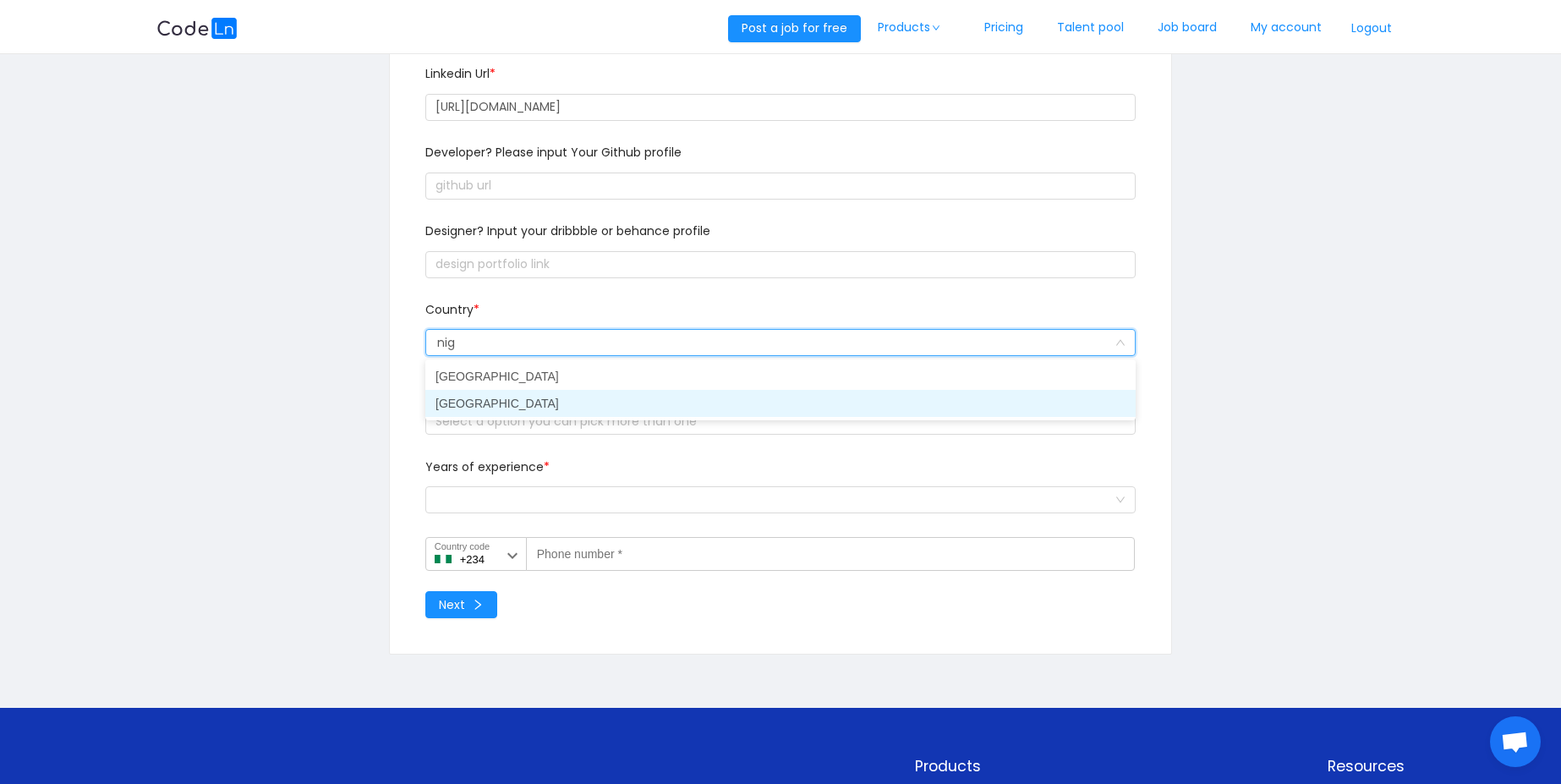
click at [586, 410] on li "[GEOGRAPHIC_DATA]" at bounding box center [780, 403] width 710 height 27
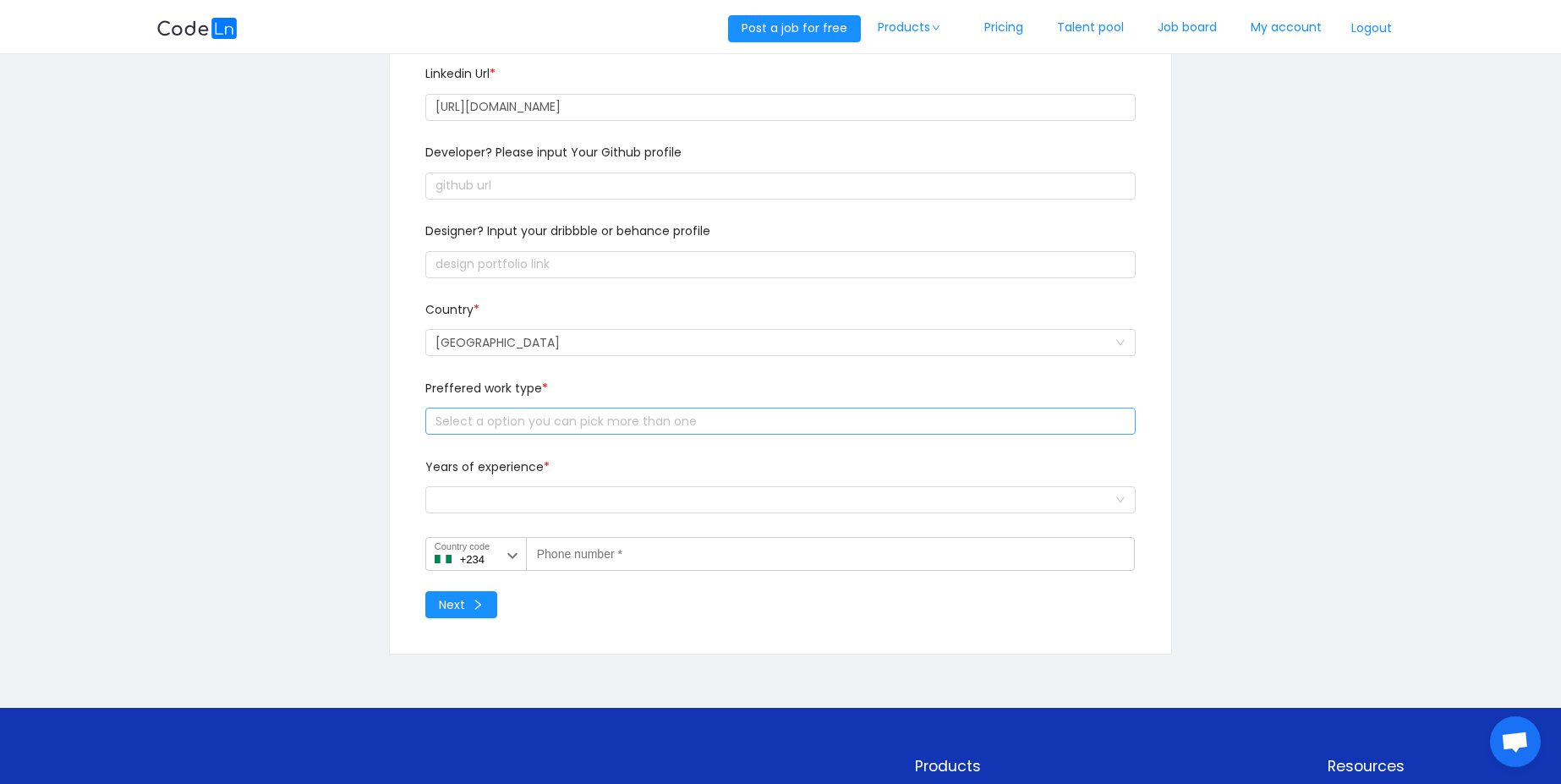
click at [570, 428] on div "Select a option you can pick more than one" at bounding box center [776, 421] width 682 height 17
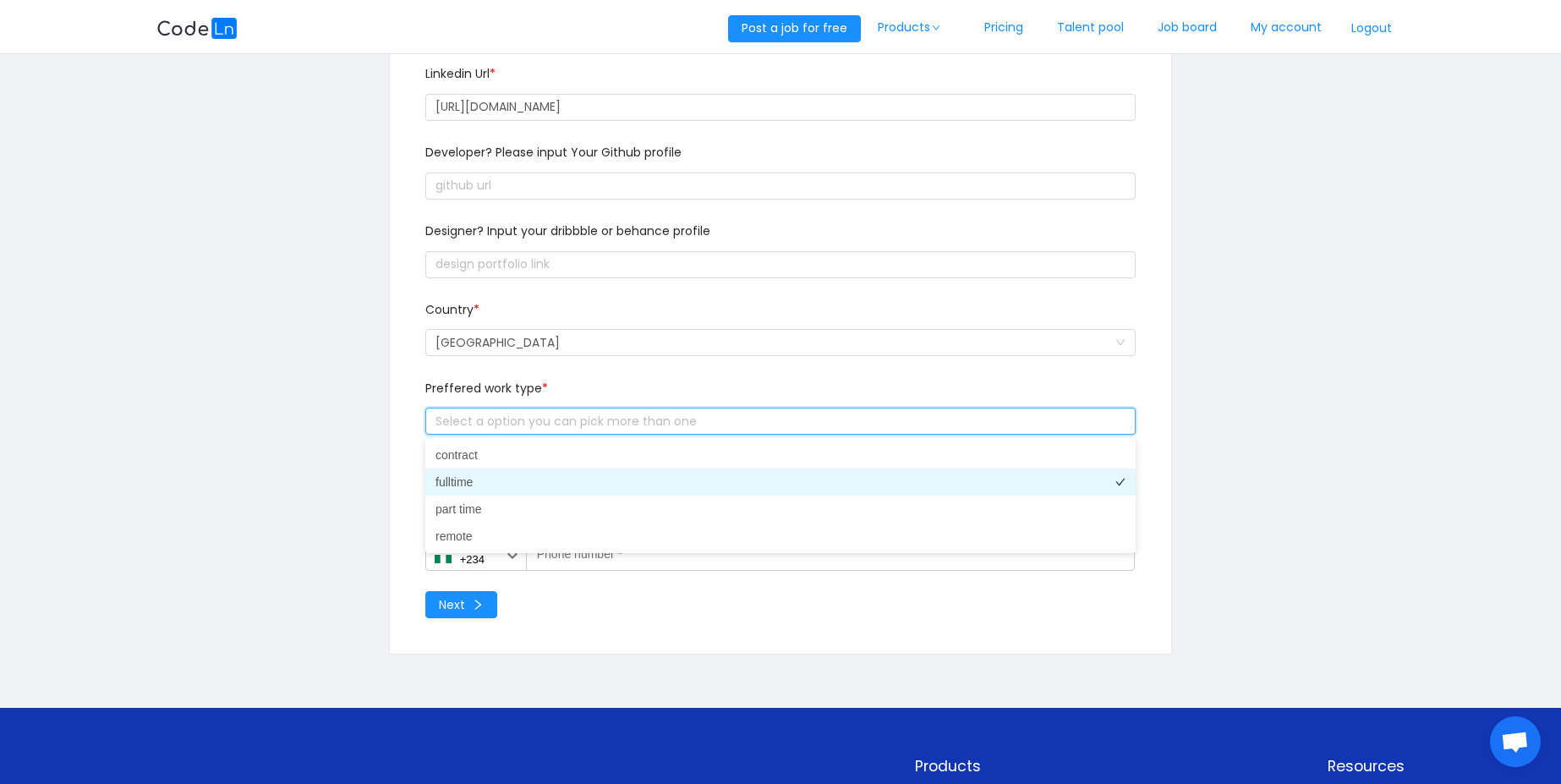
click at [550, 468] on li "fulltime" at bounding box center [780, 481] width 710 height 27
click at [563, 418] on div "Select a option you can pick more than one fulltime" at bounding box center [778, 421] width 695 height 25
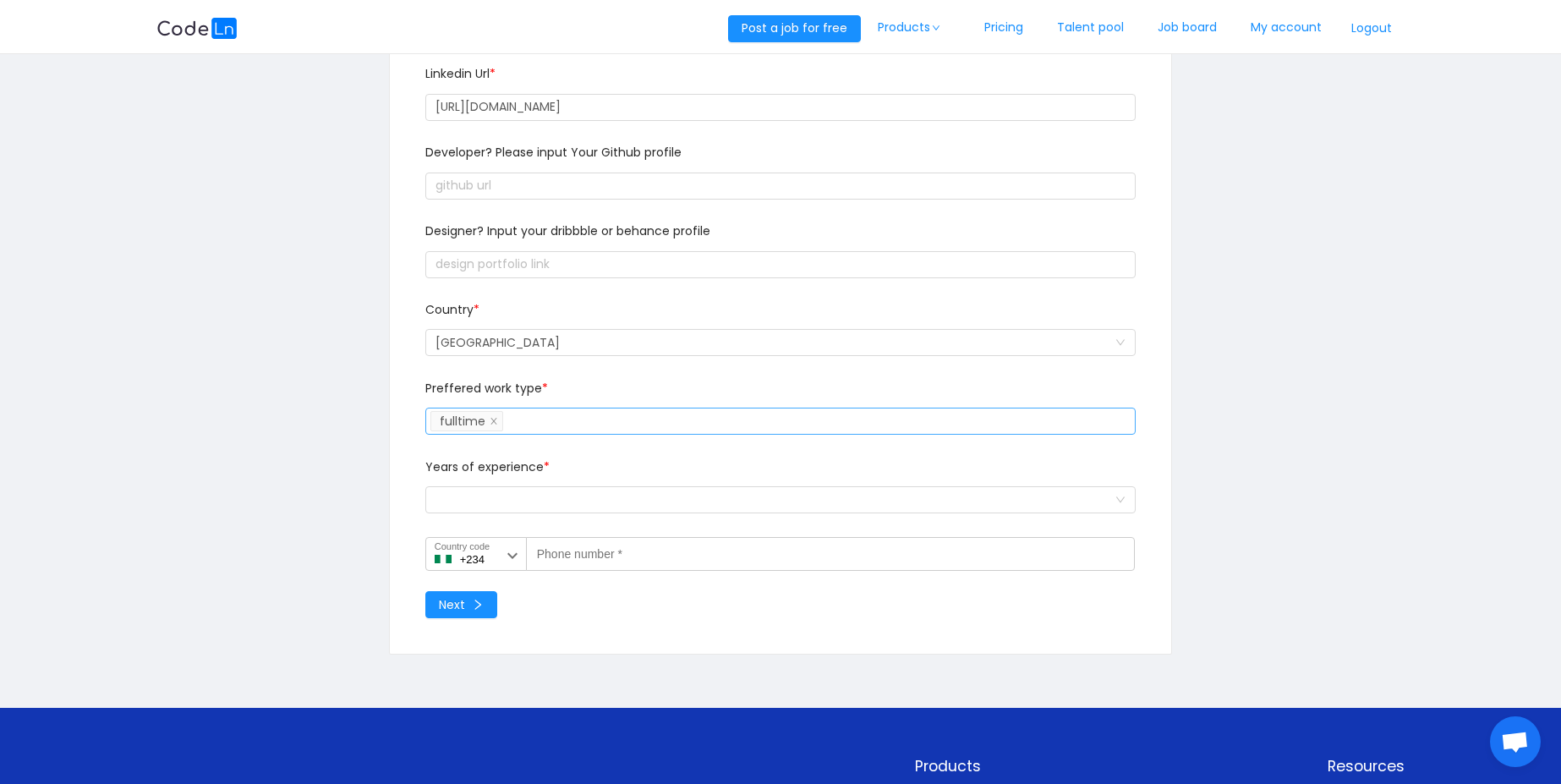
click at [555, 431] on div "Select a option you can pick more than one fulltime" at bounding box center [778, 421] width 695 height 25
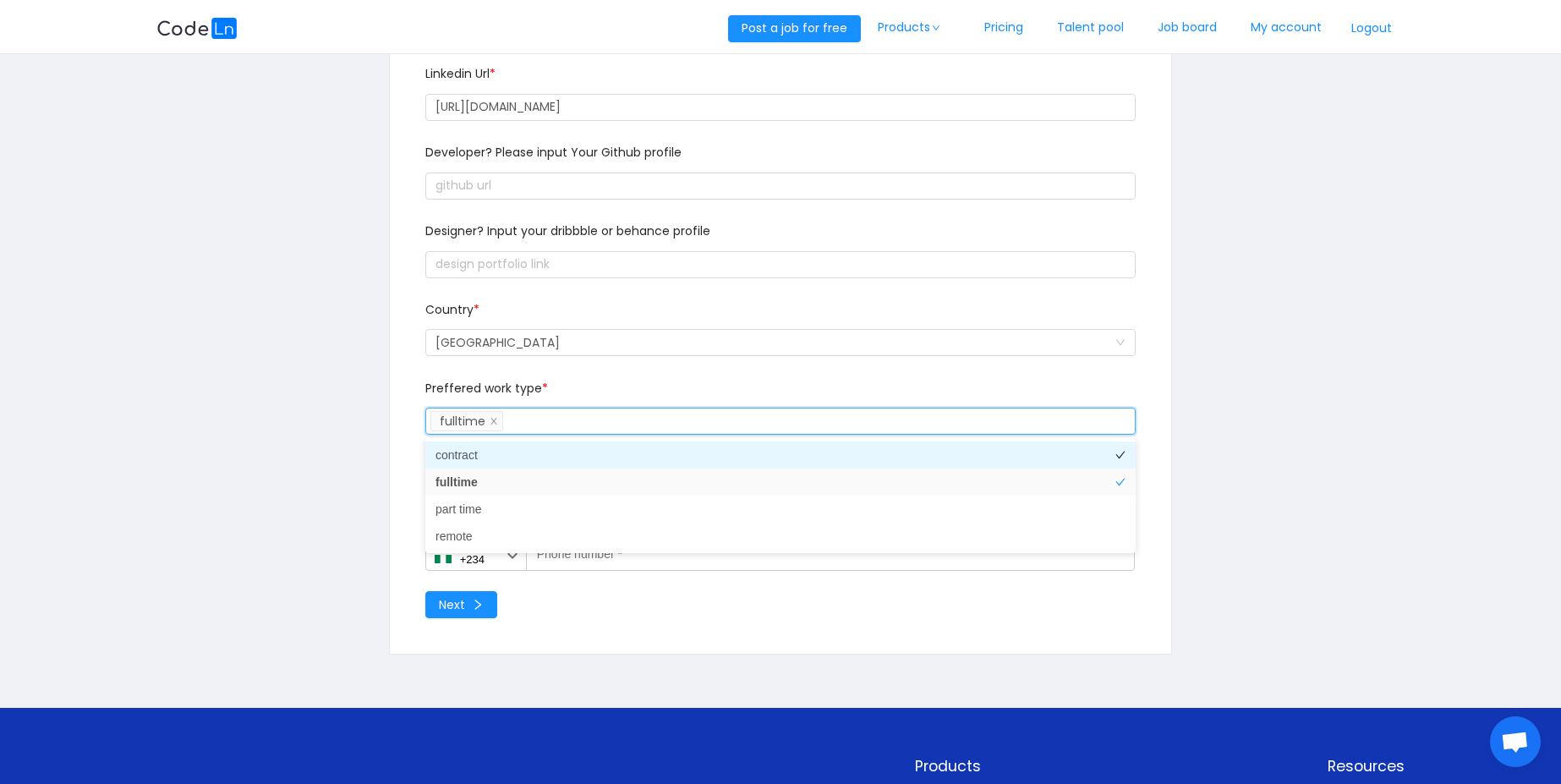
click at [529, 466] on li "contract" at bounding box center [780, 455] width 710 height 27
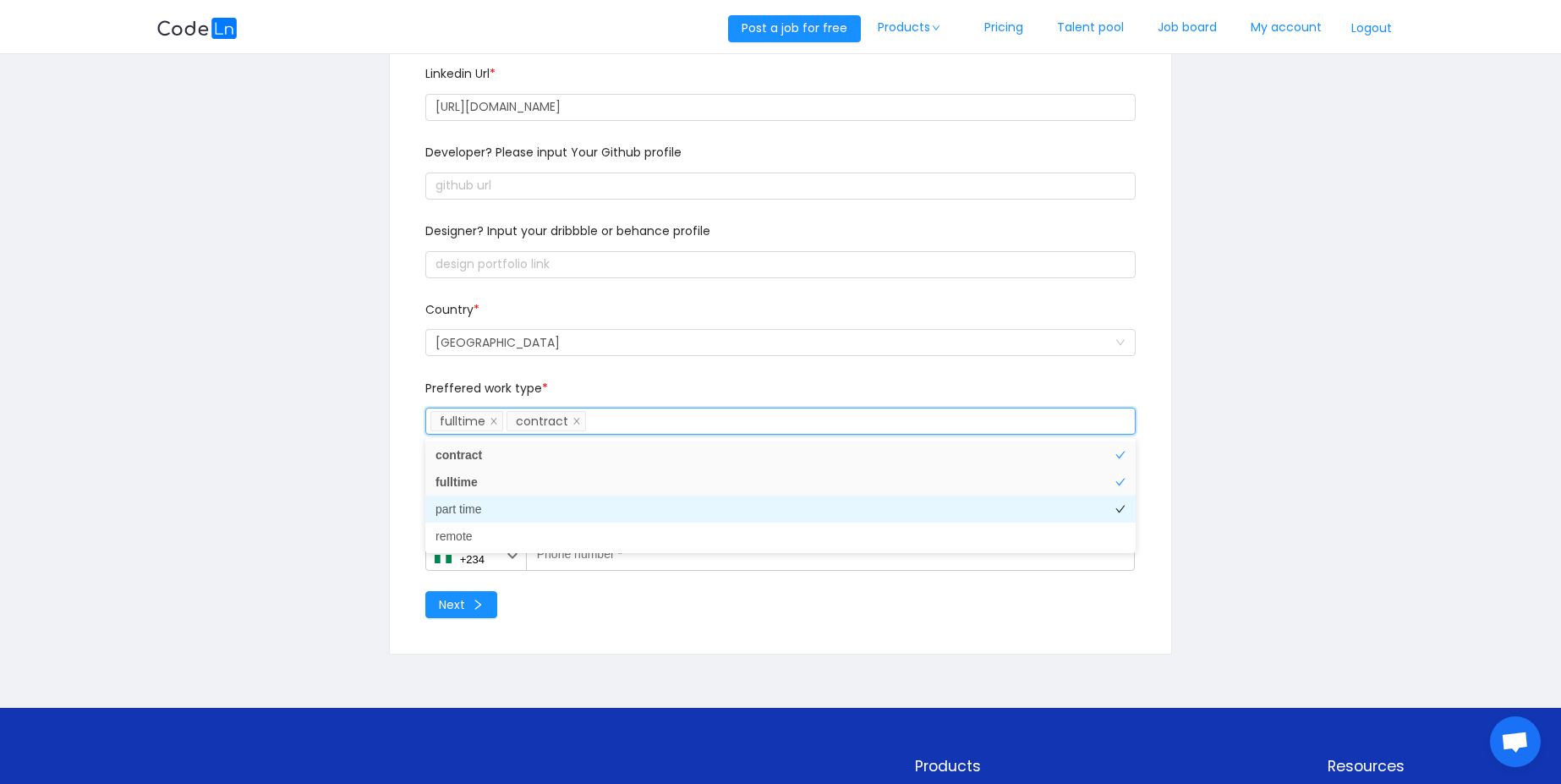
click at [536, 514] on li "part time" at bounding box center [780, 508] width 710 height 27
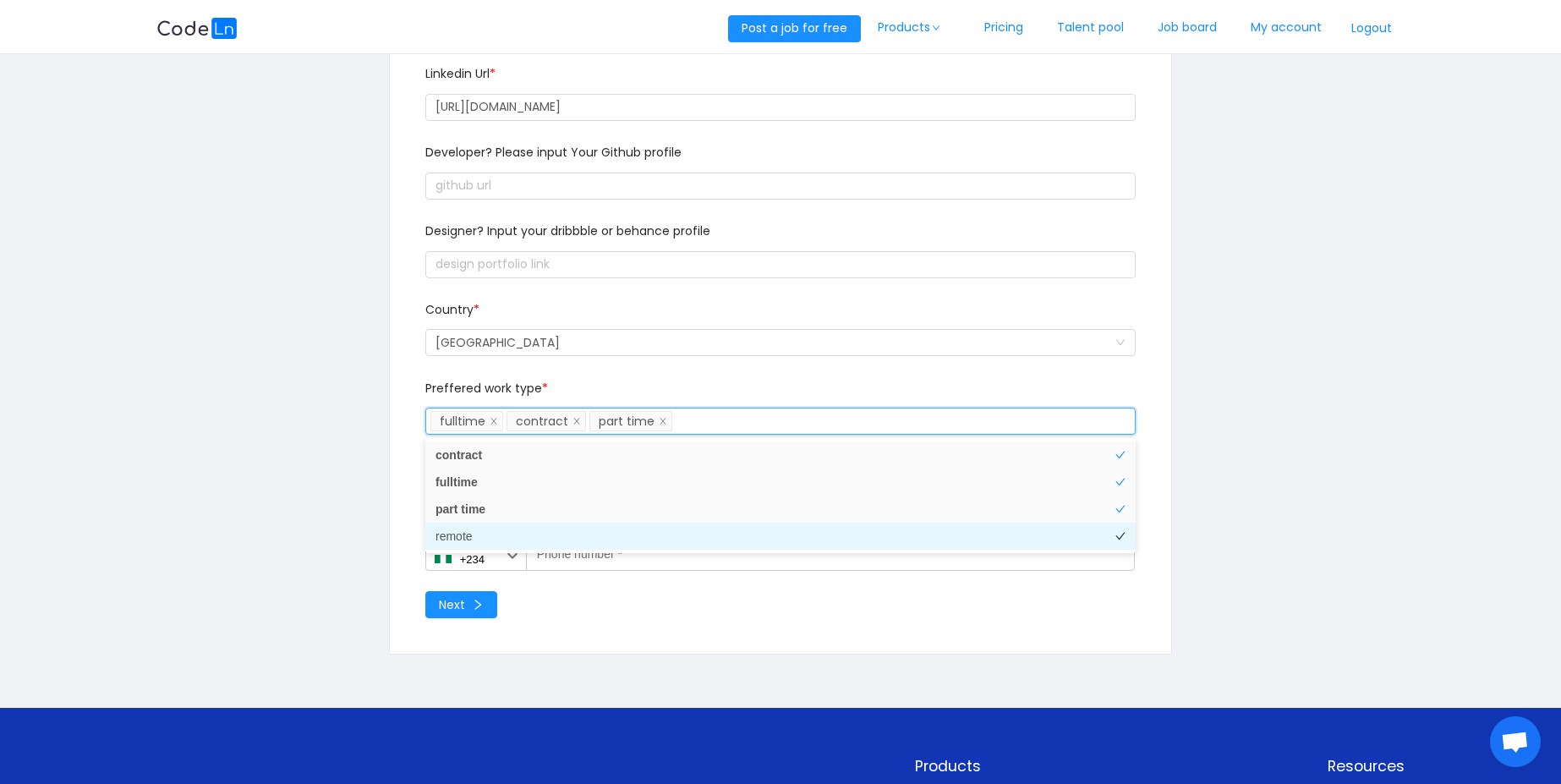
click at [532, 547] on li "remote" at bounding box center [780, 536] width 710 height 27
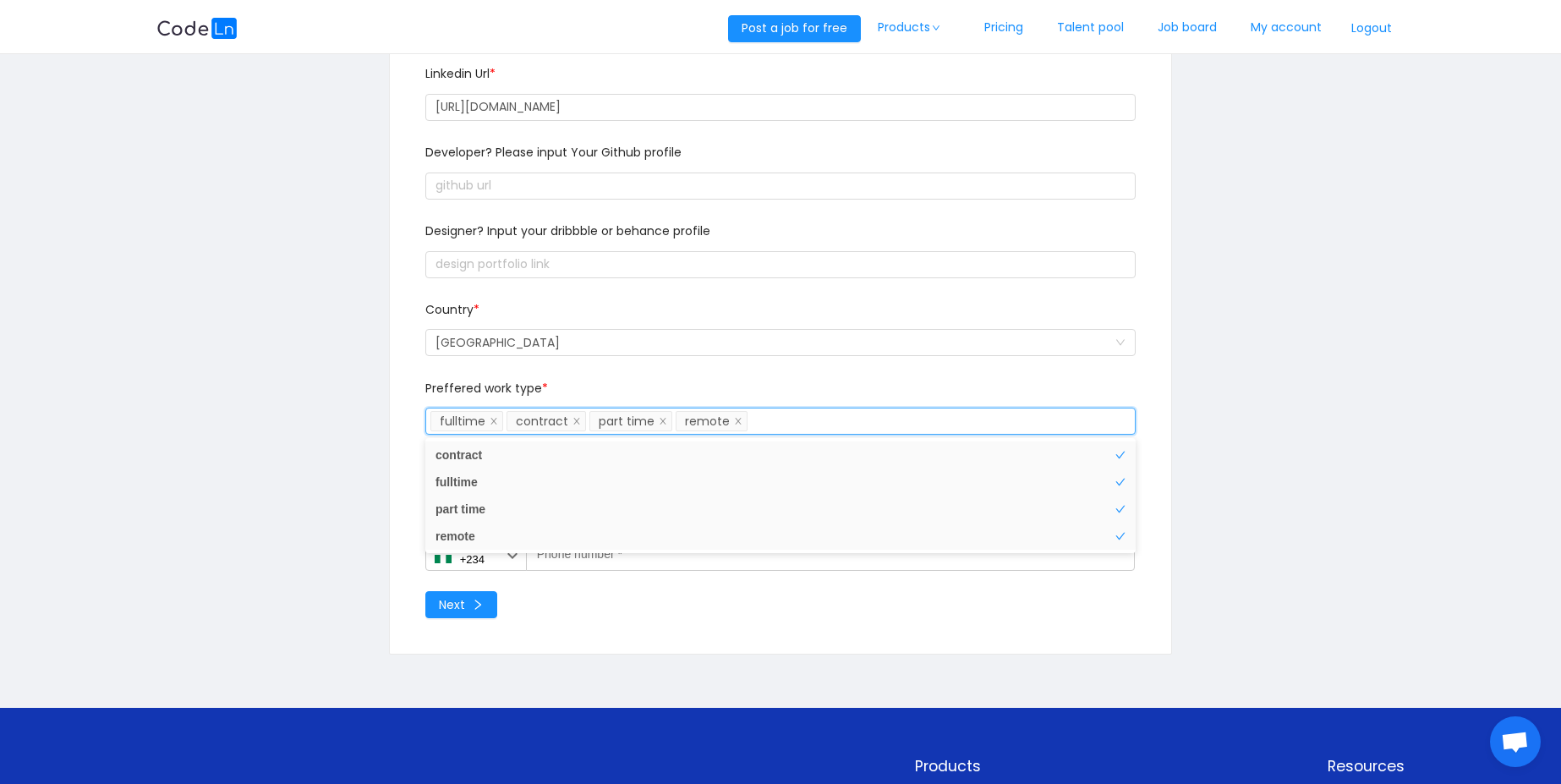
click at [610, 615] on div "Next" at bounding box center [780, 604] width 710 height 27
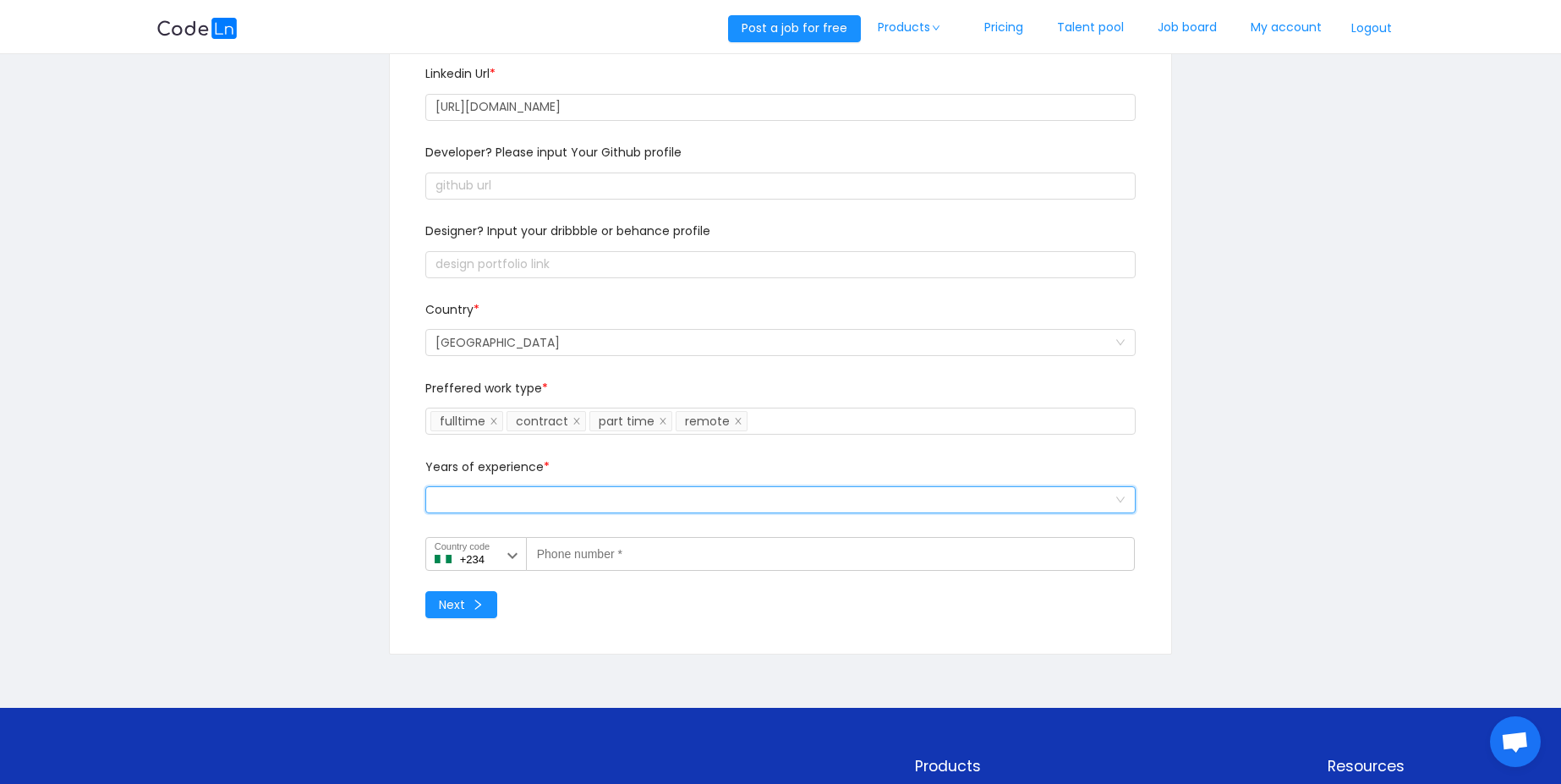
click at [602, 507] on div "Select a option and change input text above" at bounding box center [774, 500] width 679 height 25
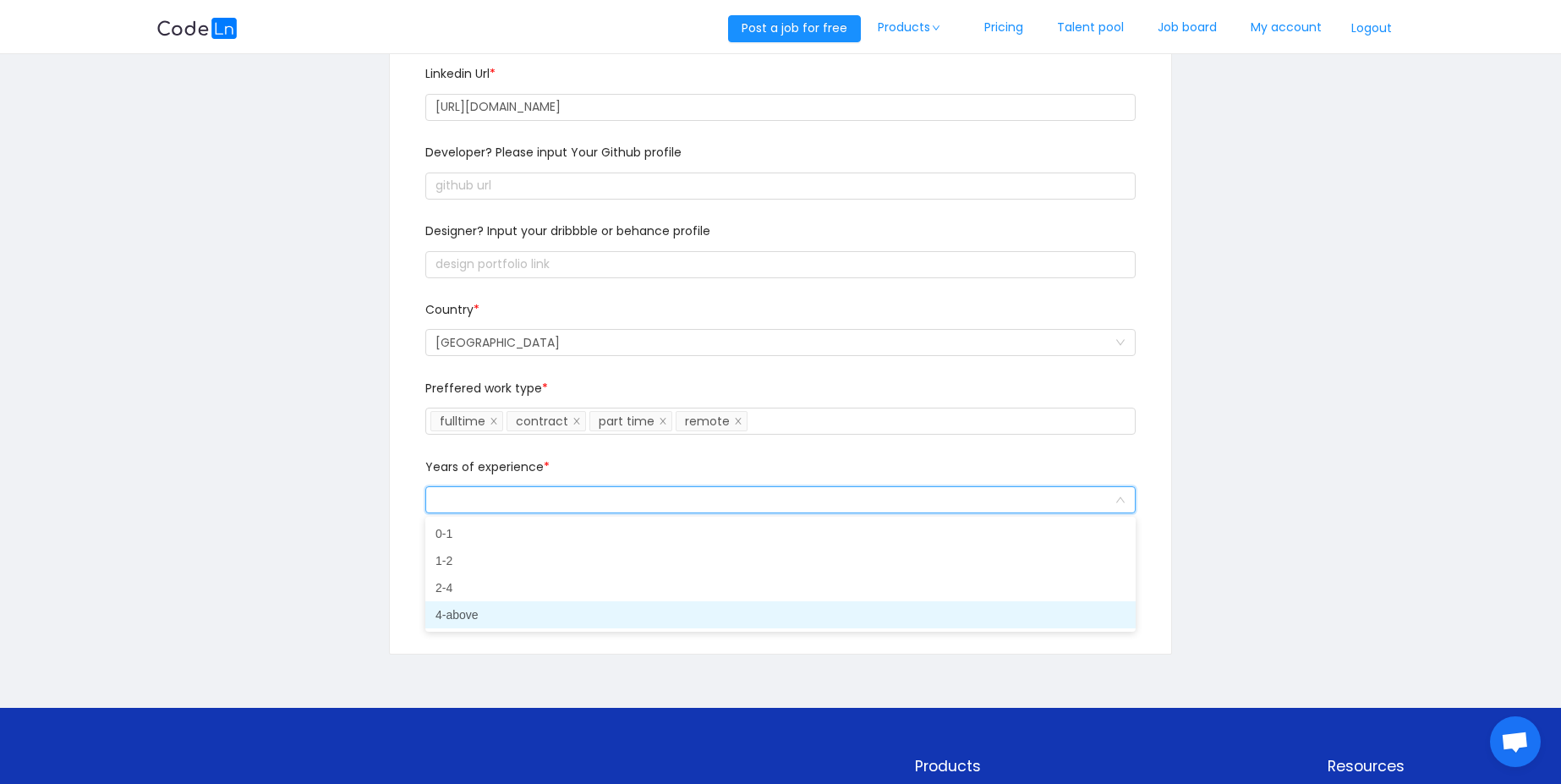
click at [580, 609] on li "4-above" at bounding box center [780, 615] width 710 height 27
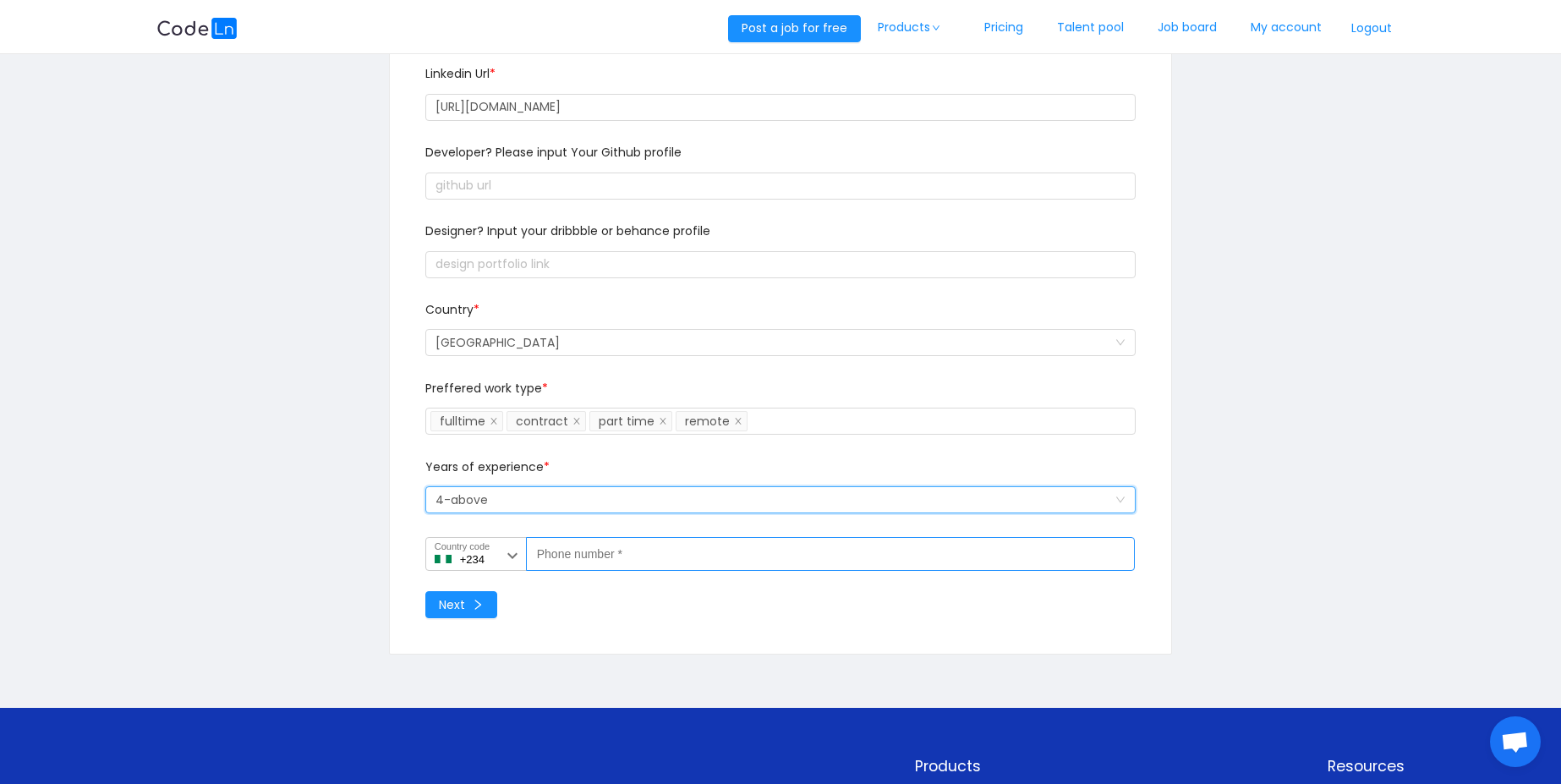
click at [601, 559] on input "Phone number *" at bounding box center [830, 553] width 608 height 34
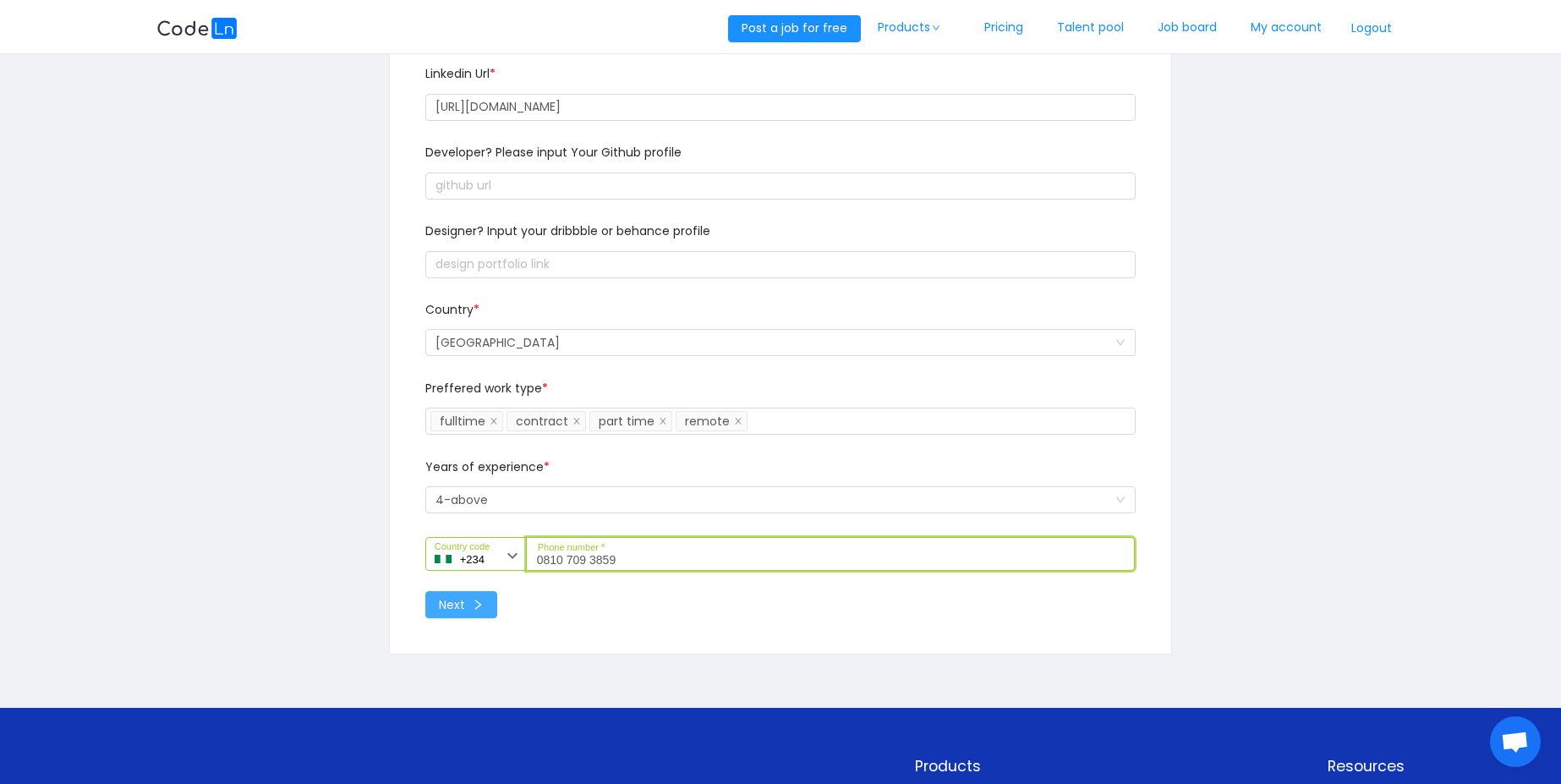
type input "0810 709 3859"
click at [437, 615] on button "Next" at bounding box center [461, 604] width 72 height 27
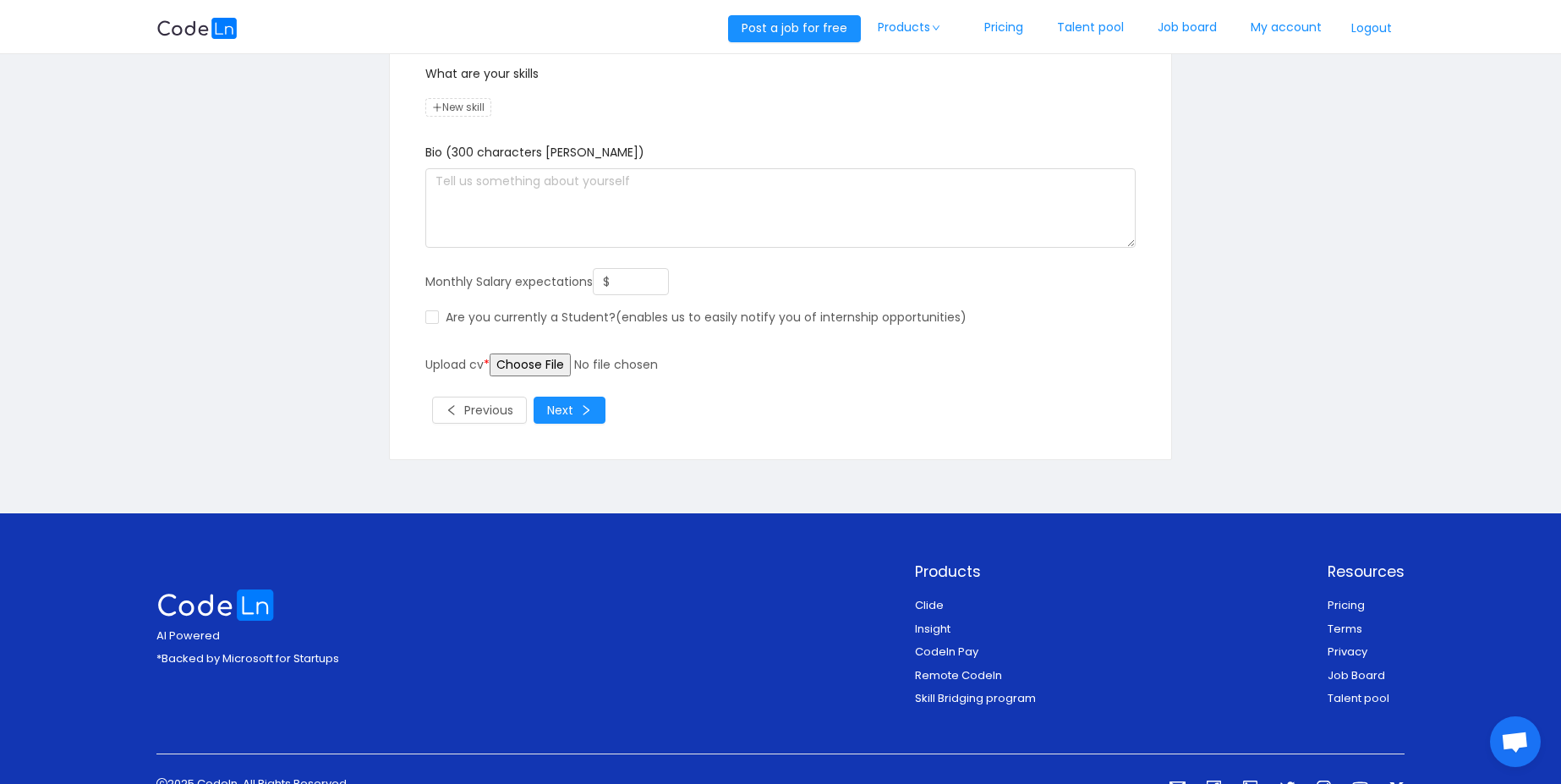
scroll to position [0, 0]
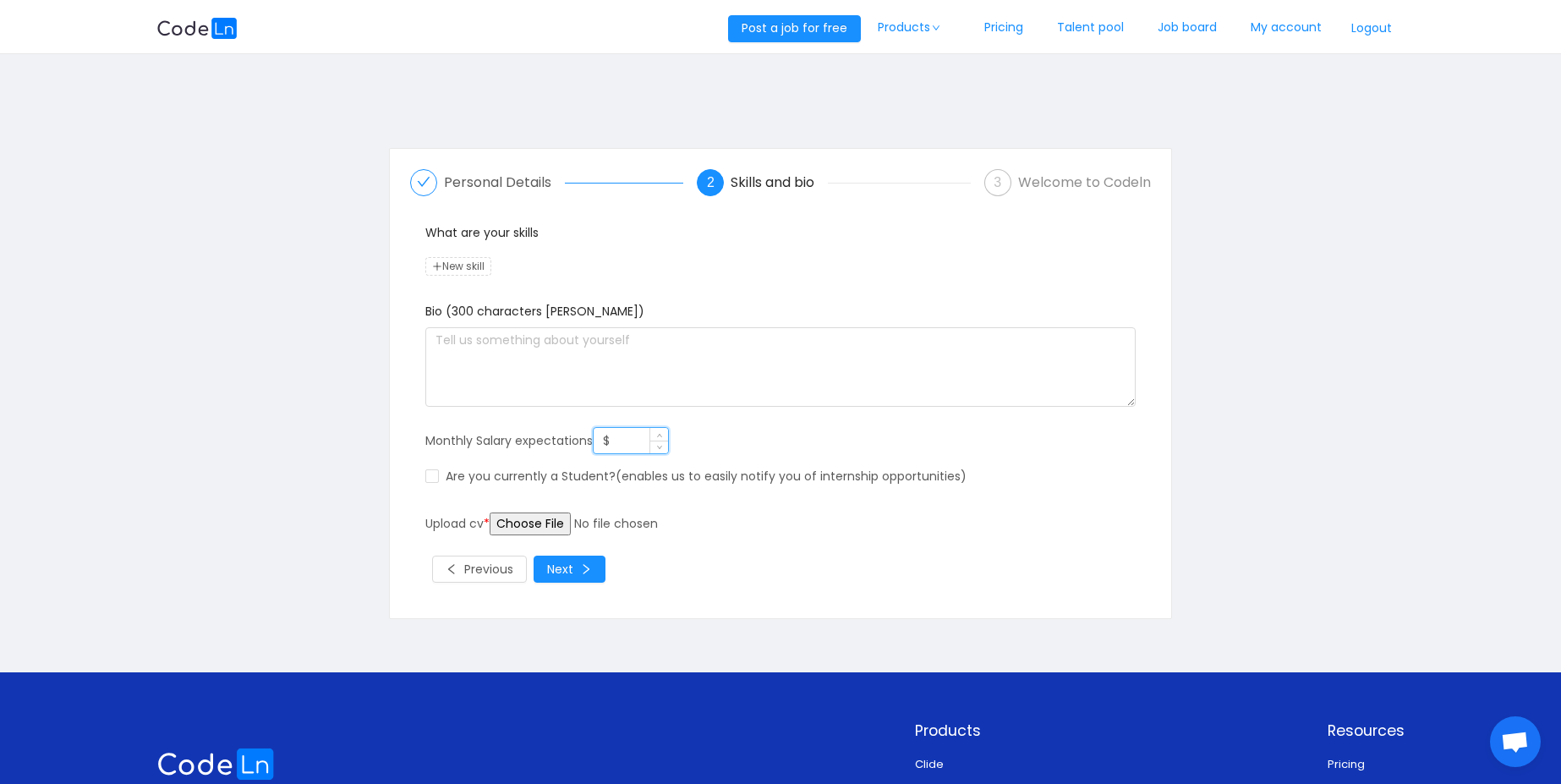
click at [621, 445] on input "$" at bounding box center [630, 440] width 75 height 25
type input "$ 2,000"
click at [529, 529] on input "file" at bounding box center [619, 524] width 259 height 23
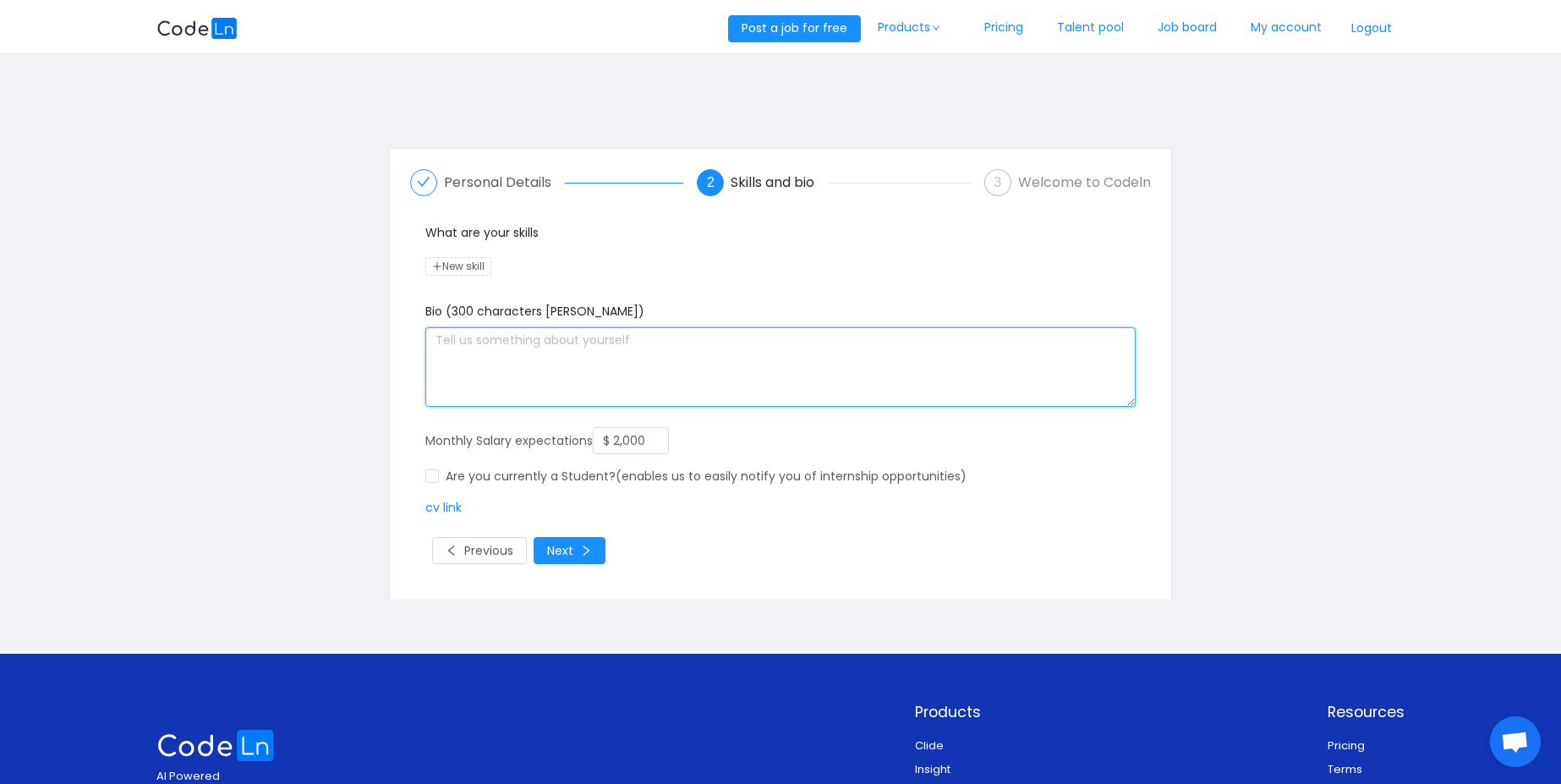
click at [702, 352] on textarea at bounding box center [780, 367] width 710 height 80
click at [720, 337] on textarea "DevOps Engineer with over 4 years experience" at bounding box center [780, 367] width 710 height 80
paste textarea "4+ years of experience in designing, automating, and optimizing cloud-native in…"
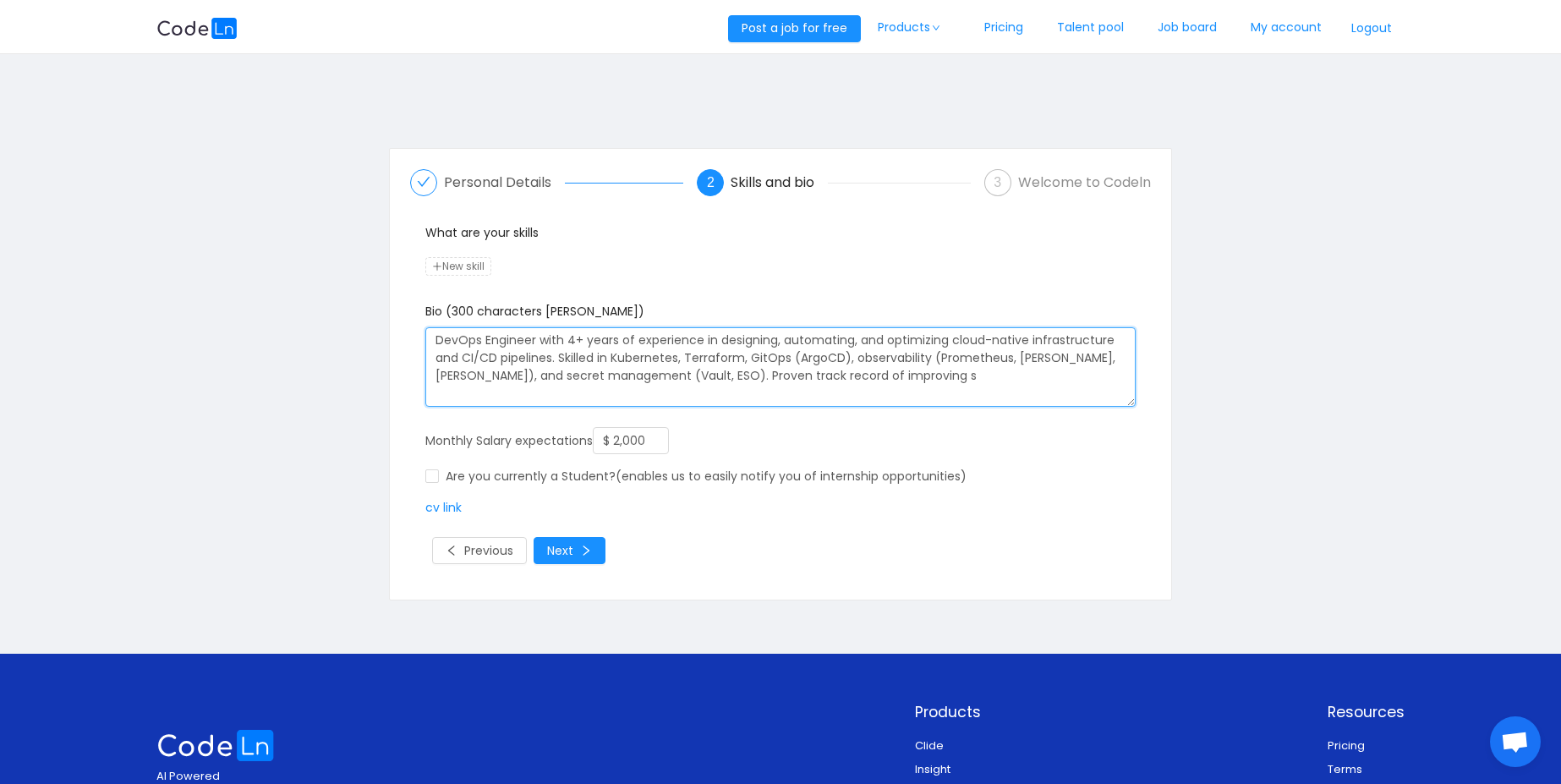
type textarea "DevOps Engineer with 4+ years of experience in designing, automating, and optim…"
click at [463, 261] on span "New skill" at bounding box center [457, 266] width 66 height 18
click at [536, 229] on label "What are your skills" at bounding box center [481, 232] width 113 height 17
click at [461, 268] on span "New skill" at bounding box center [457, 266] width 66 height 18
type input "c"
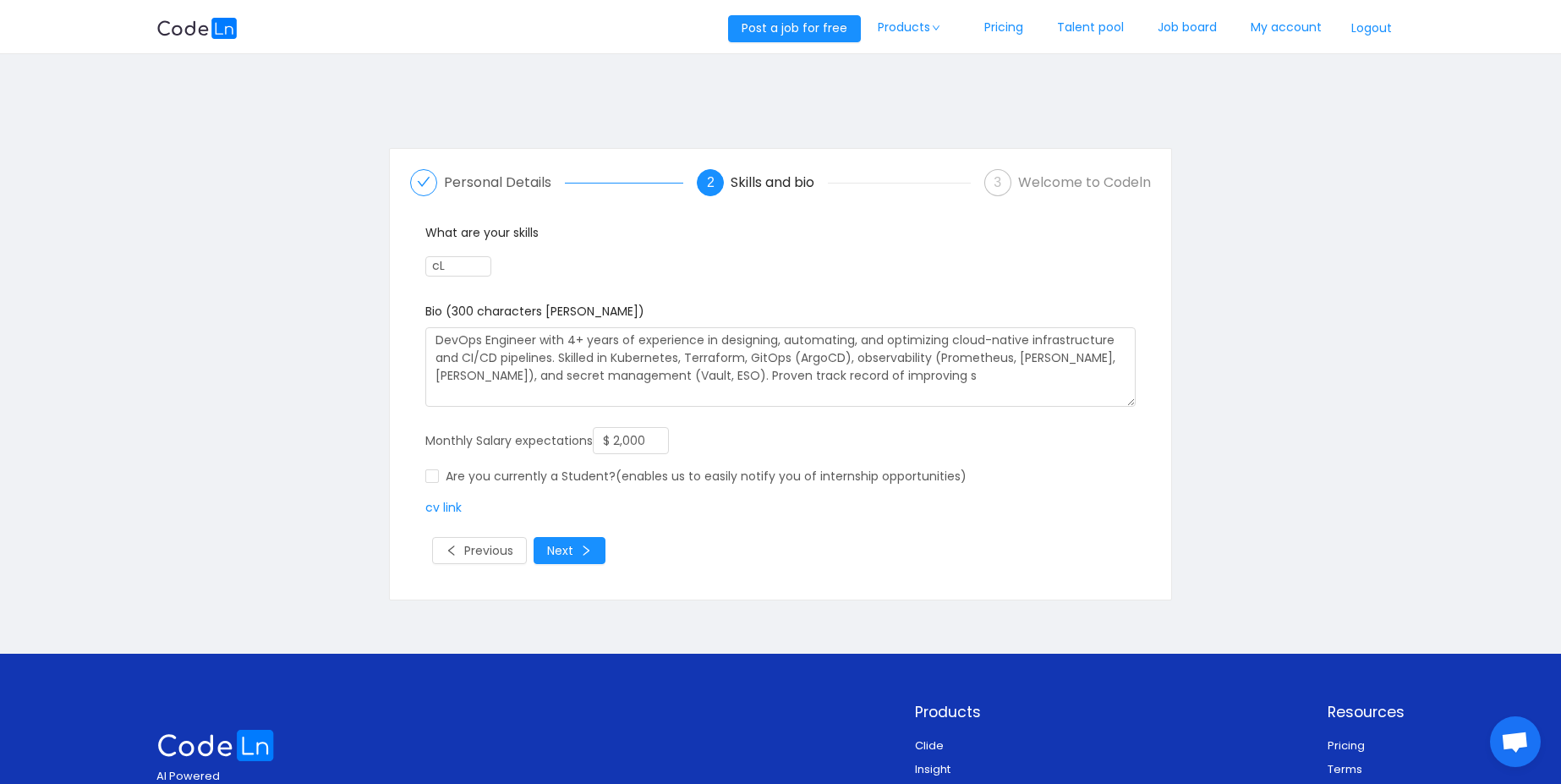
type input "c"
type input "Cloud (AWS and Azure)"
click at [653, 270] on div "cloud (aws and azure... New skill" at bounding box center [780, 265] width 710 height 34
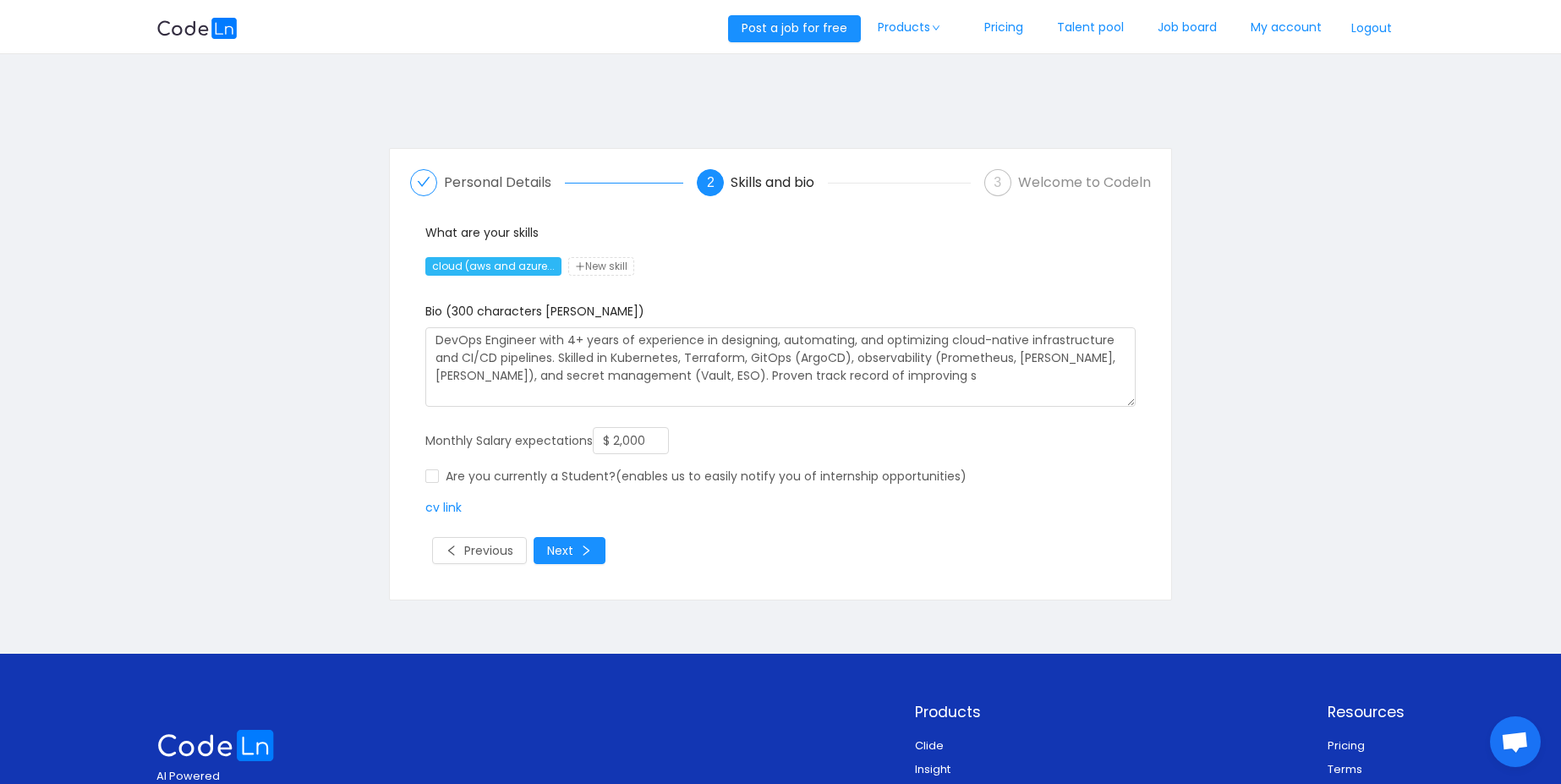
click at [593, 263] on span "New skill" at bounding box center [601, 266] width 66 height 18
type input "DevOps"
click at [674, 263] on span "New skill" at bounding box center [673, 266] width 66 height 18
type input "CICD"
click at [723, 269] on span "New skill" at bounding box center [729, 266] width 66 height 18
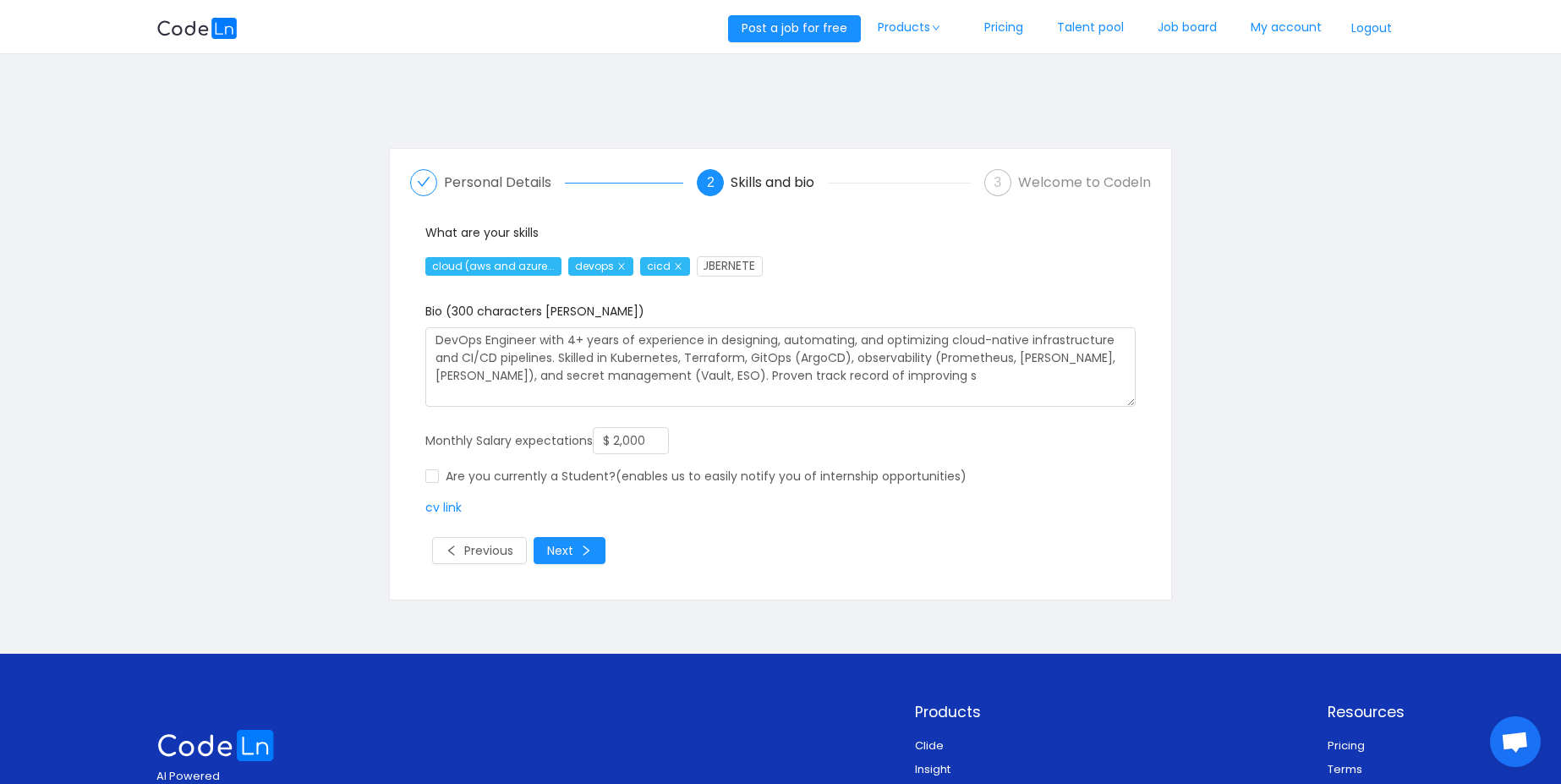
scroll to position [0, 17]
type input "KUBERNETES"
click at [813, 263] on span "New skill" at bounding box center [818, 266] width 66 height 18
type input "TERRAFORM"
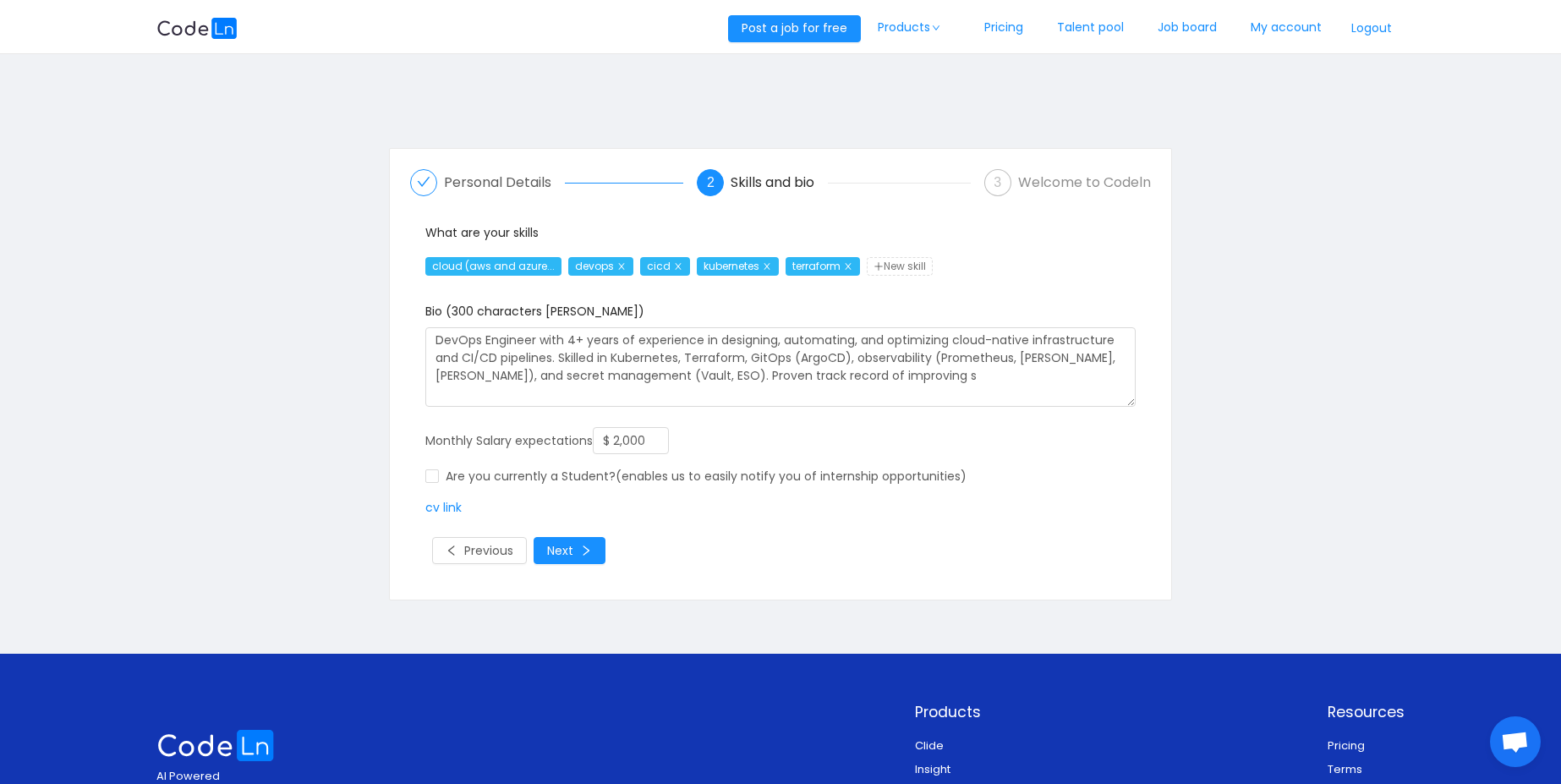
click at [910, 270] on span "New skill" at bounding box center [899, 266] width 66 height 18
type input "ANSIBLE"
click at [985, 267] on span "New skill" at bounding box center [970, 266] width 66 height 18
type input "GITHUB ACTIONS"
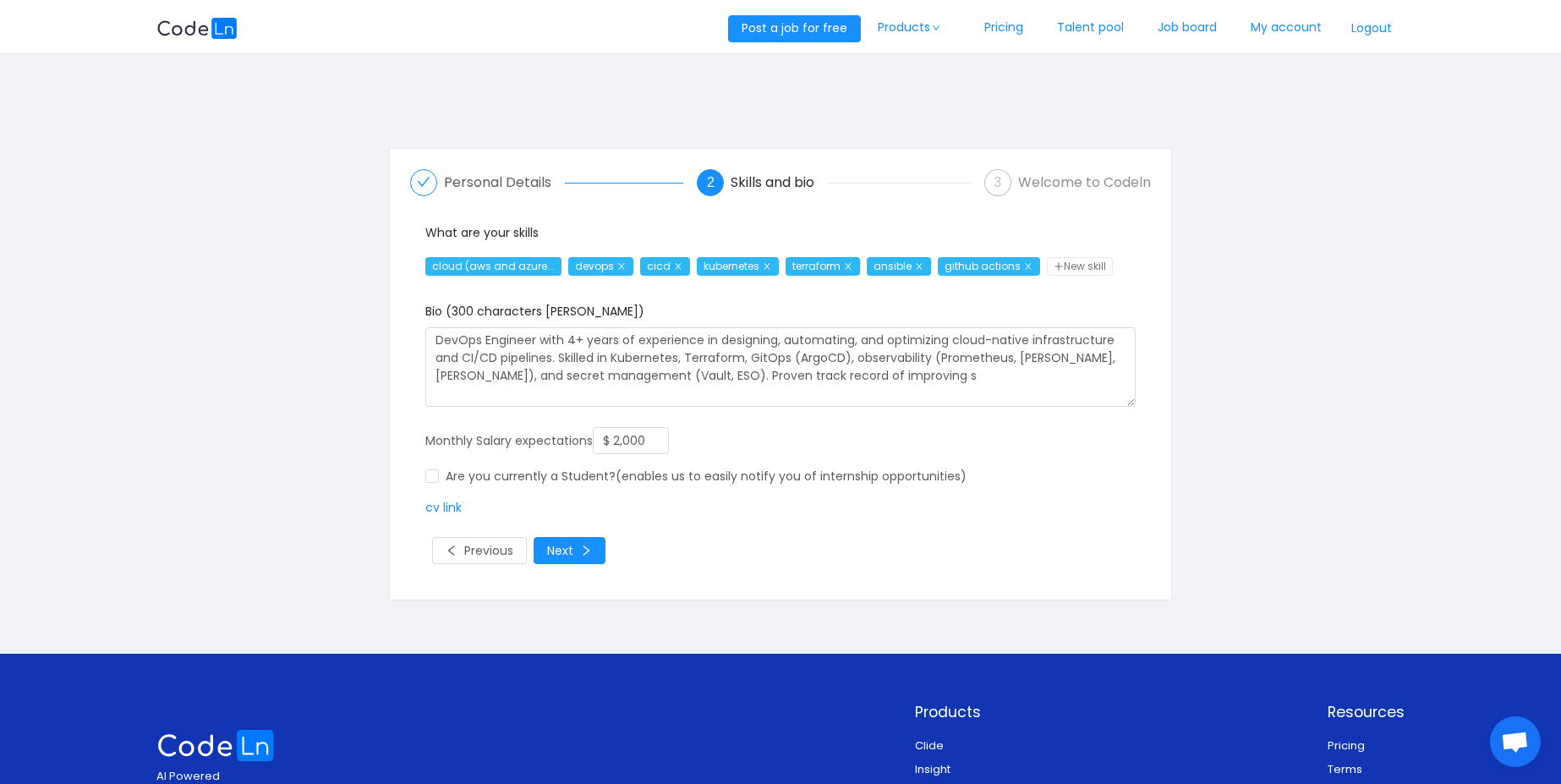
click at [1090, 266] on span "New skill" at bounding box center [1079, 266] width 66 height 18
type input "AZURE DEVOPS"
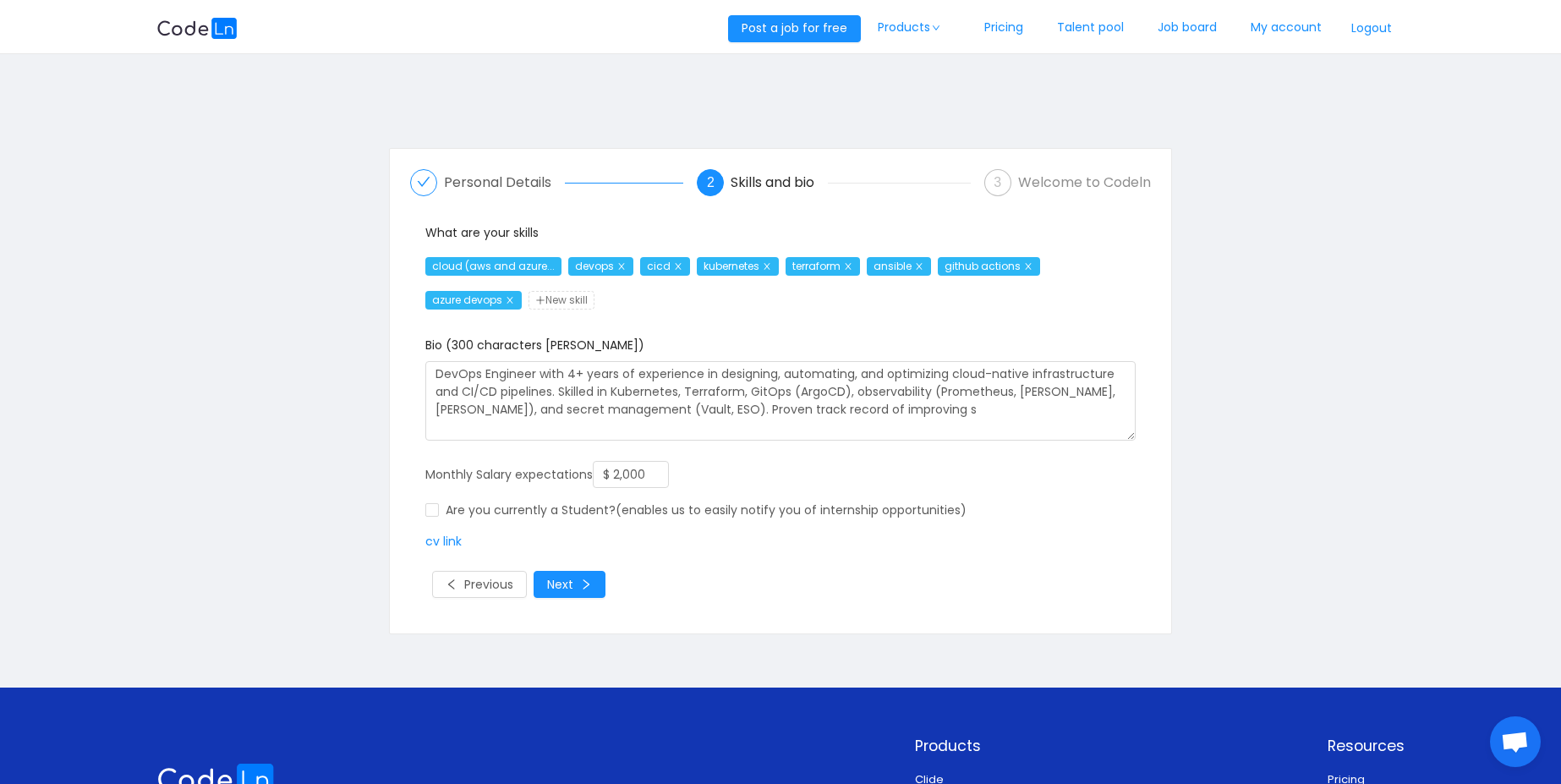
click at [579, 308] on span "New skill" at bounding box center [561, 299] width 66 height 18
type input "[PERSON_NAME]"
click at [643, 305] on span "New skill" at bounding box center [675, 299] width 66 height 18
type input "GITOPS (ARGOcd)"
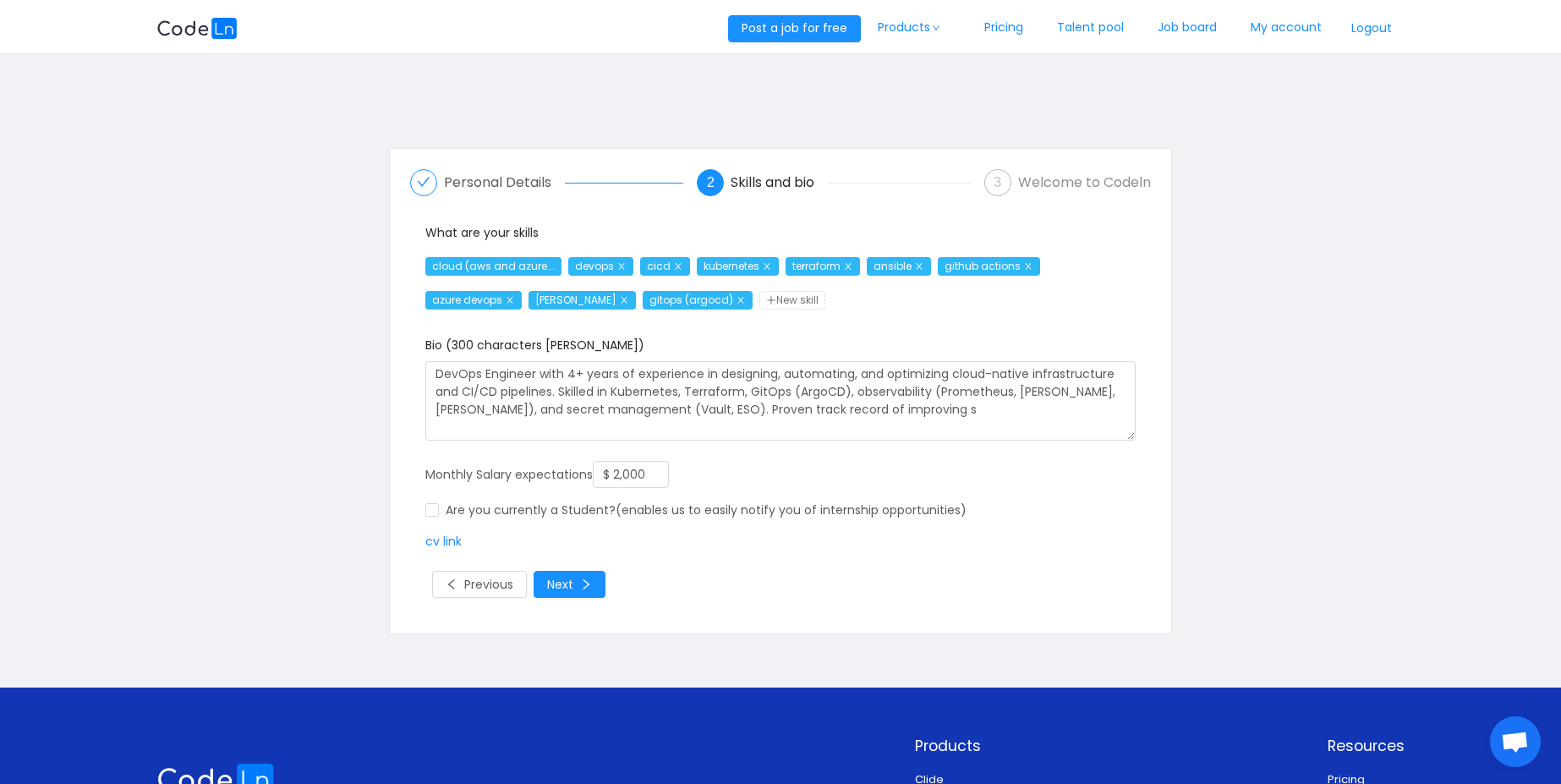
click at [759, 292] on span "New skill" at bounding box center [792, 299] width 66 height 18
type input "VAULT"
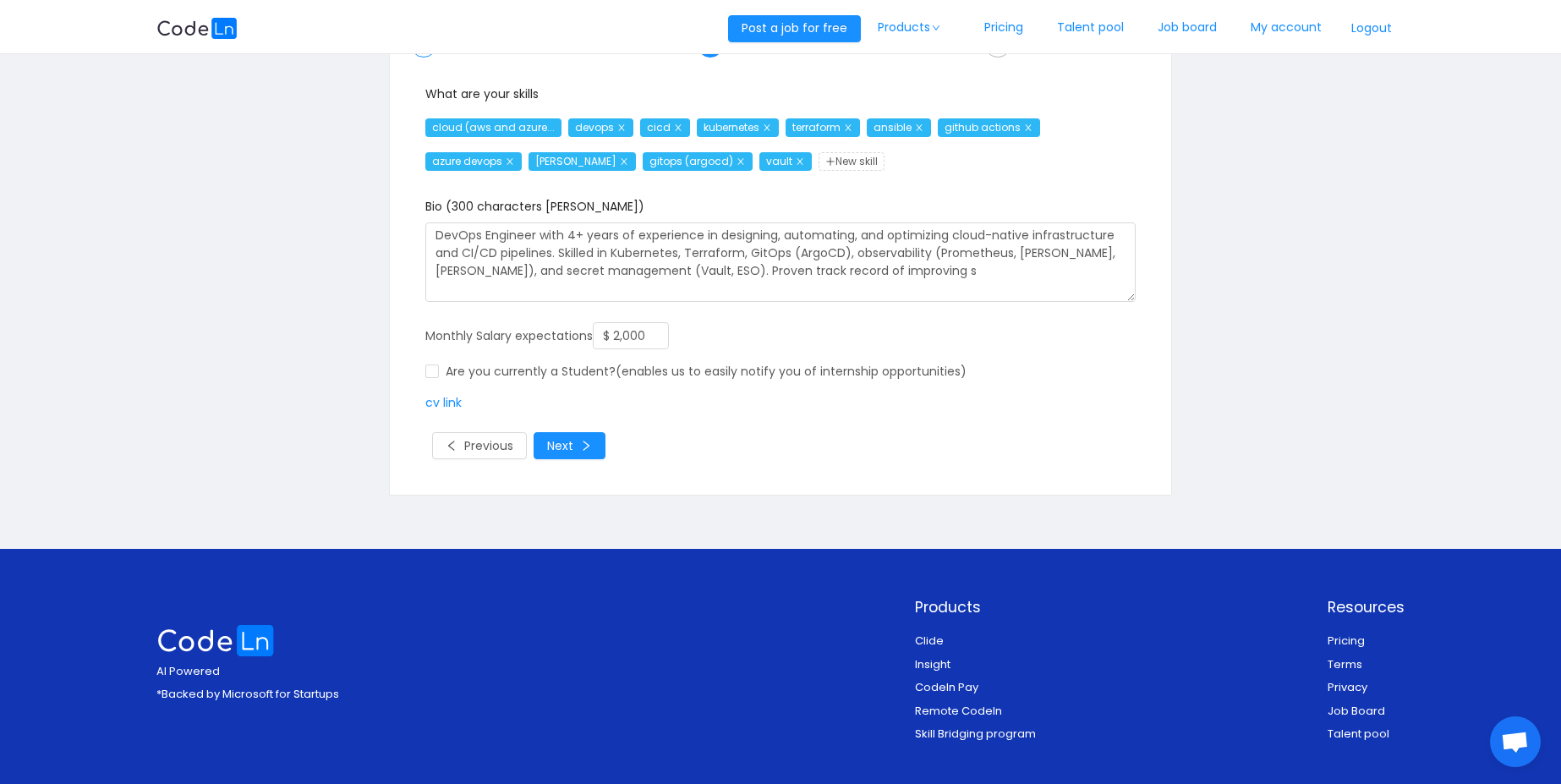
scroll to position [140, 0]
click at [570, 440] on button "Next" at bounding box center [570, 444] width 72 height 27
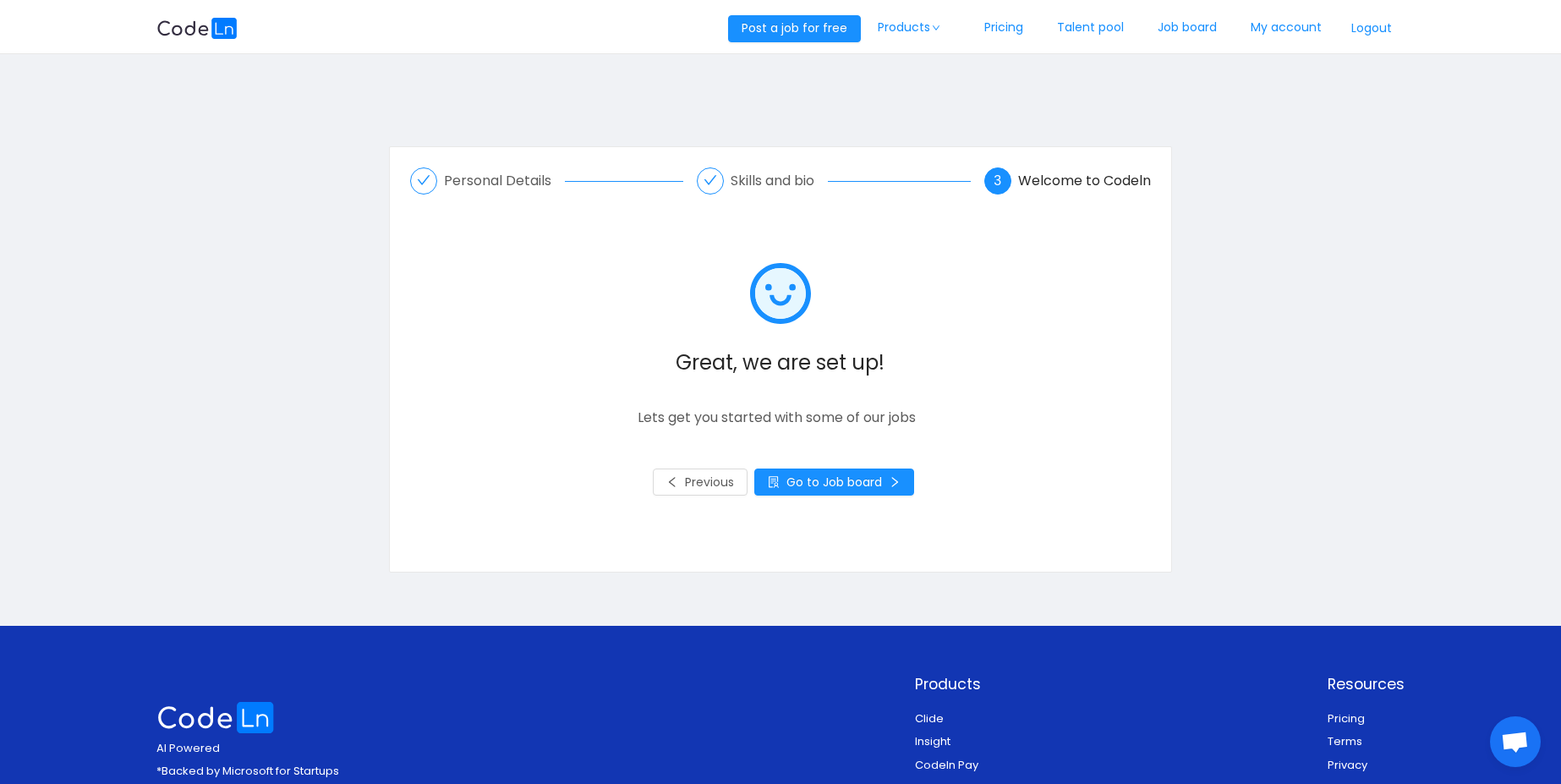
scroll to position [0, 0]
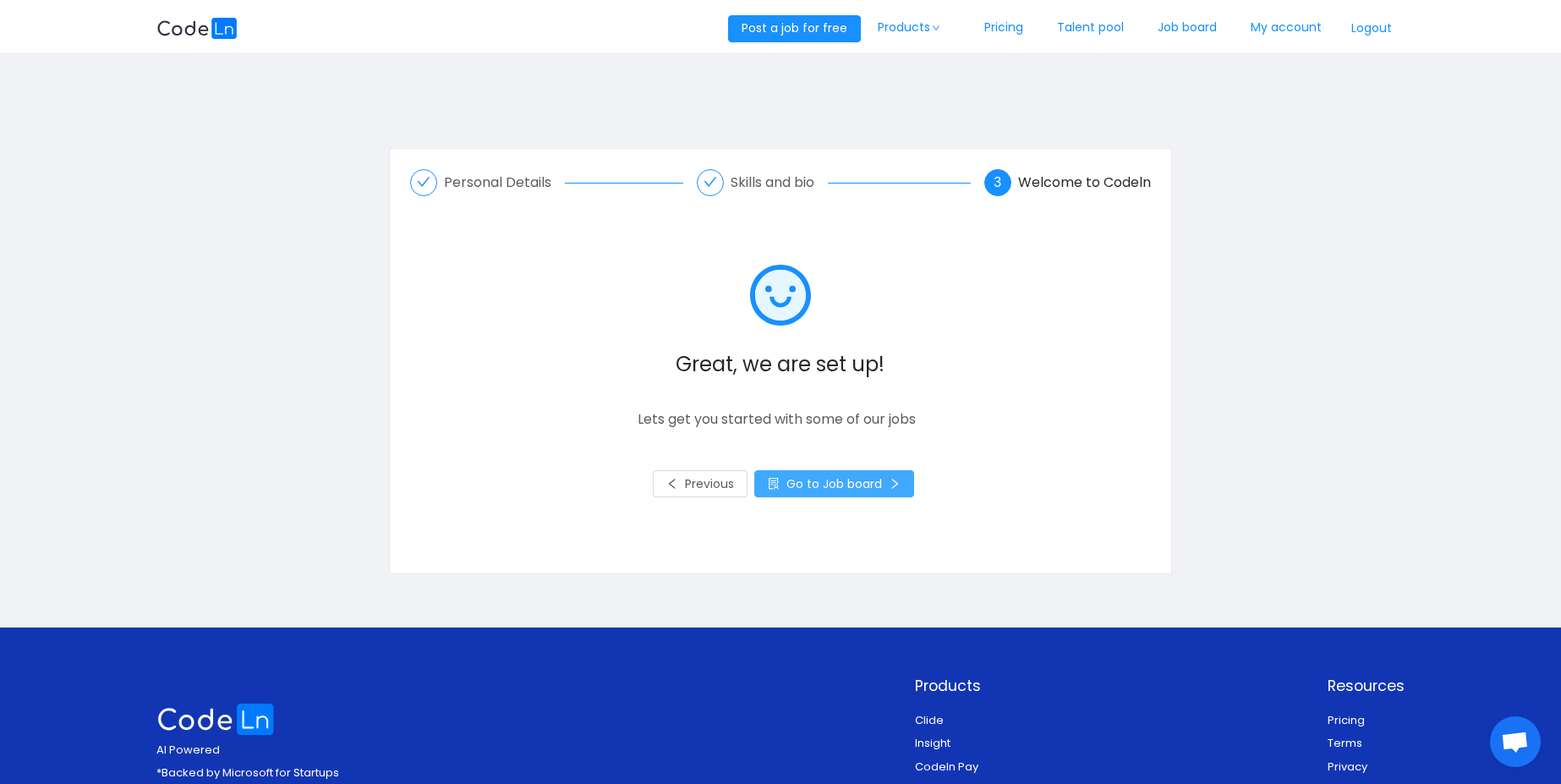
click at [874, 489] on button "Go to Job board" at bounding box center [834, 483] width 160 height 27
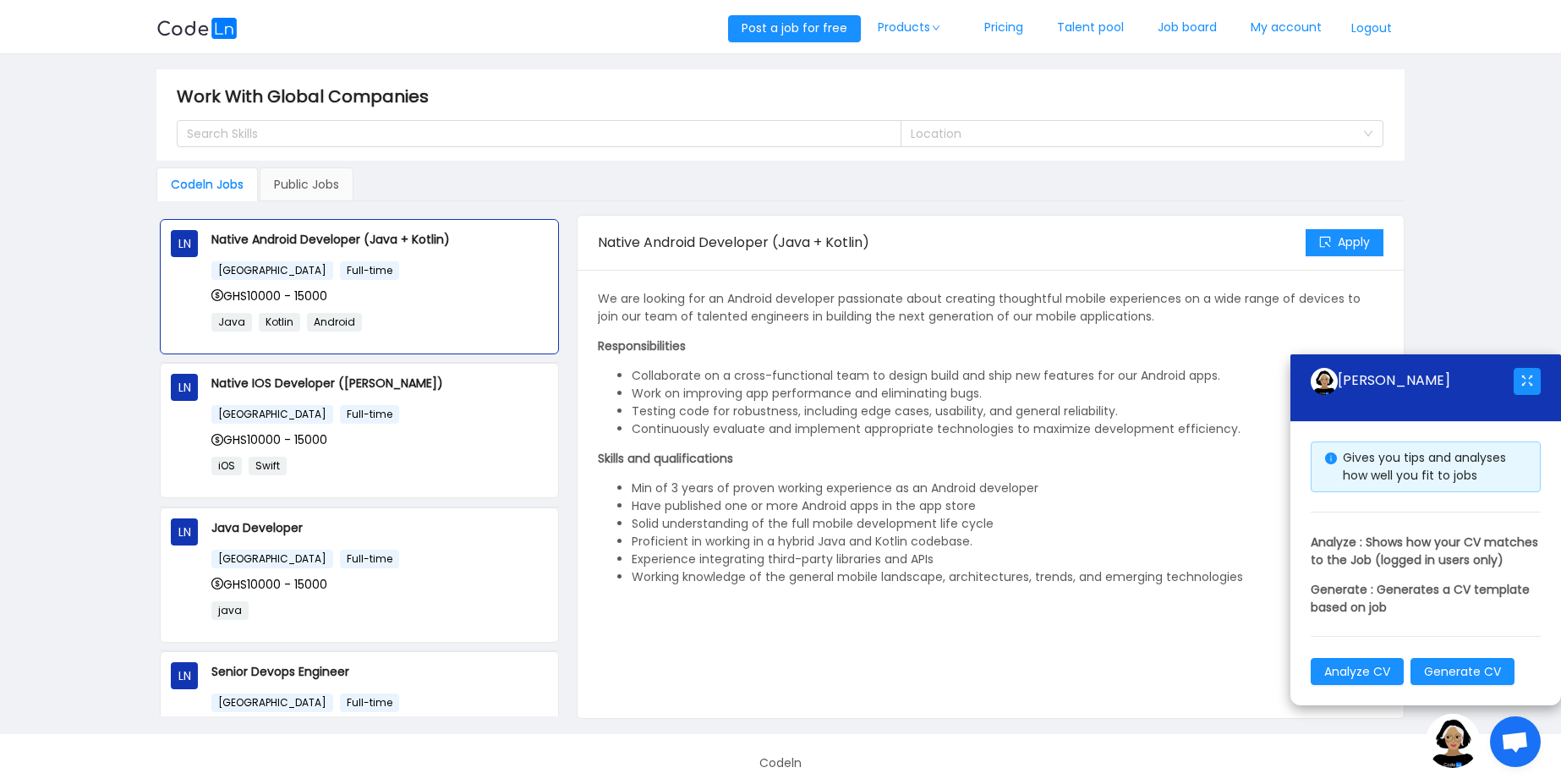
scroll to position [9, 0]
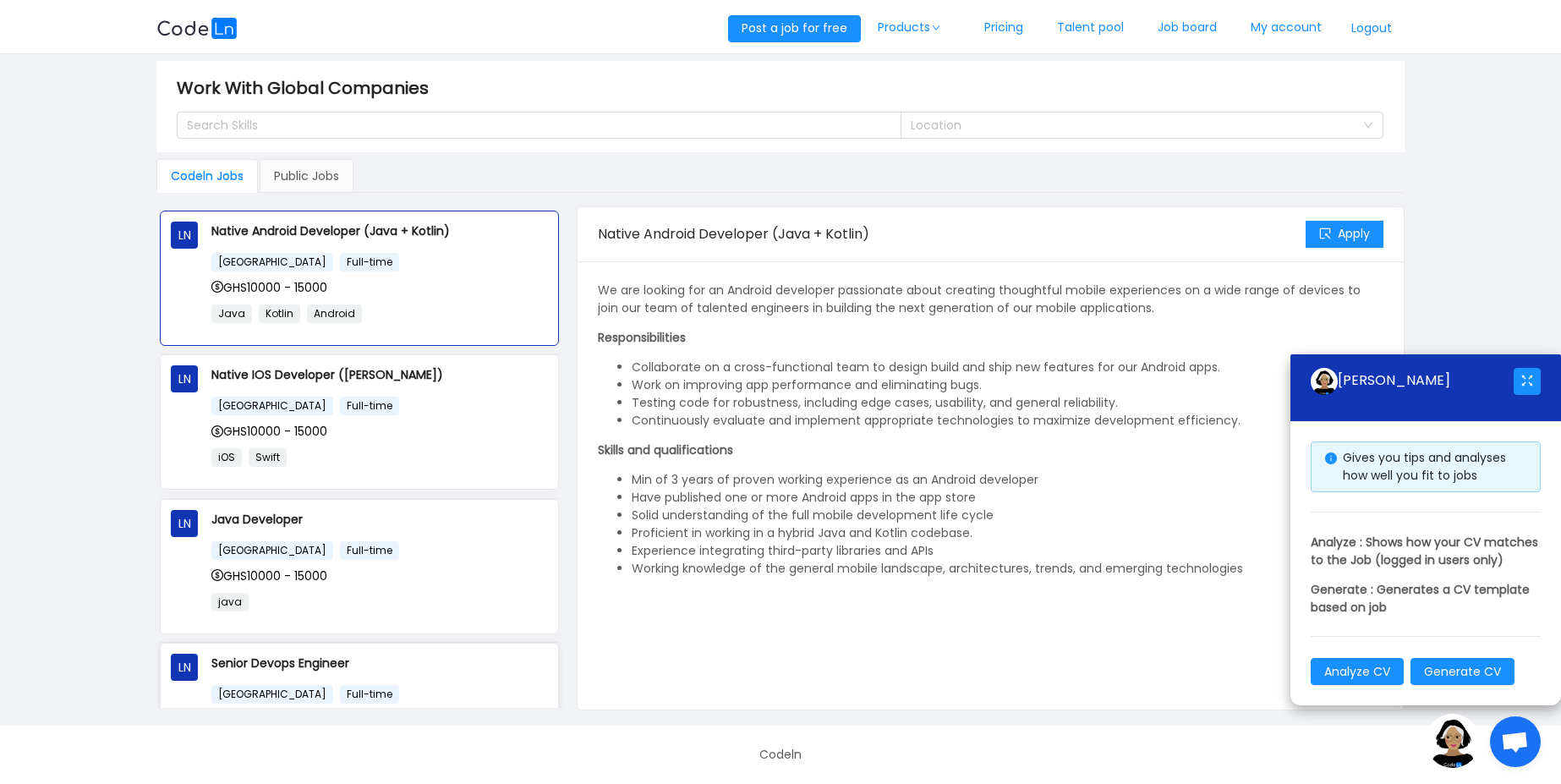
click at [351, 673] on div "Senior Devops Engineer [GEOGRAPHIC_DATA] Full-time USD2000 - 3000 aws docker" at bounding box center [379, 709] width 336 height 113
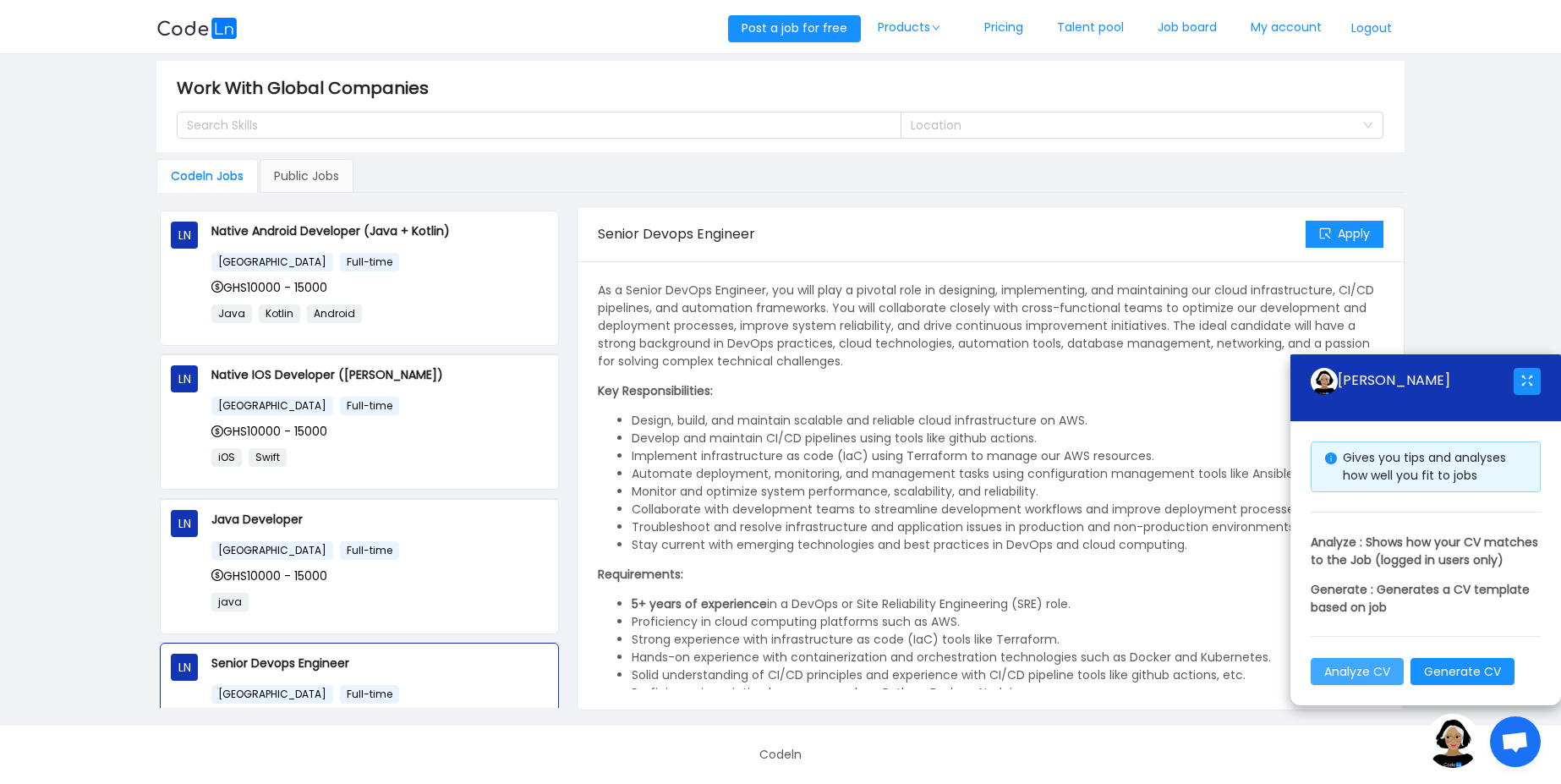
click at [1363, 675] on button "Analyze CV" at bounding box center [1357, 671] width 93 height 27
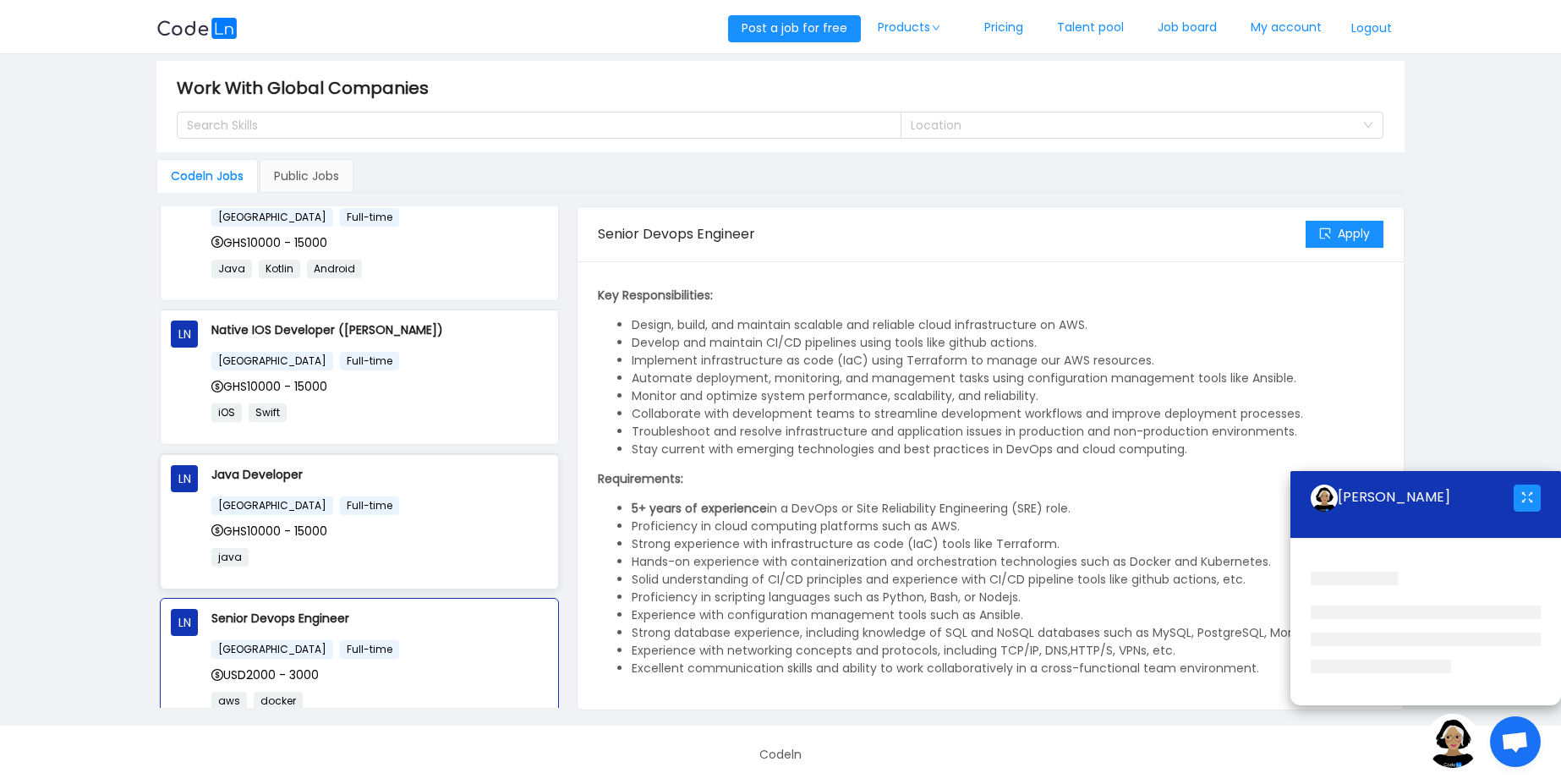
scroll to position [0, 0]
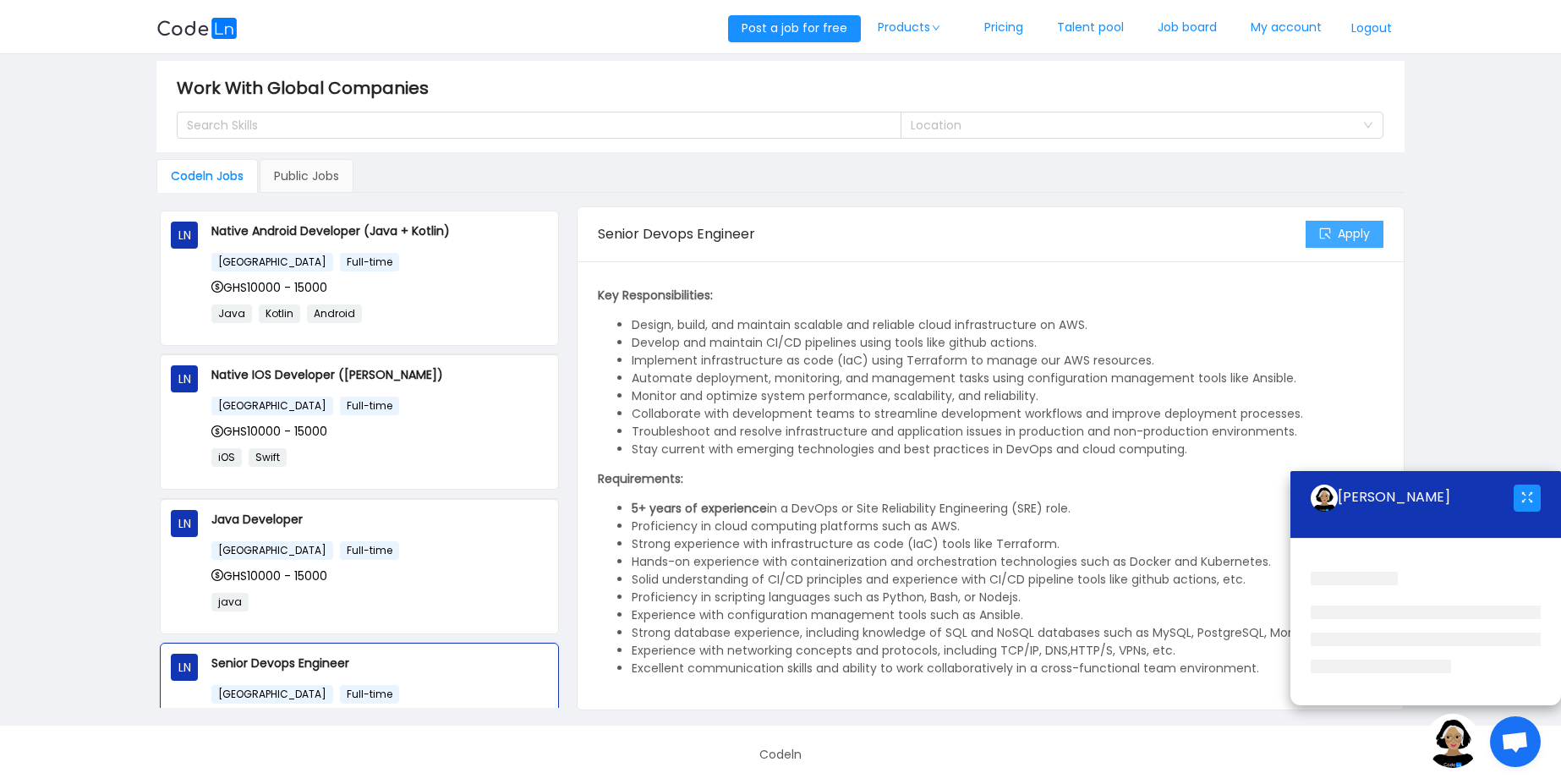
click at [1327, 234] on button "Apply" at bounding box center [1344, 234] width 78 height 27
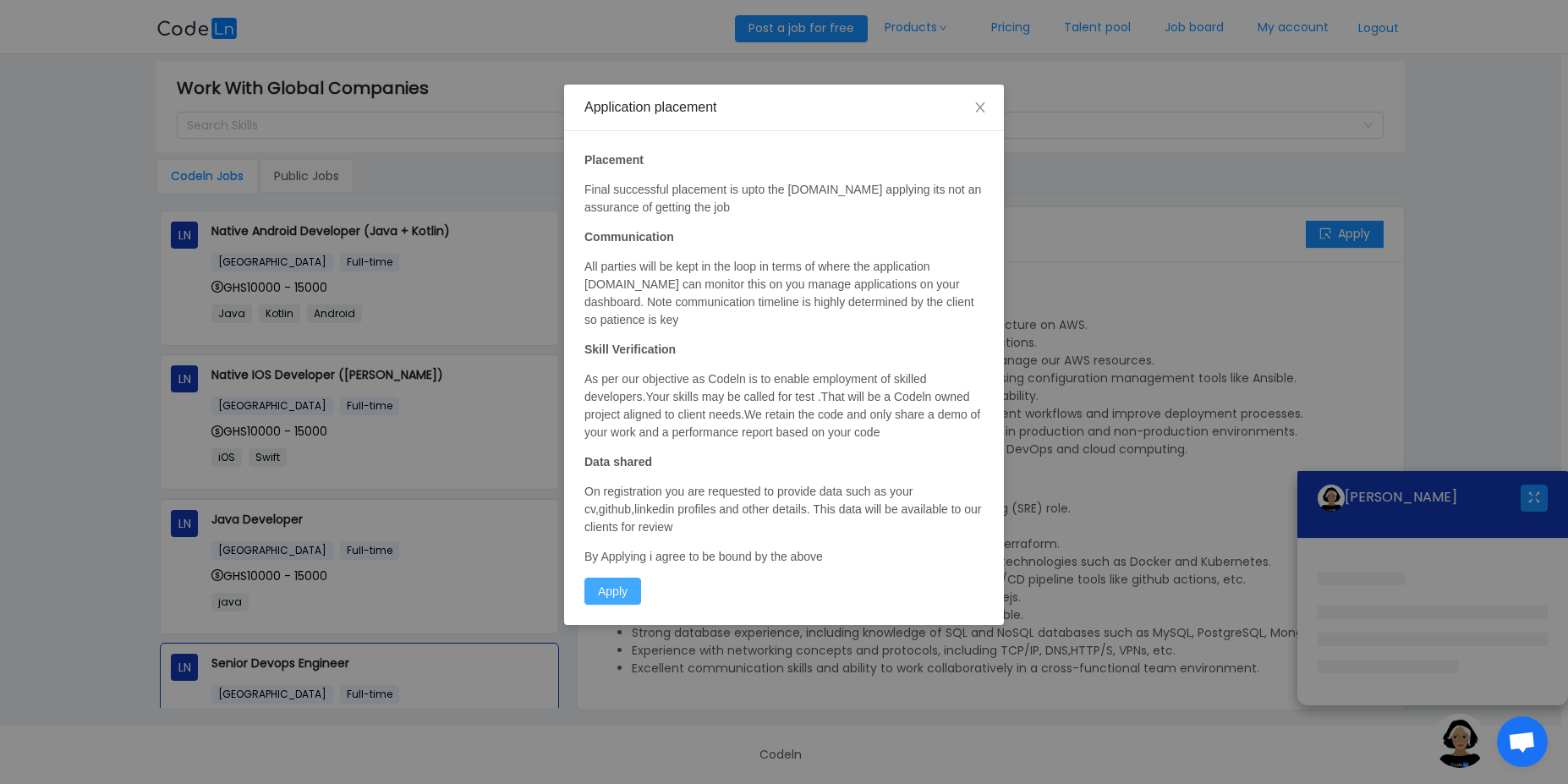
click at [623, 582] on button "Apply" at bounding box center [612, 591] width 57 height 27
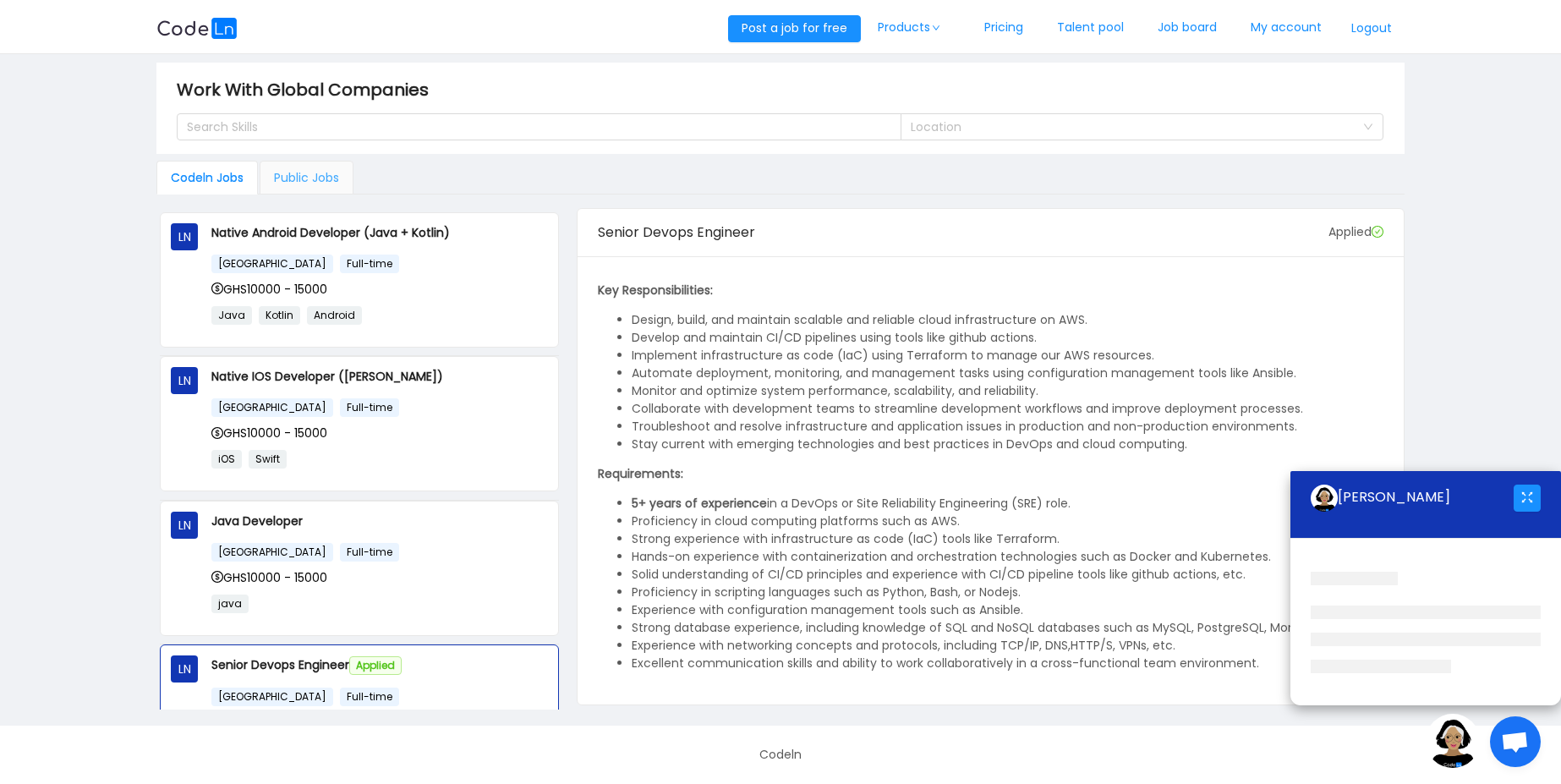
click at [288, 170] on div "Public Jobs" at bounding box center [306, 177] width 94 height 34
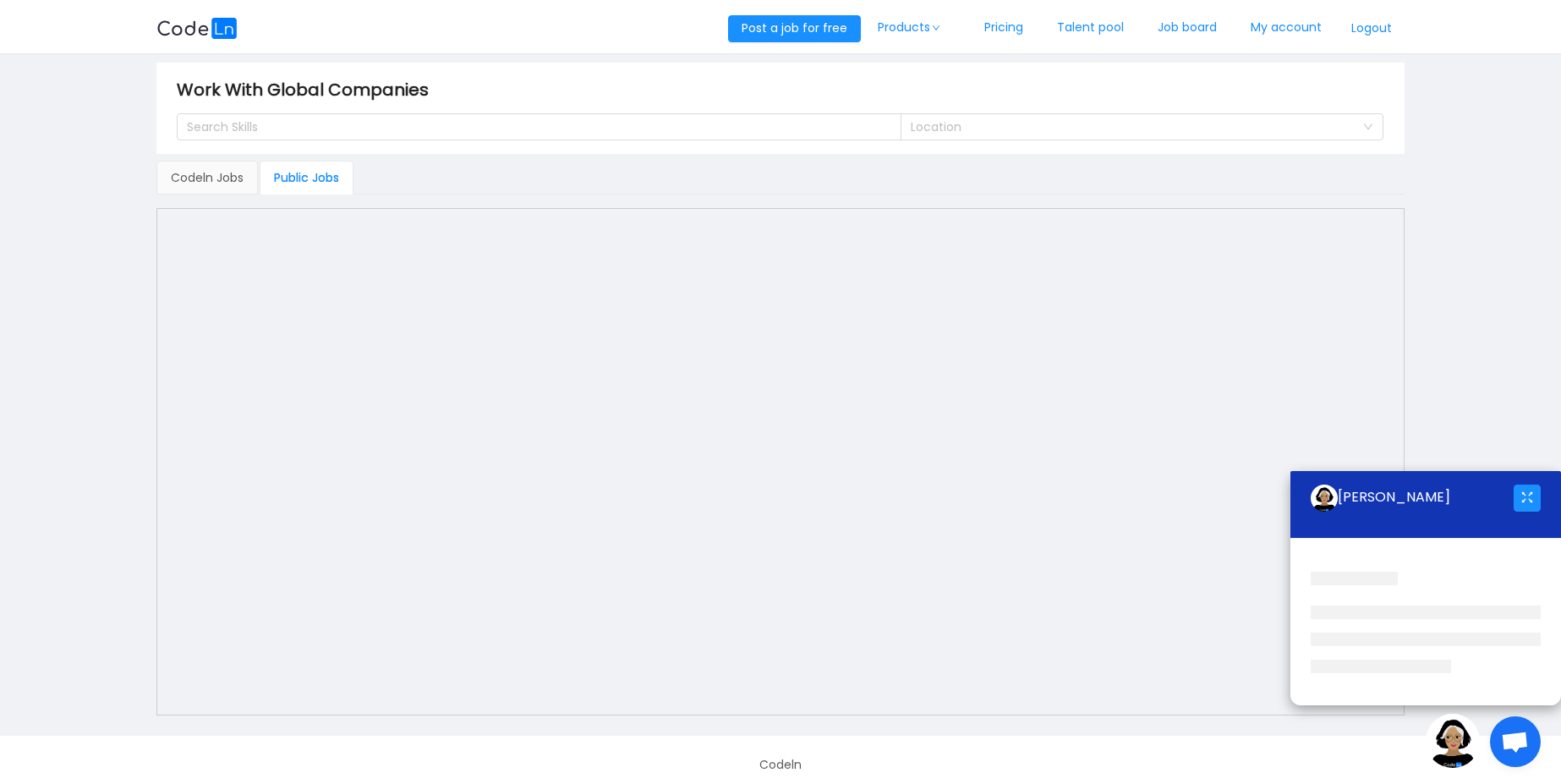
scroll to position [17, 0]
click at [320, 176] on div "Public Jobs" at bounding box center [306, 167] width 94 height 34
